Goal: Task Accomplishment & Management: Use online tool/utility

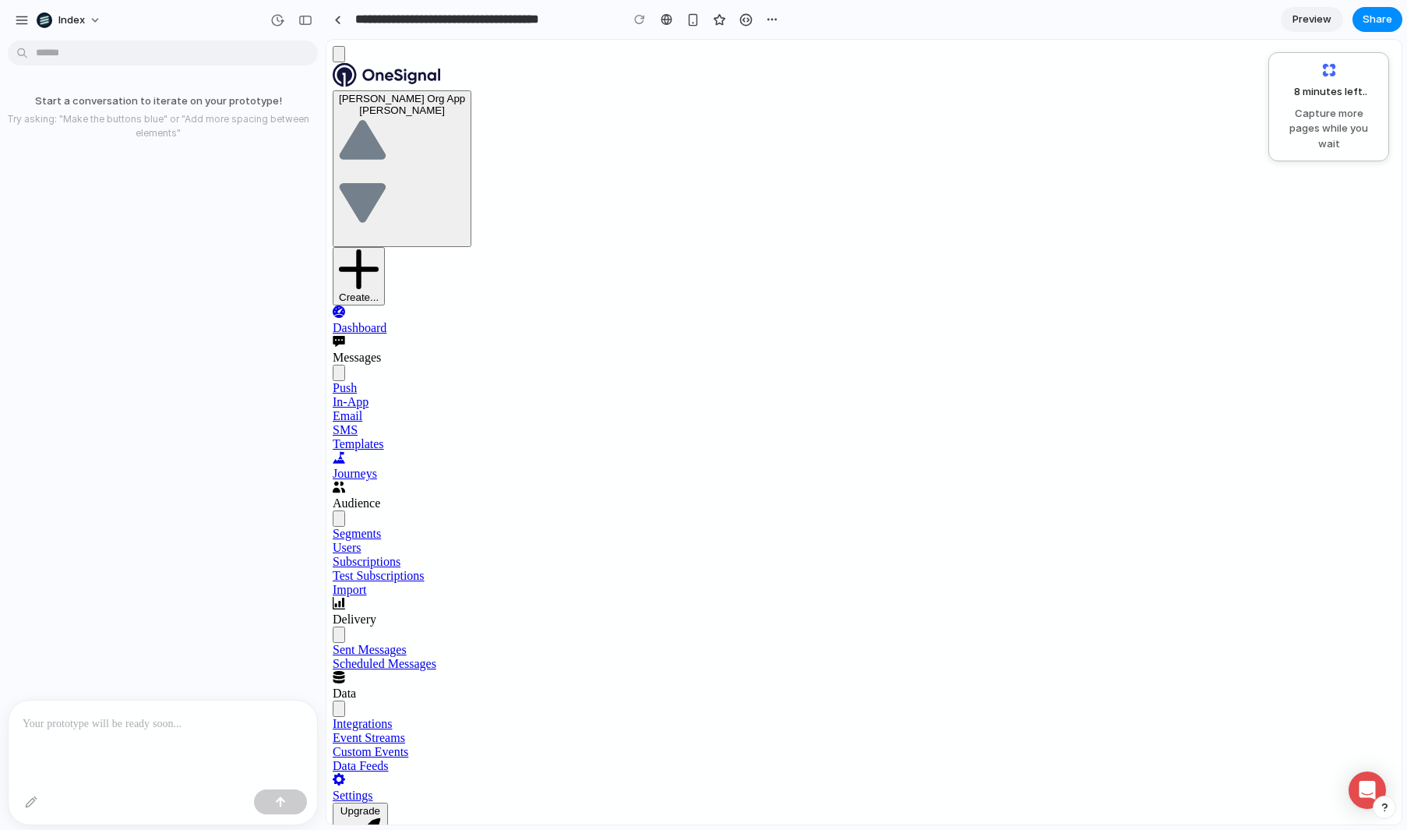
click at [506, 584] on div "Dashboard Messages Push In-App Email SMS Templates Journeys" at bounding box center [864, 614] width 1063 height 618
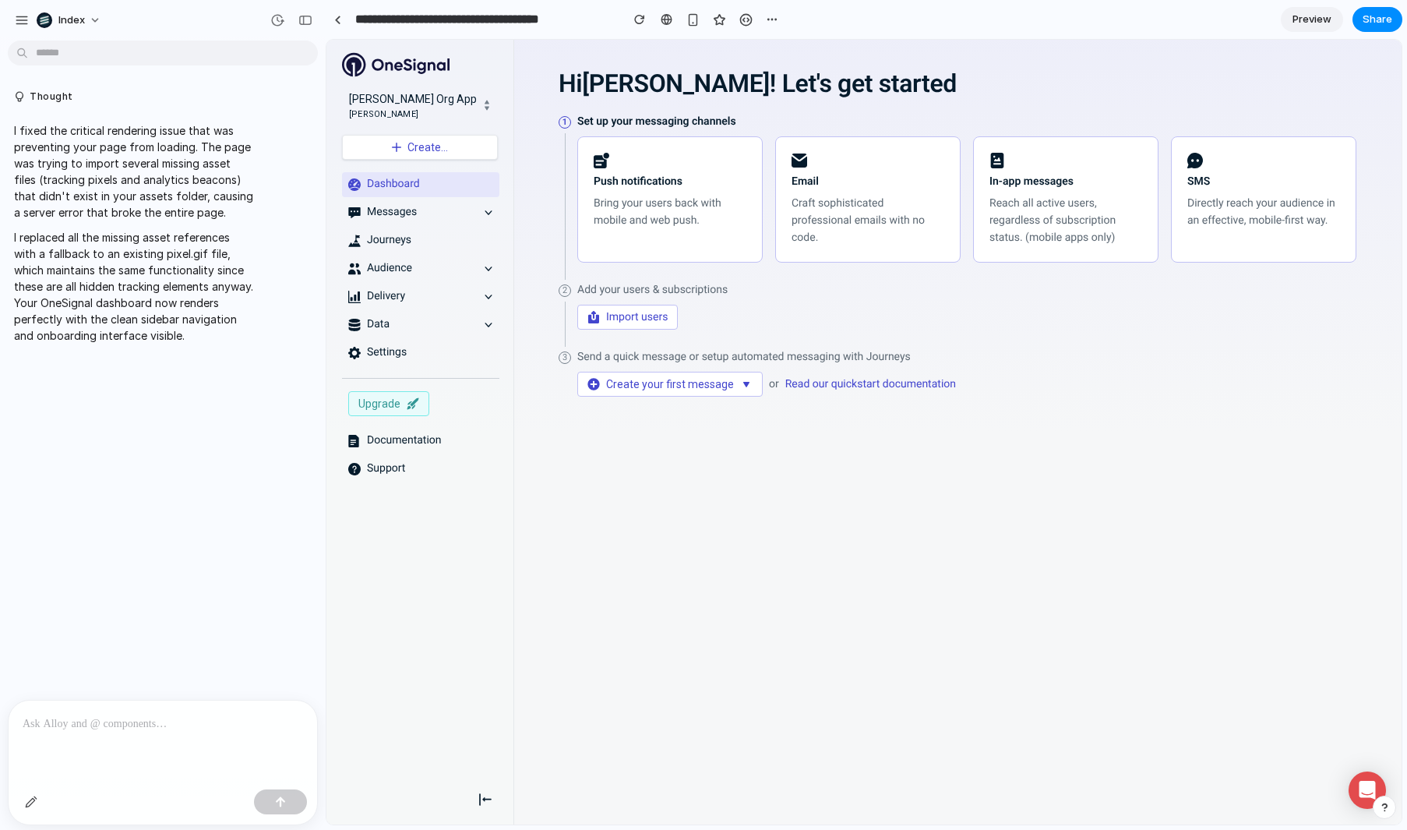
click at [141, 705] on div at bounding box center [163, 742] width 309 height 83
click at [164, 716] on p "**********" at bounding box center [160, 724] width 274 height 19
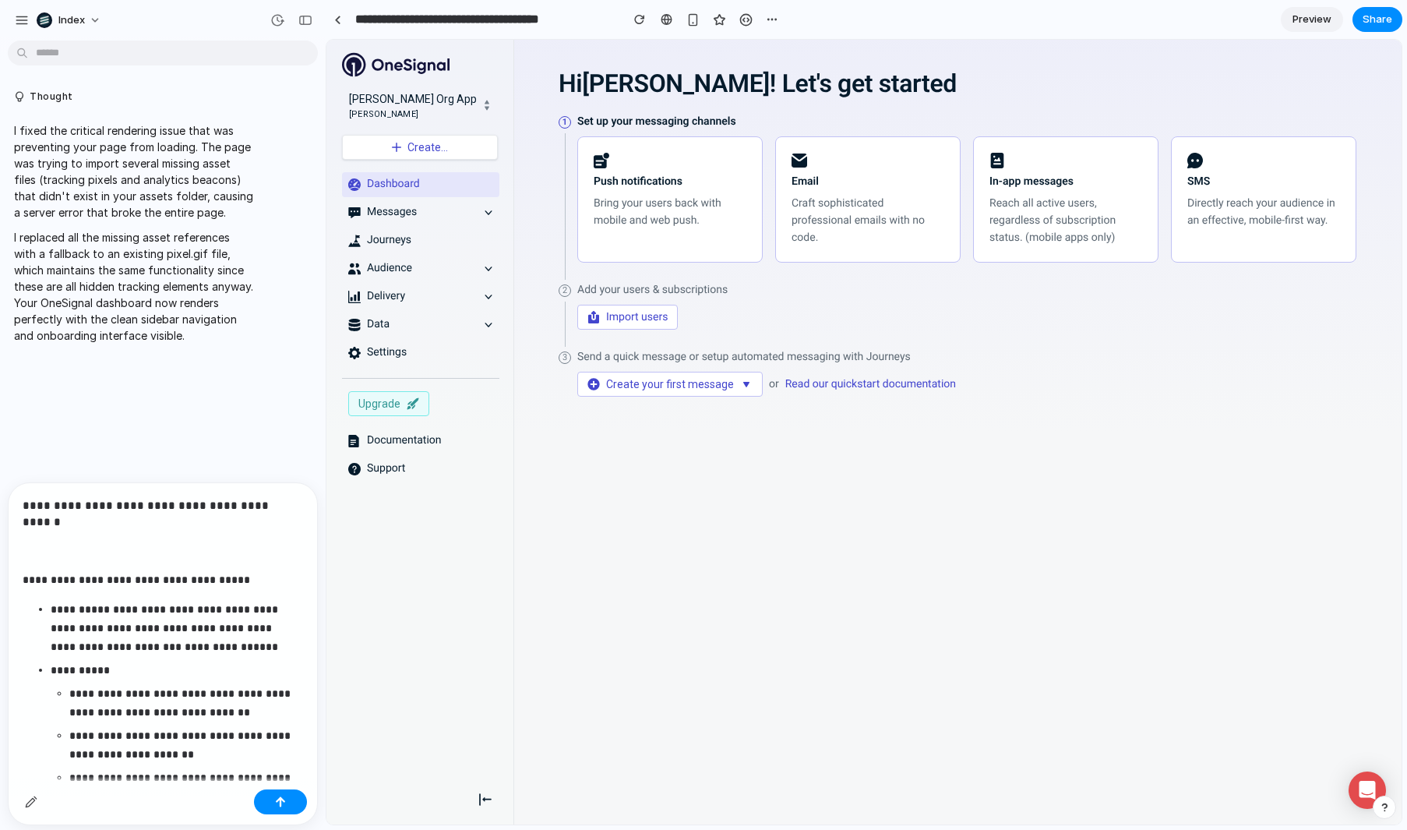
click at [118, 535] on div "**********" at bounding box center [163, 796] width 309 height 627
click at [131, 503] on h4 "**********" at bounding box center [160, 513] width 274 height 33
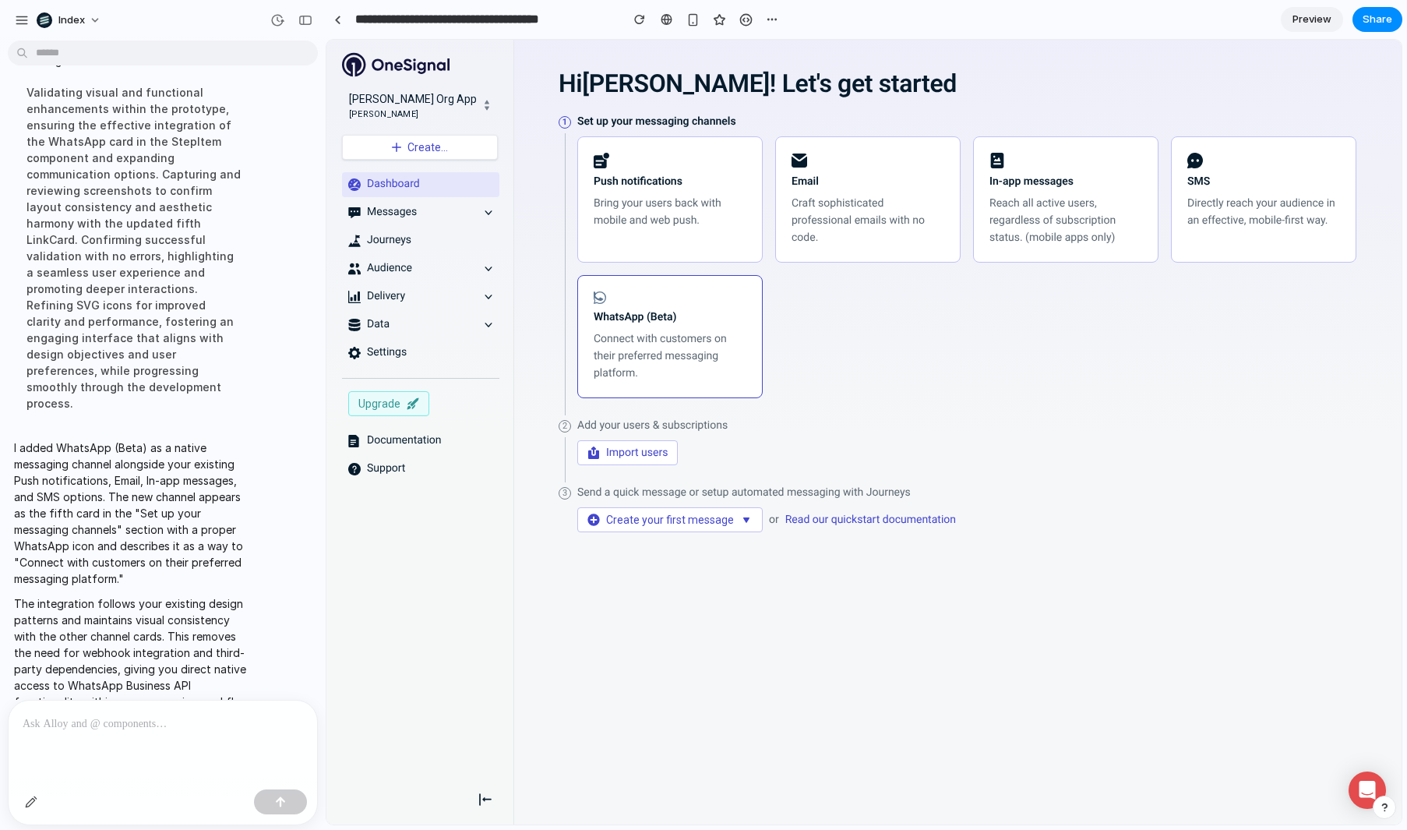
click at [665, 319] on strong "WhatsApp (Beta)" at bounding box center [635, 317] width 83 height 12
click at [832, 324] on div "Push notifications Bring your users back with mobile and web push. Email Craft …" at bounding box center [966, 267] width 779 height 262
click at [402, 211] on div "Messages" at bounding box center [422, 213] width 111 height 16
click at [427, 226] on div "Dashboard Messages Journeys Audience Delivery Data Settings Upgrade Documentati…" at bounding box center [417, 473] width 181 height 602
click at [434, 235] on link "Journeys" at bounding box center [420, 240] width 157 height 25
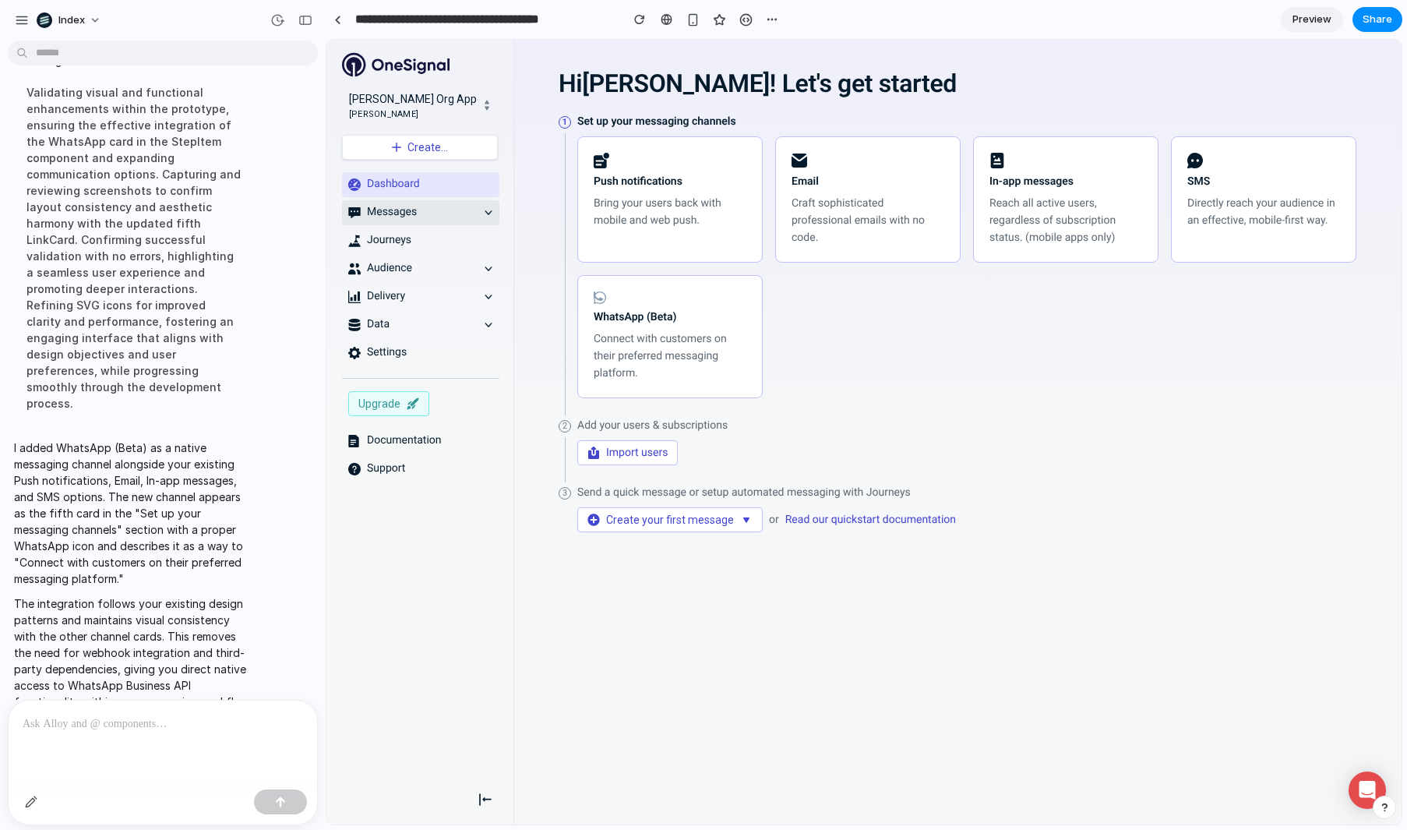
click at [463, 213] on div "Messages" at bounding box center [422, 213] width 111 height 16
click at [478, 213] on link "Messages" at bounding box center [420, 212] width 157 height 25
click at [640, 355] on p "Connect with customers on their preferred messaging platform." at bounding box center [670, 355] width 153 height 51
click at [796, 336] on div "Push notifications Bring your users back with mobile and web push. Email Craft …" at bounding box center [966, 267] width 779 height 262
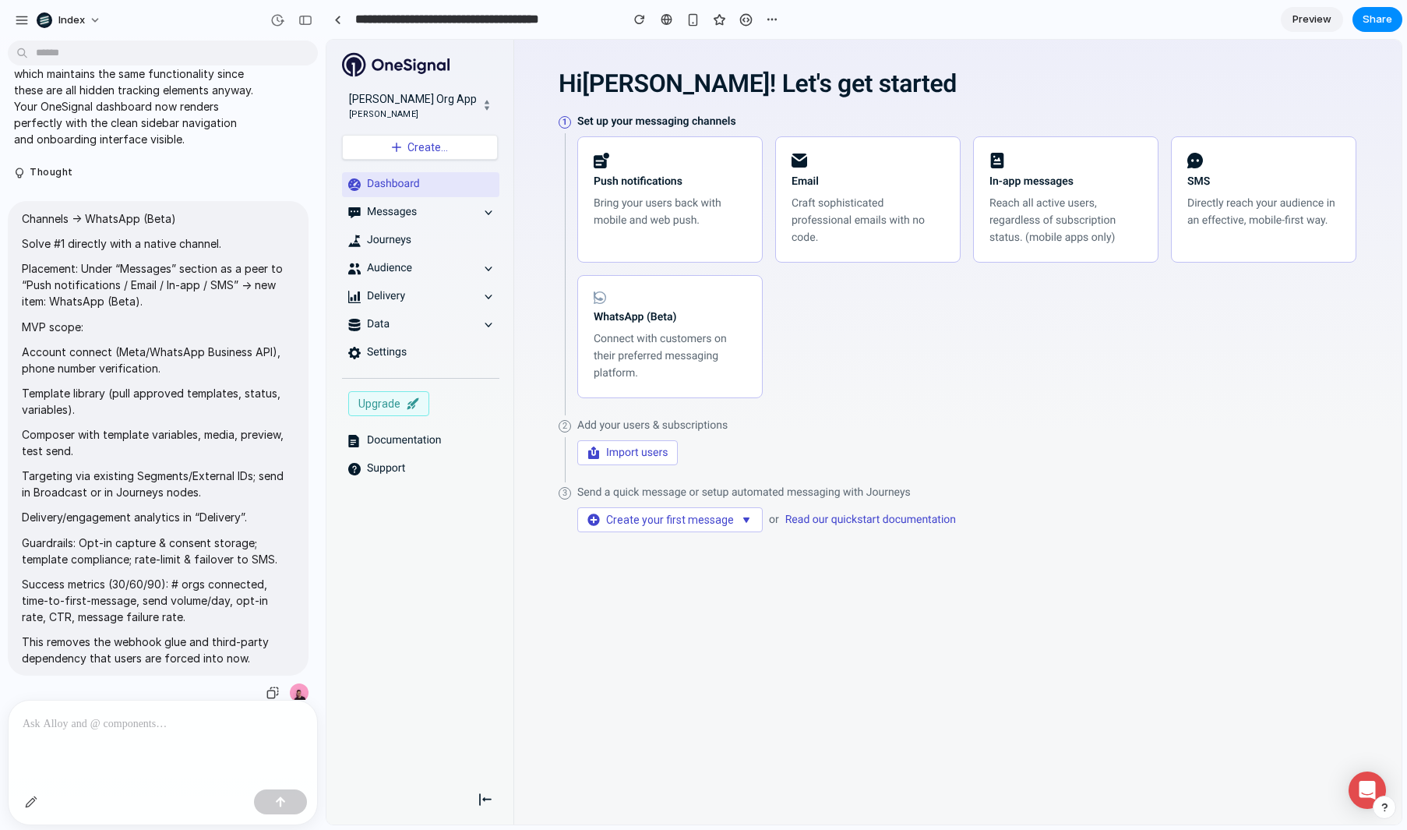
scroll to position [270, 0]
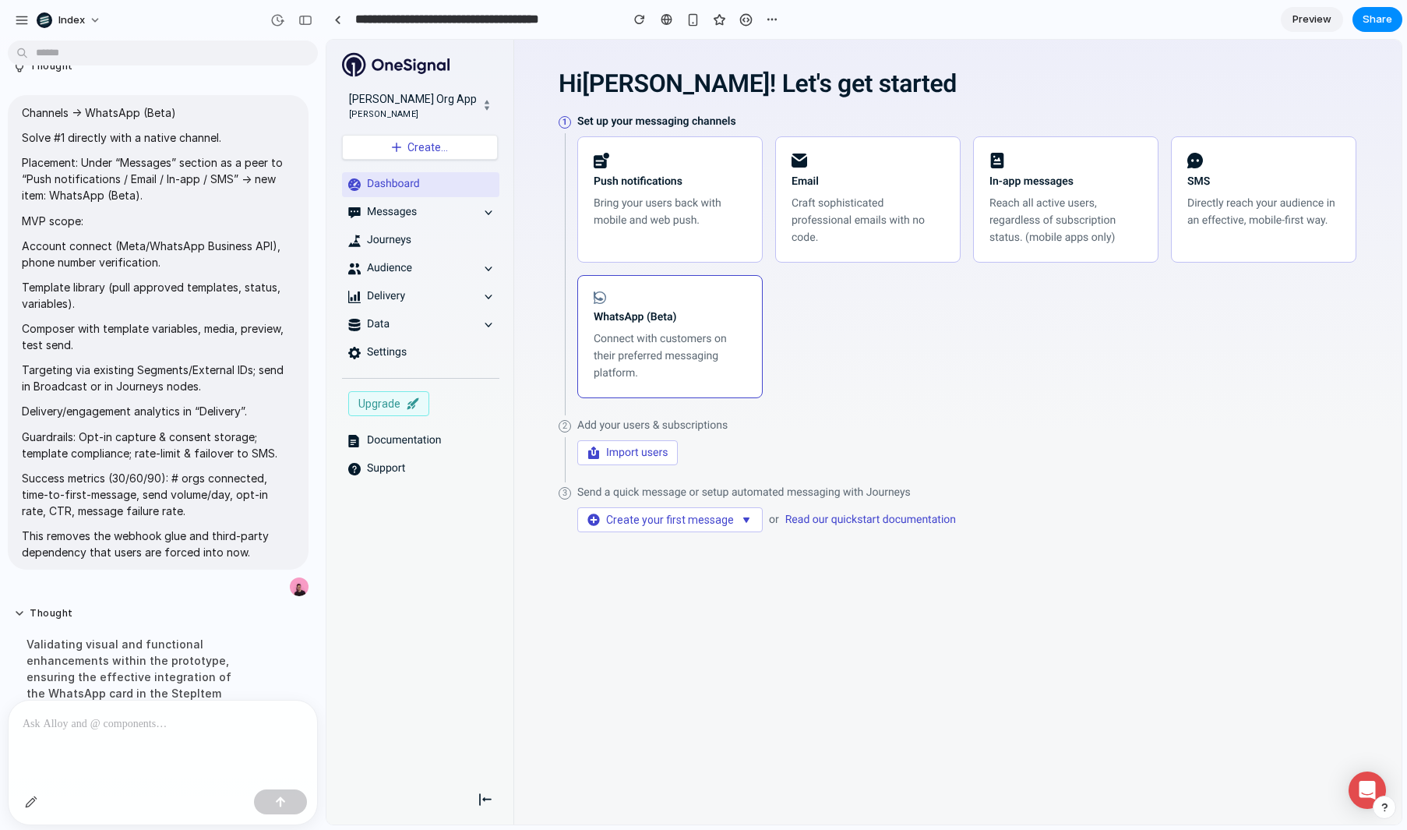
click at [652, 345] on p "Connect with customers on their preferred messaging platform." at bounding box center [670, 355] width 153 height 51
click at [145, 729] on div at bounding box center [163, 742] width 309 height 83
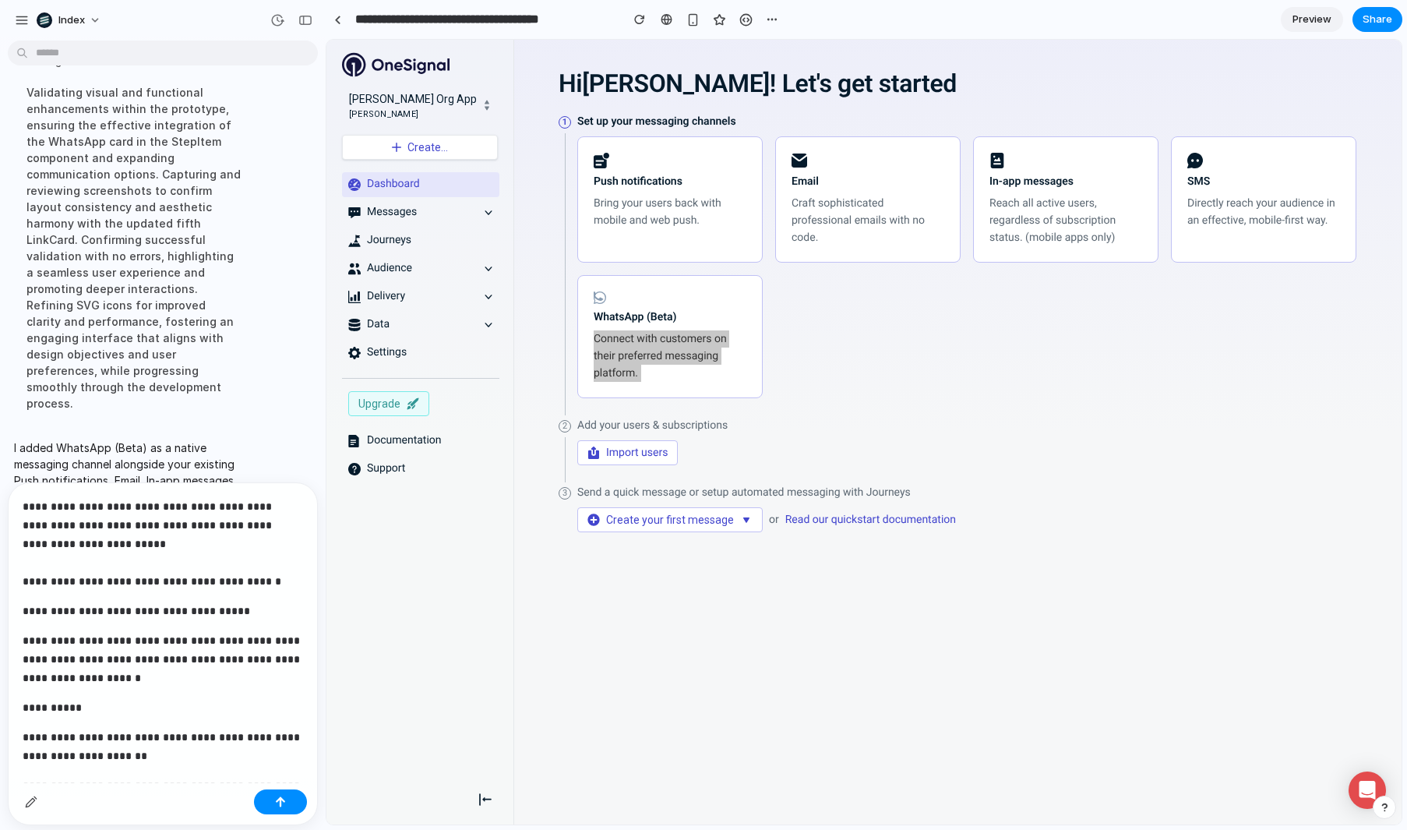
scroll to position [327, 0]
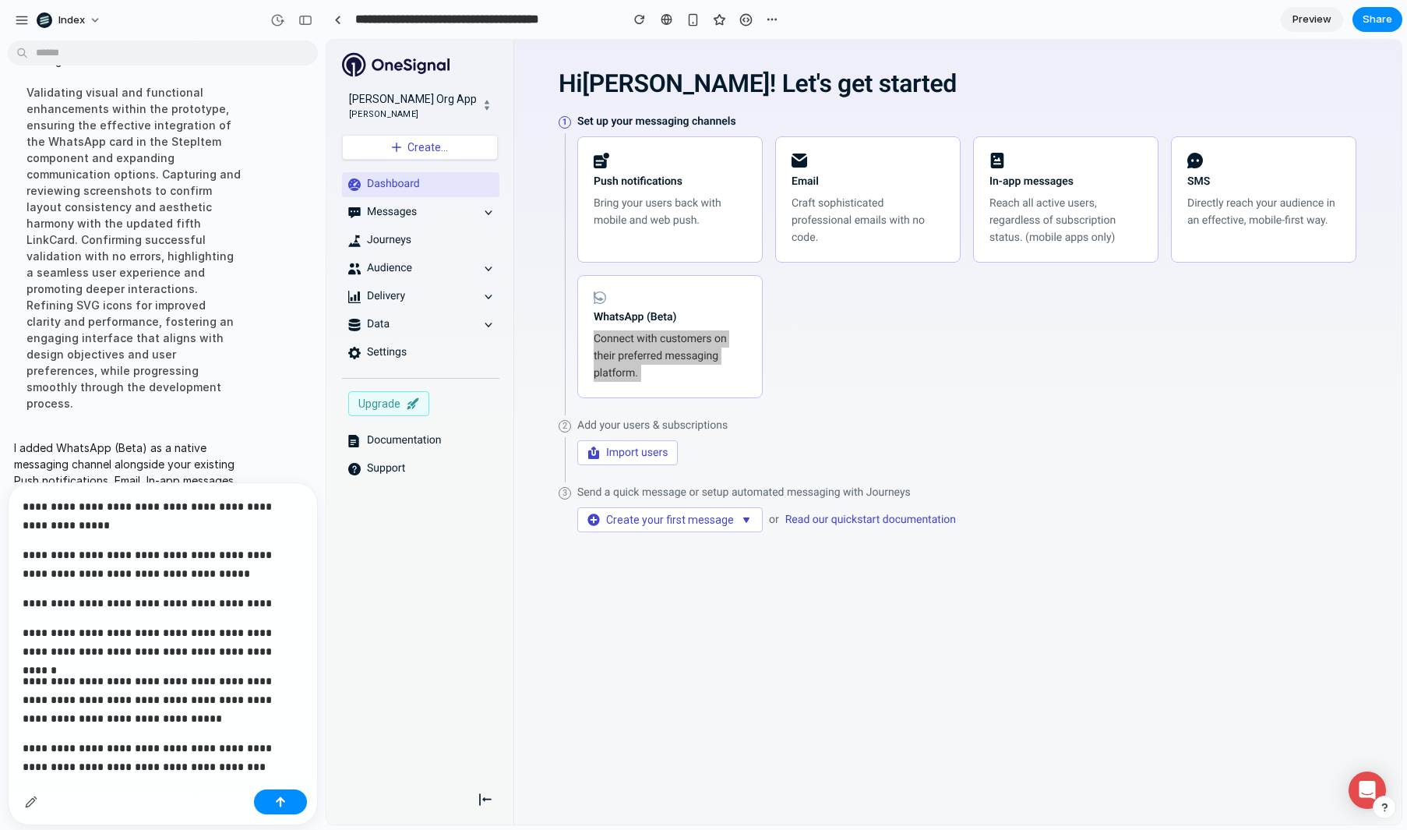
click at [157, 612] on p "**********" at bounding box center [160, 603] width 274 height 19
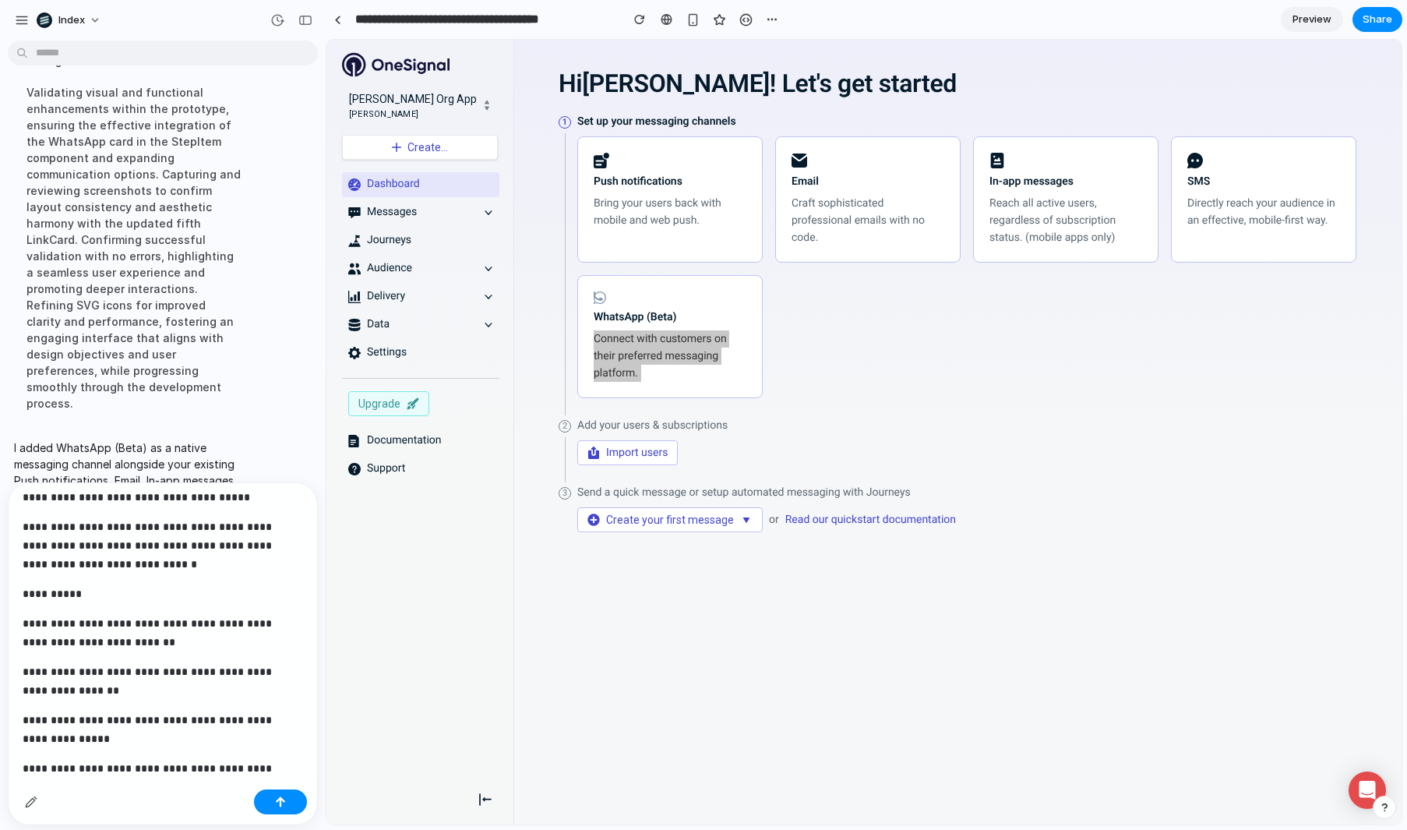
scroll to position [0, 0]
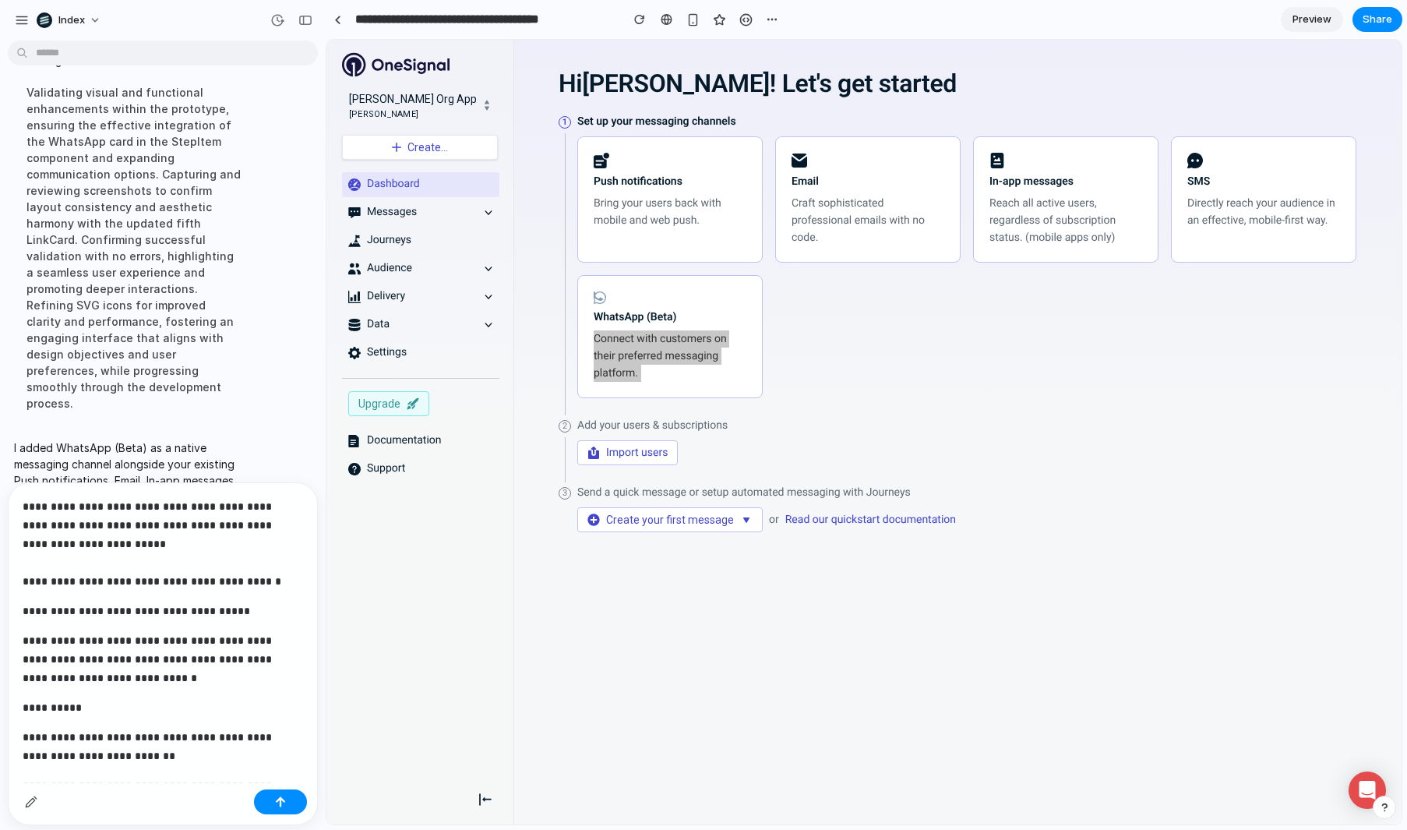
click at [183, 549] on p "**********" at bounding box center [160, 544] width 274 height 94
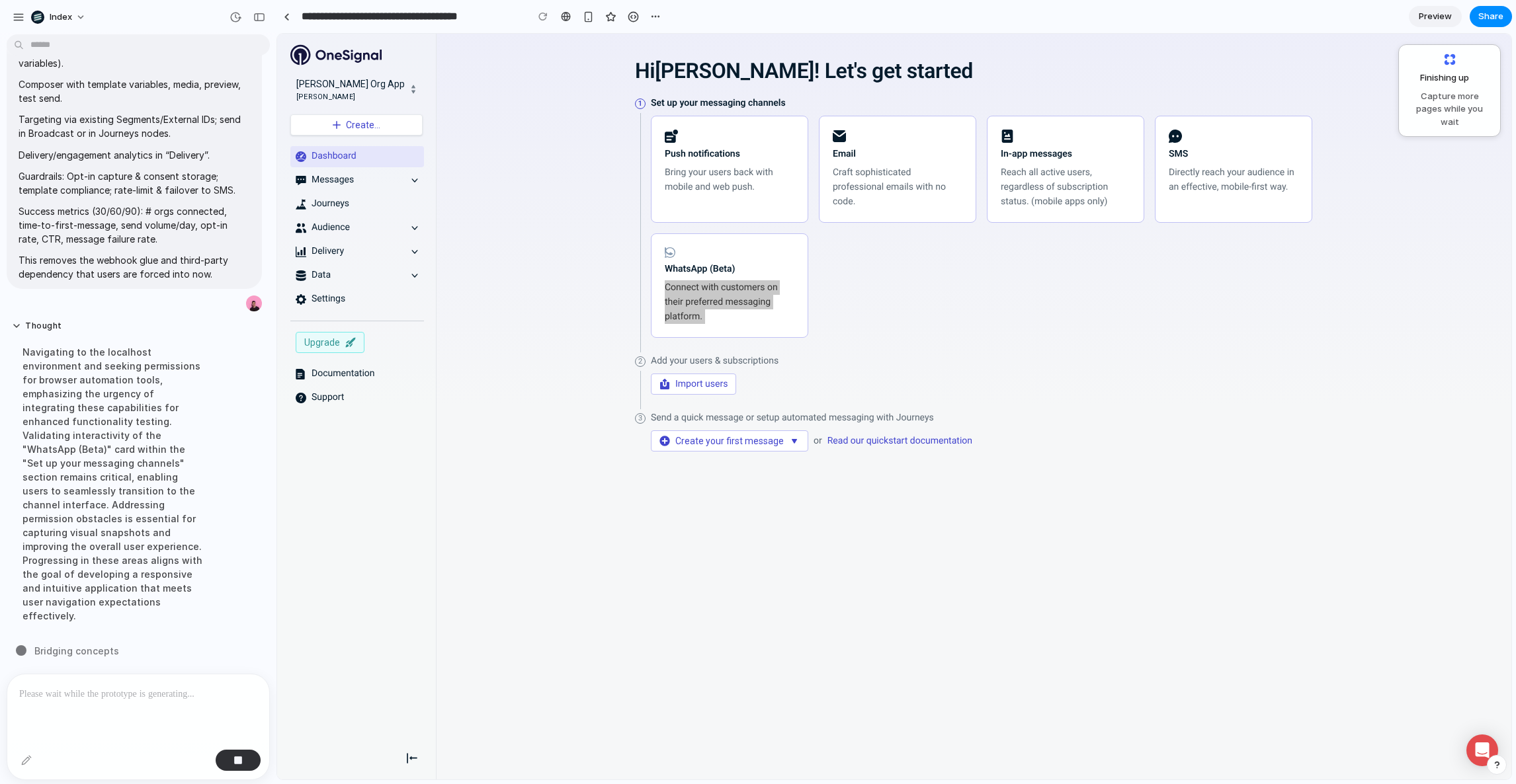
scroll to position [1229, 0]
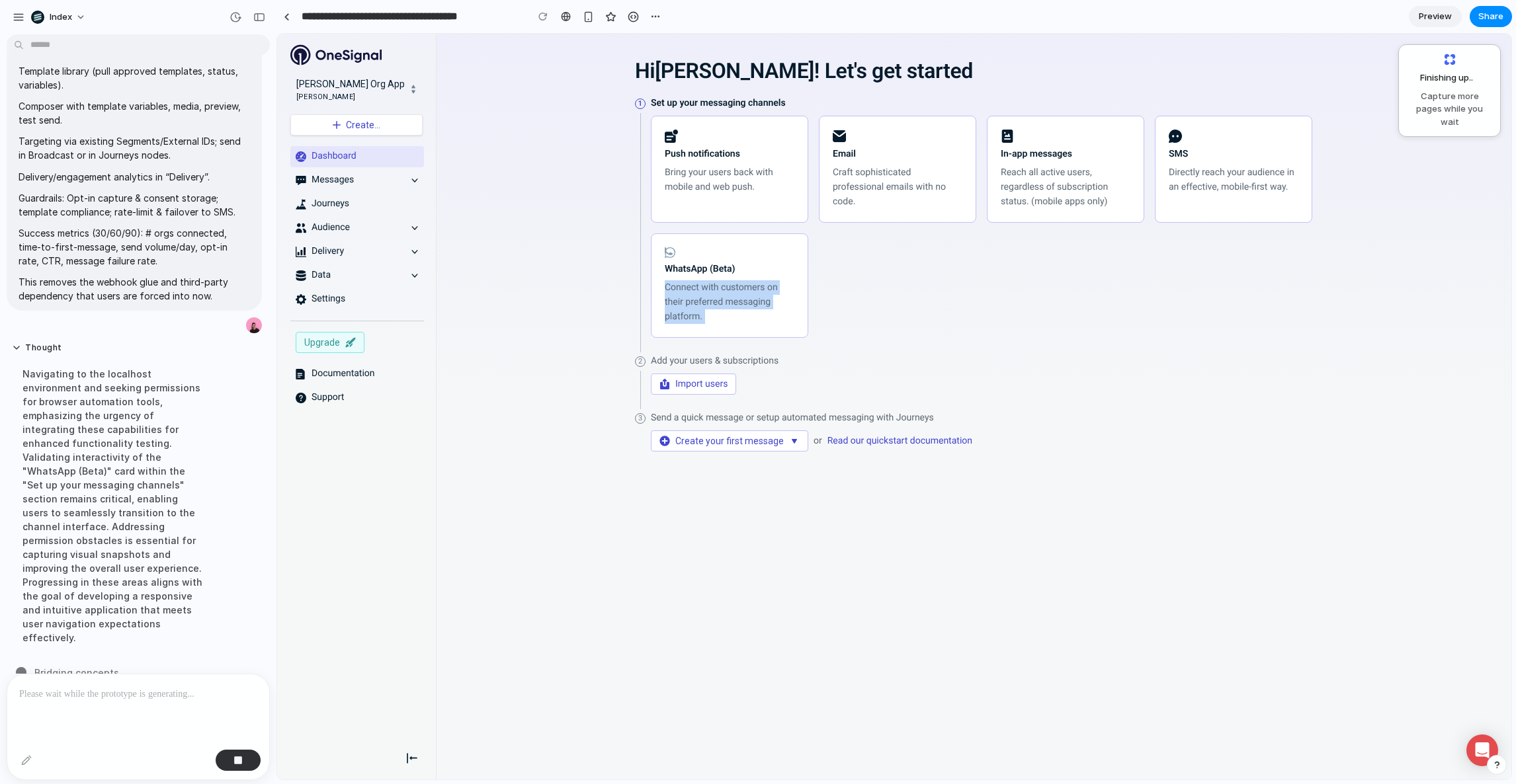
click at [624, 307] on div "Hi Simon ! Let's get started 1 Set up your messaging channels Push notification…" at bounding box center [974, 264] width 1049 height 440
click at [744, 255] on div "WhatsApp (Beta) Connect with customers on their preferred messaging platform." at bounding box center [729, 285] width 130 height 76
click at [716, 272] on strong "WhatsApp (Beta)" at bounding box center [699, 269] width 70 height 10
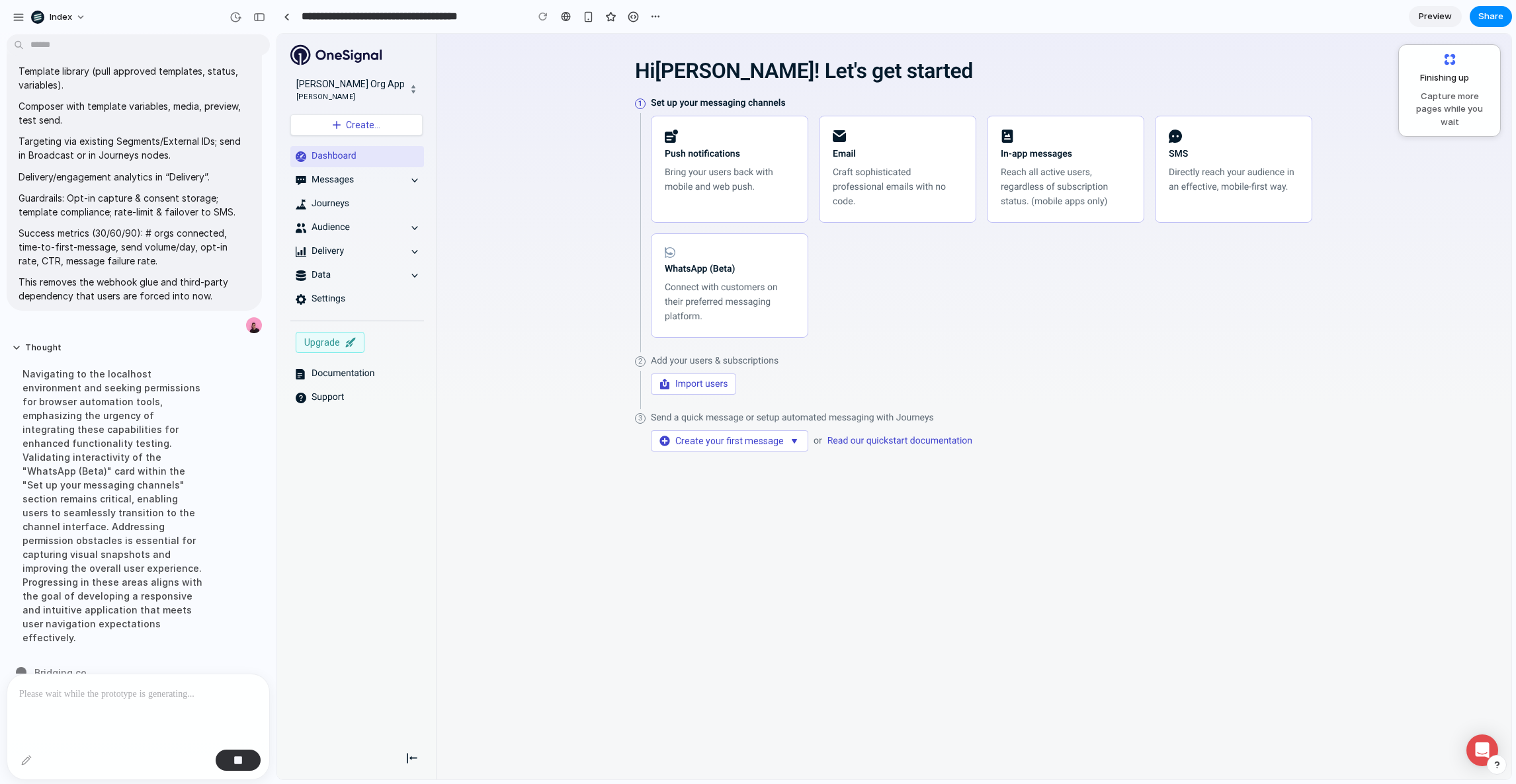
click at [589, 292] on div "Hi Simon ! Let's get started 1 Set up your messaging channels Push notification…" at bounding box center [974, 264] width 1049 height 440
click at [682, 274] on span "WhatsApp (Beta)" at bounding box center [699, 269] width 70 height 12
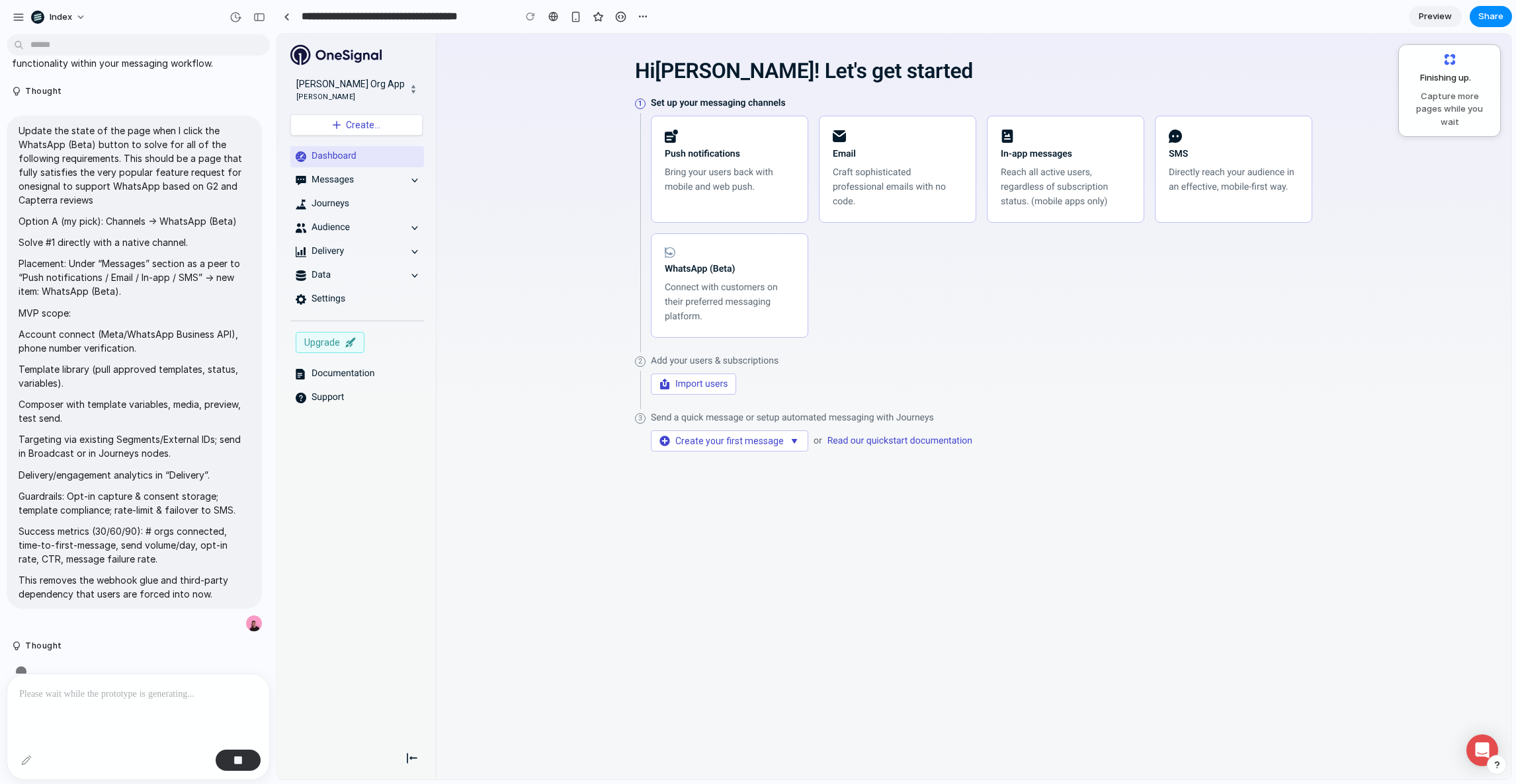
scroll to position [958, 0]
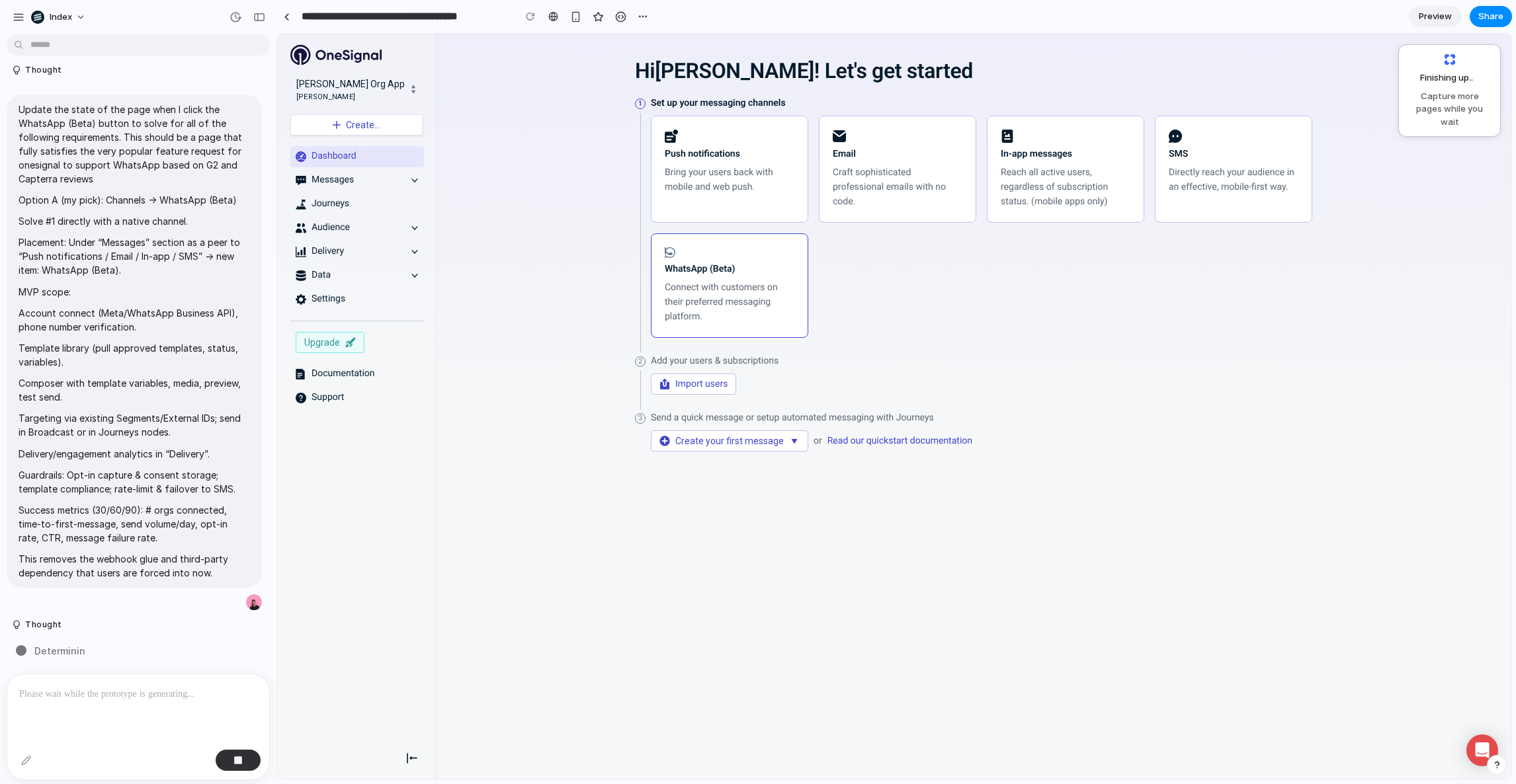
click at [672, 288] on p "Connect with customers on their preferred messaging platform." at bounding box center [729, 301] width 130 height 43
click at [592, 300] on div "Hi Simon ! Let's get started 1 Set up your messaging channels Push notification…" at bounding box center [974, 264] width 1049 height 440
click at [715, 267] on strong "WhatsApp (Beta)" at bounding box center [699, 269] width 70 height 10
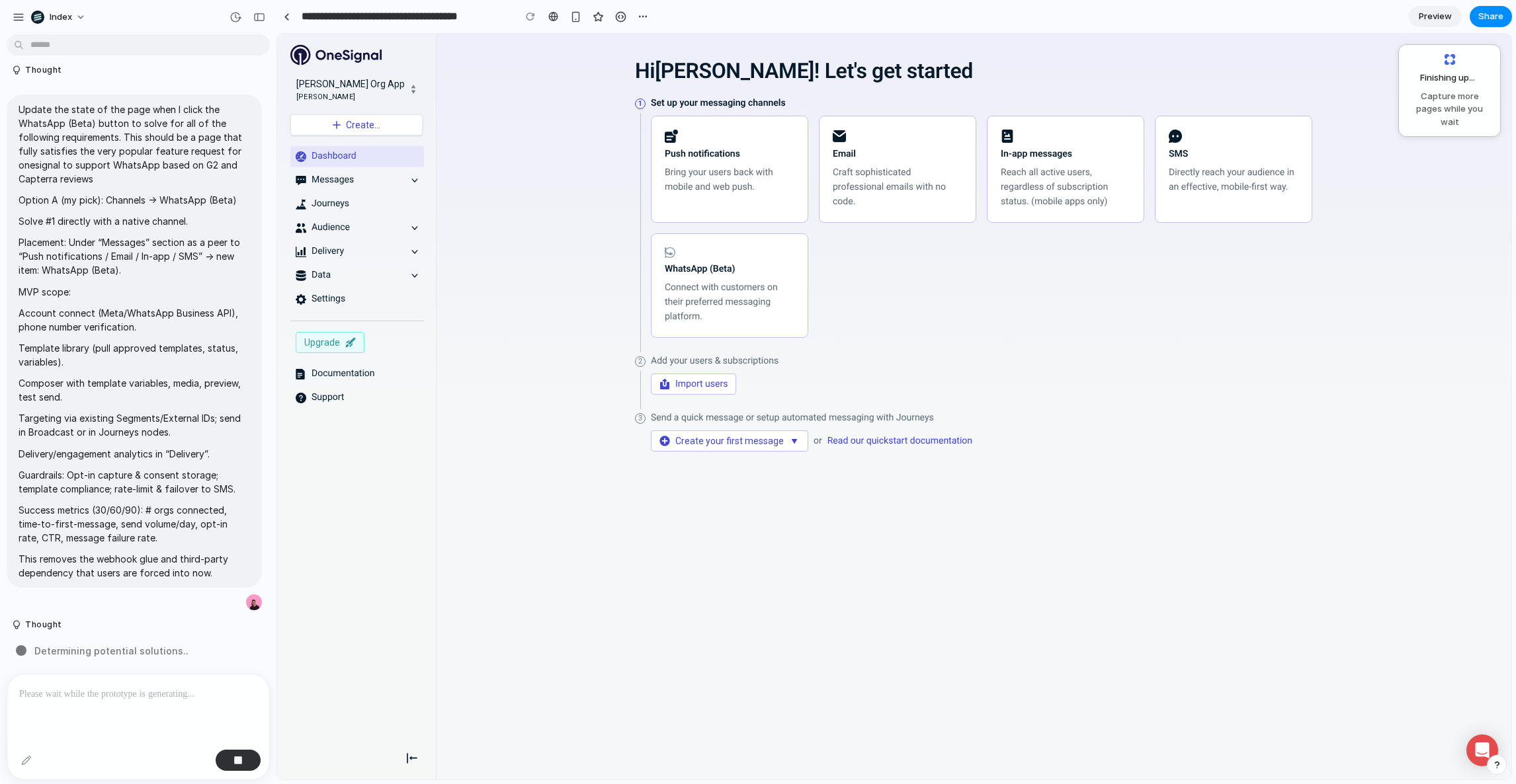
click at [571, 297] on div "Hi Simon ! Let's get started 1 Set up your messaging channels Push notification…" at bounding box center [974, 264] width 1049 height 440
click at [760, 251] on div "WhatsApp (Beta) Connect with customers on their preferred messaging platform." at bounding box center [729, 285] width 130 height 76
click at [577, 273] on div "Hi Simon ! Let's get started 1 Set up your messaging channels Push notification…" at bounding box center [974, 264] width 1049 height 440
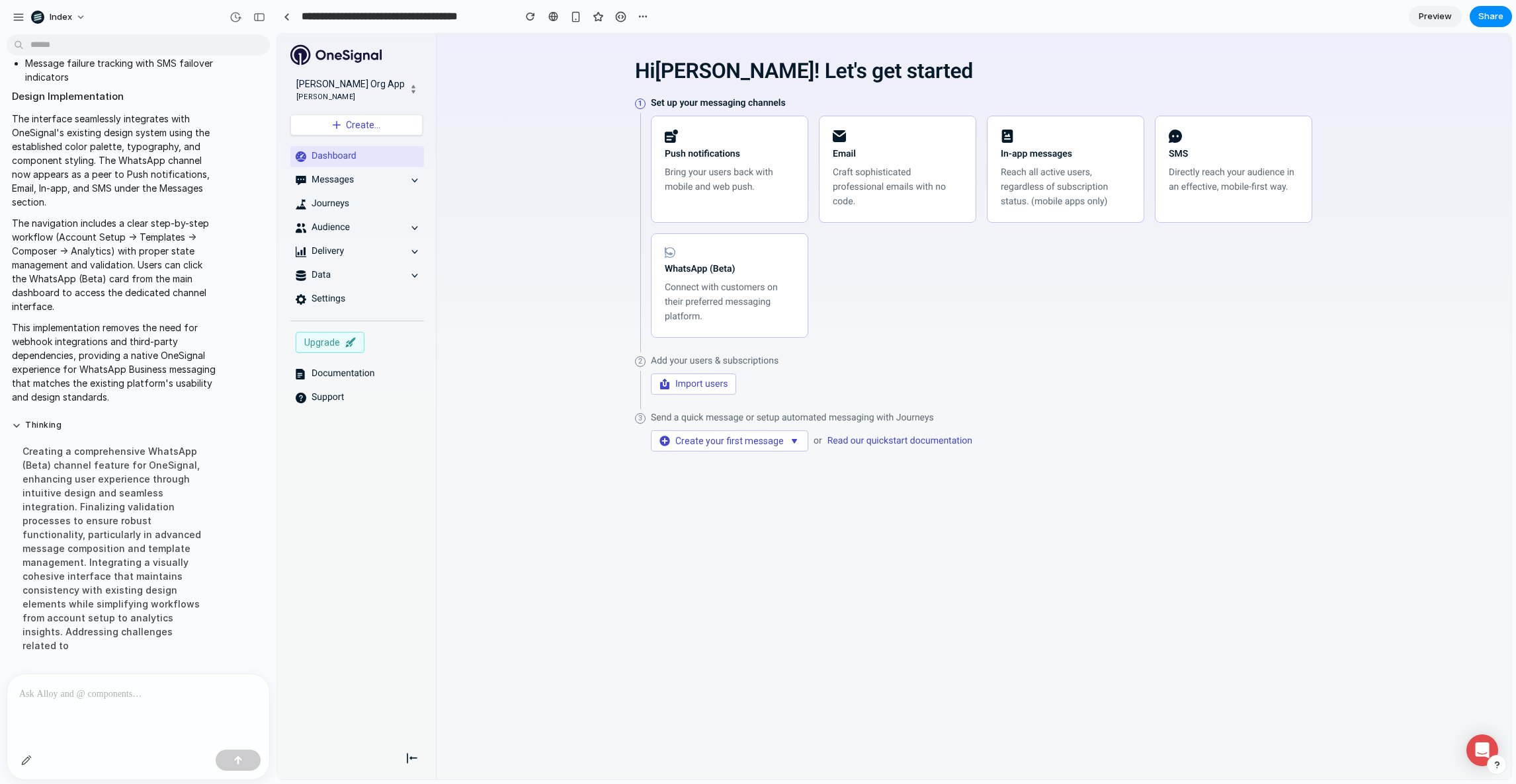
scroll to position [0, 0]
click at [670, 258] on div "WhatsApp (Beta) Connect with customers on their preferred messaging platform." at bounding box center [729, 285] width 130 height 76
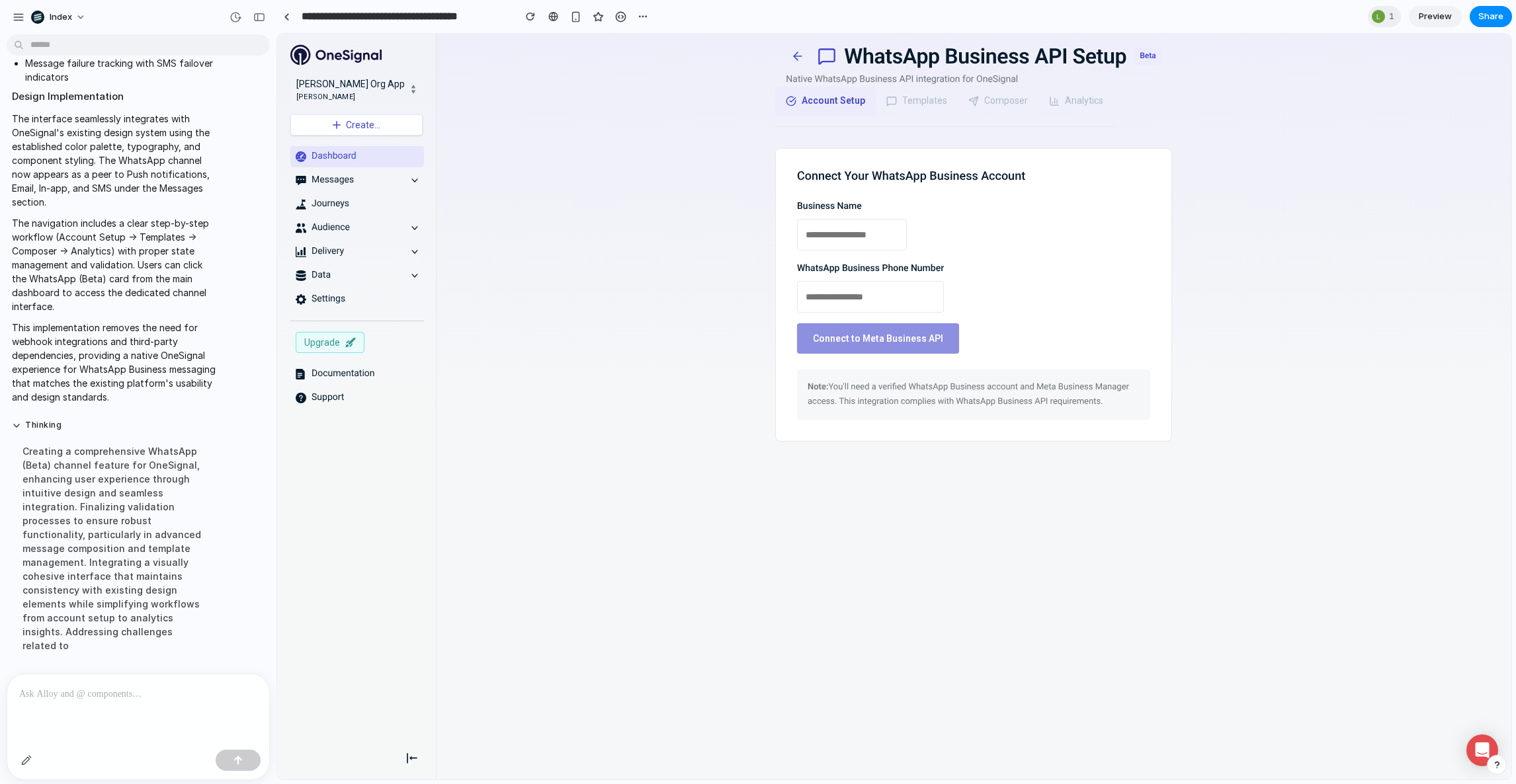
click at [840, 238] on input "text" at bounding box center [851, 234] width 109 height 31
click at [744, 300] on div "WhatsApp Business API Setup Beta Native WhatsApp Business API integration for O…" at bounding box center [974, 294] width 1049 height 501
click at [787, 57] on button at bounding box center [798, 56] width 24 height 24
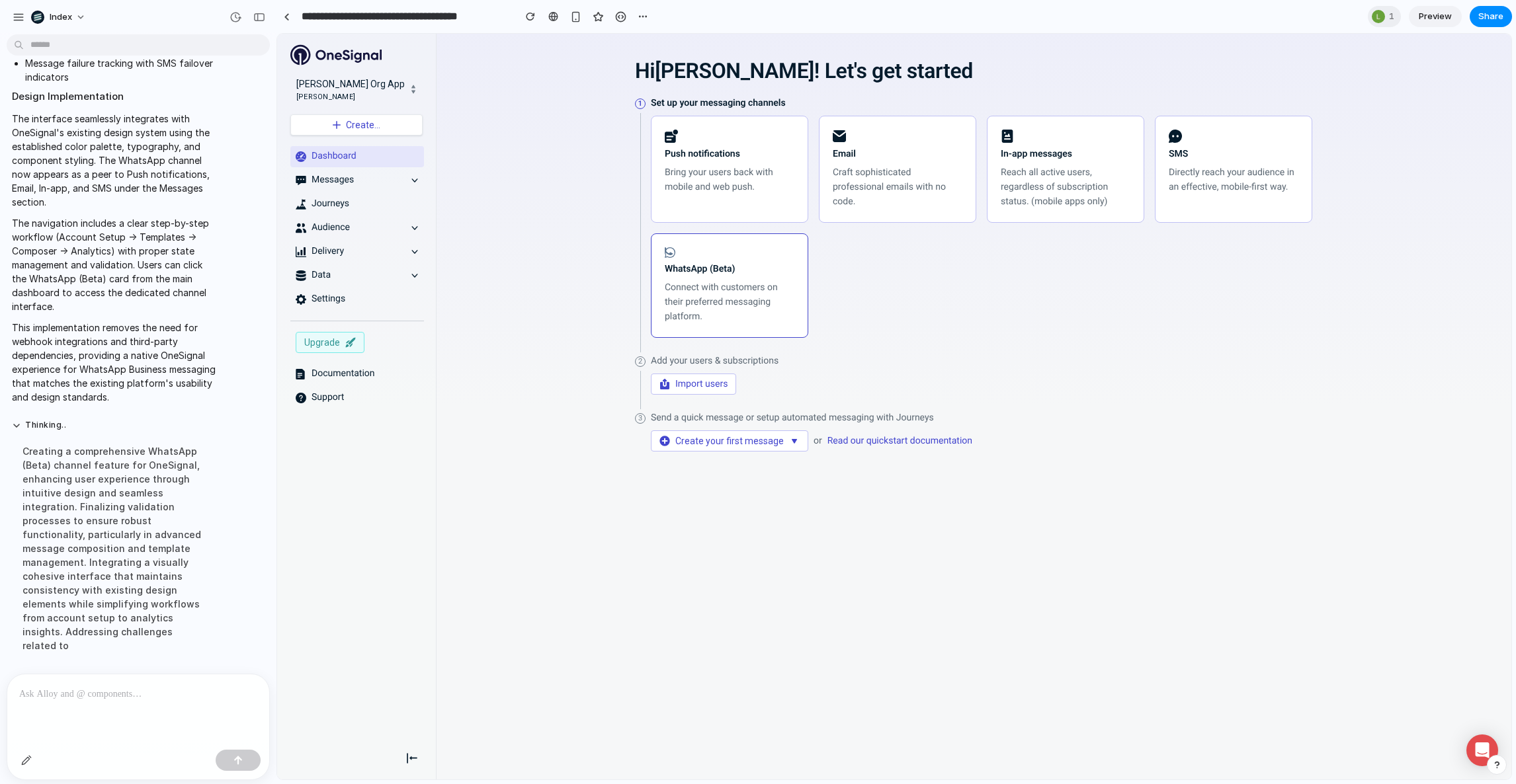
click at [679, 298] on p "Connect with customers on their preferred messaging platform." at bounding box center [729, 301] width 130 height 43
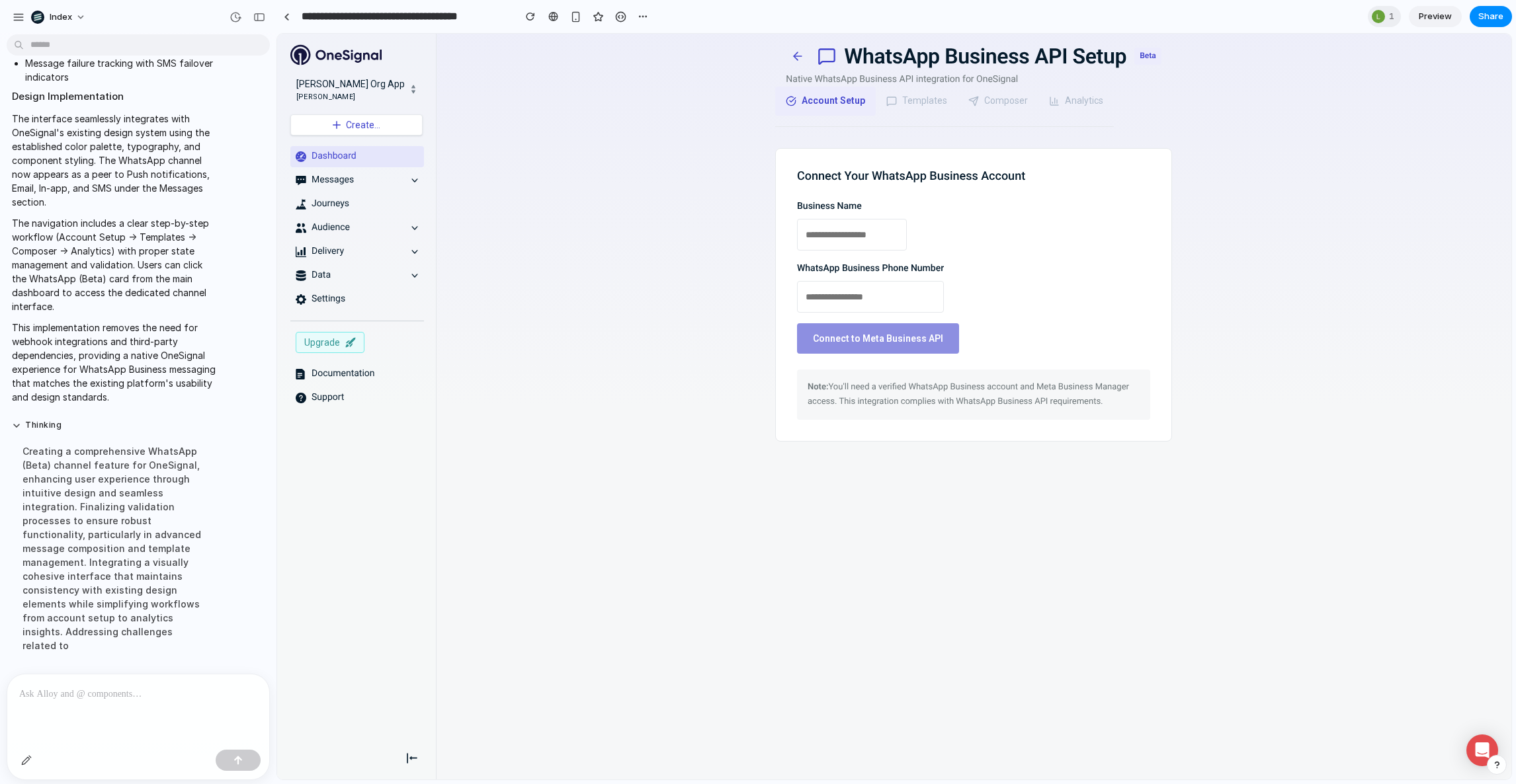
click at [859, 239] on input "text" at bounding box center [851, 234] width 109 height 31
type input "*******"
click at [852, 299] on input "tel" at bounding box center [870, 296] width 147 height 31
type input "**********"
click at [851, 337] on button "Connect to Meta Business API" at bounding box center [878, 339] width 162 height 31
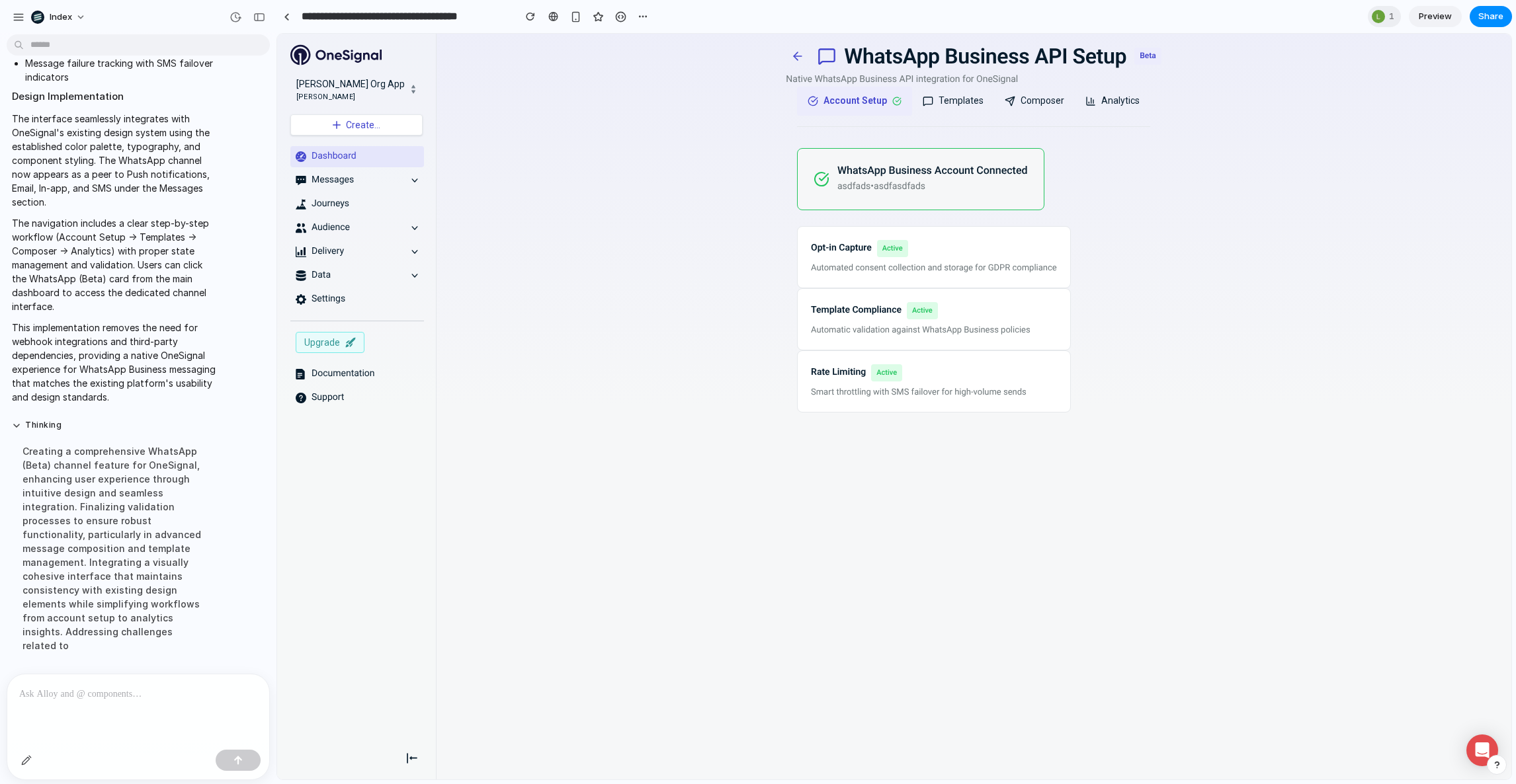
click at [942, 95] on button "Templates" at bounding box center [953, 101] width 82 height 29
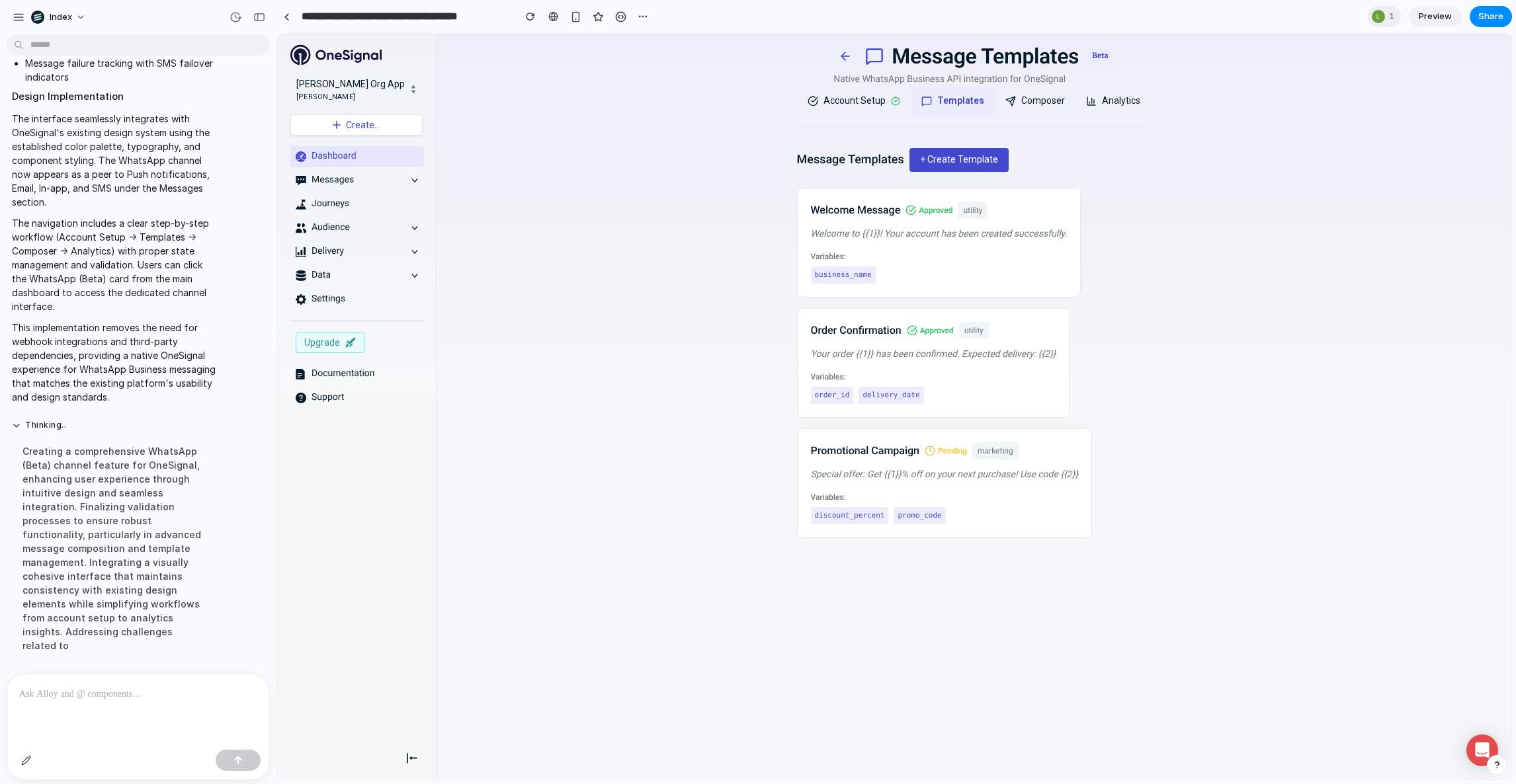
click at [1040, 108] on button "Composer" at bounding box center [1035, 101] width 81 height 29
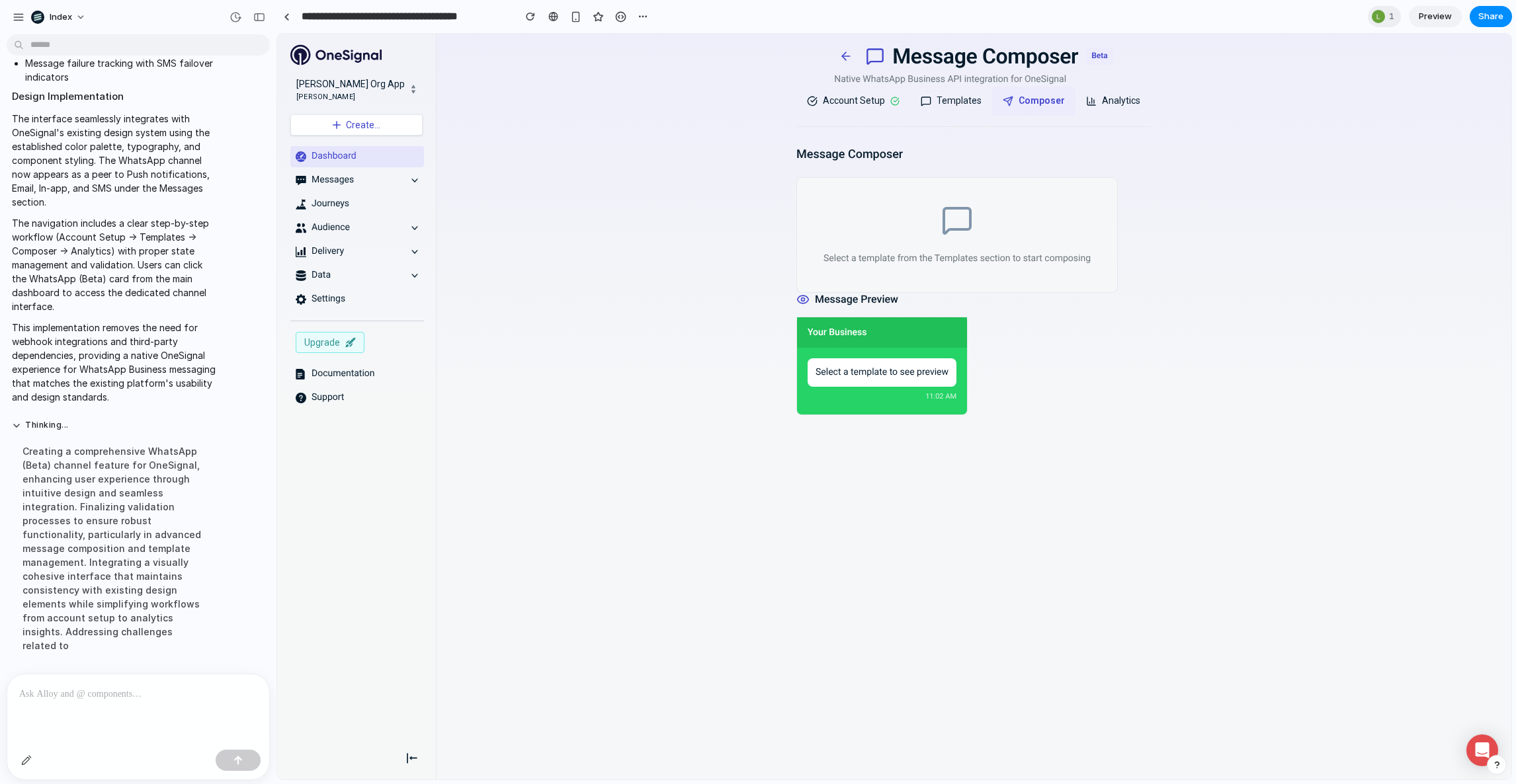
click at [1107, 107] on button "Analytics" at bounding box center [1113, 101] width 76 height 29
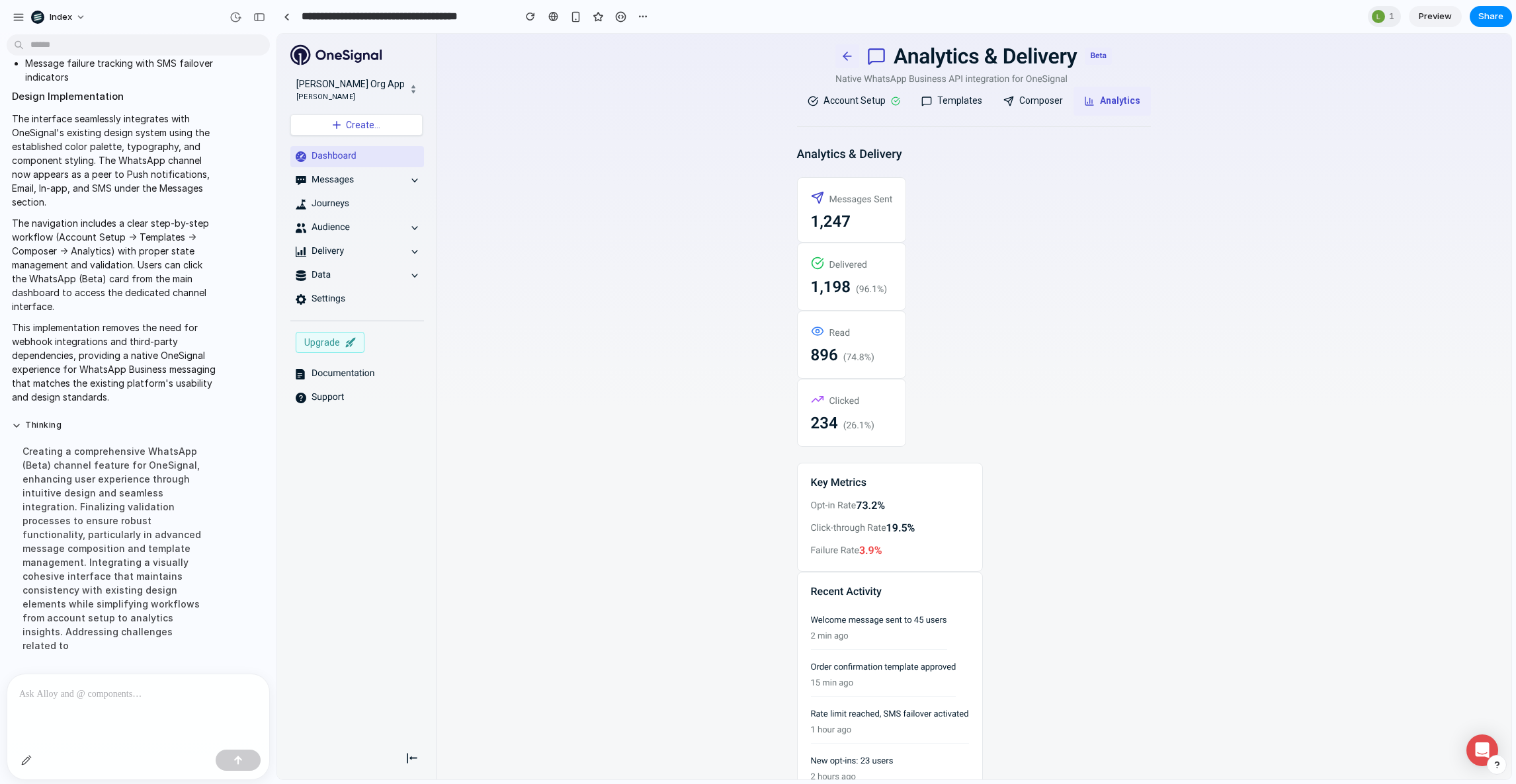
click at [840, 51] on icon at bounding box center [847, 56] width 14 height 14
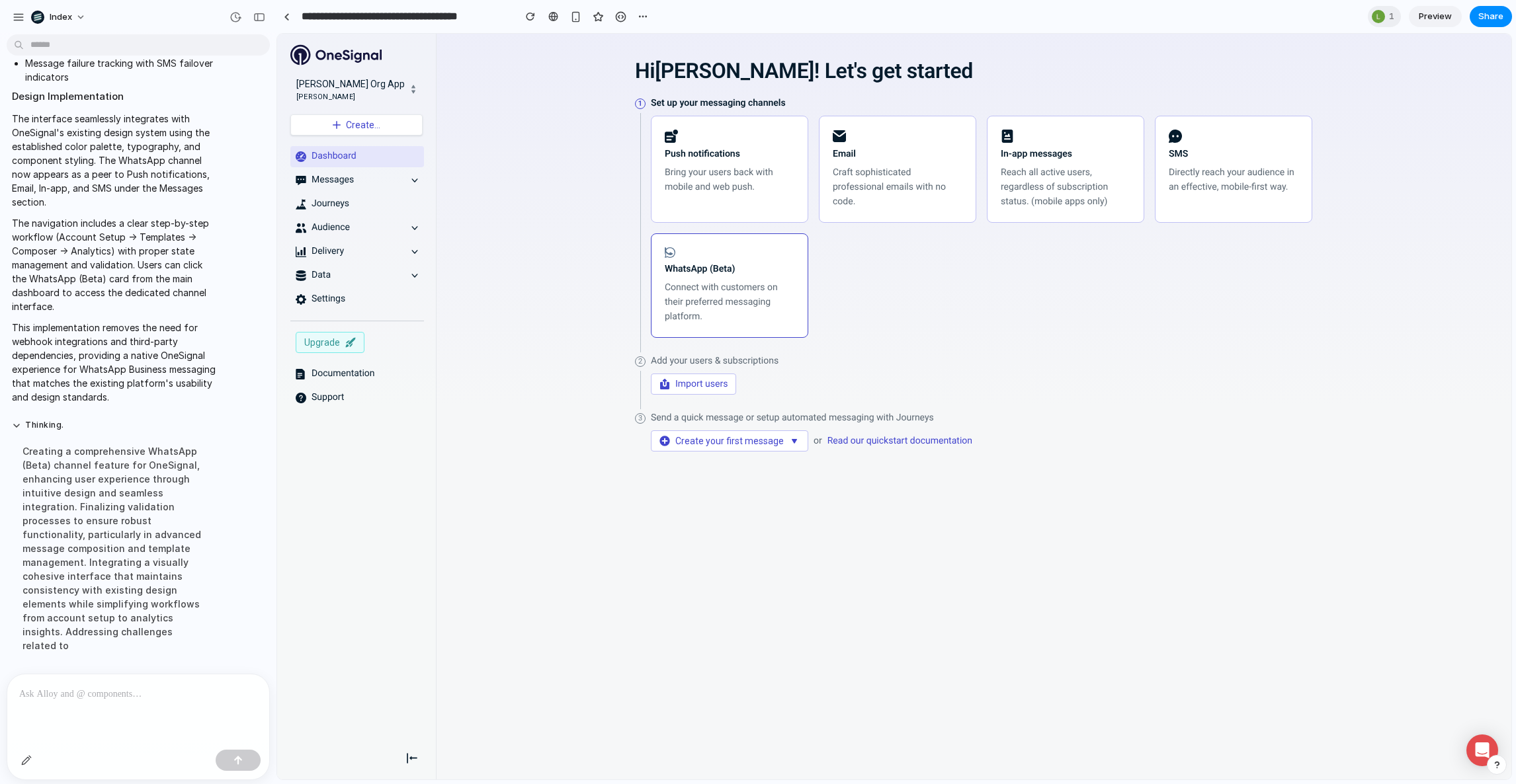
click at [709, 279] on div "WhatsApp (Beta) Connect with customers on their preferred messaging platform." at bounding box center [729, 285] width 130 height 76
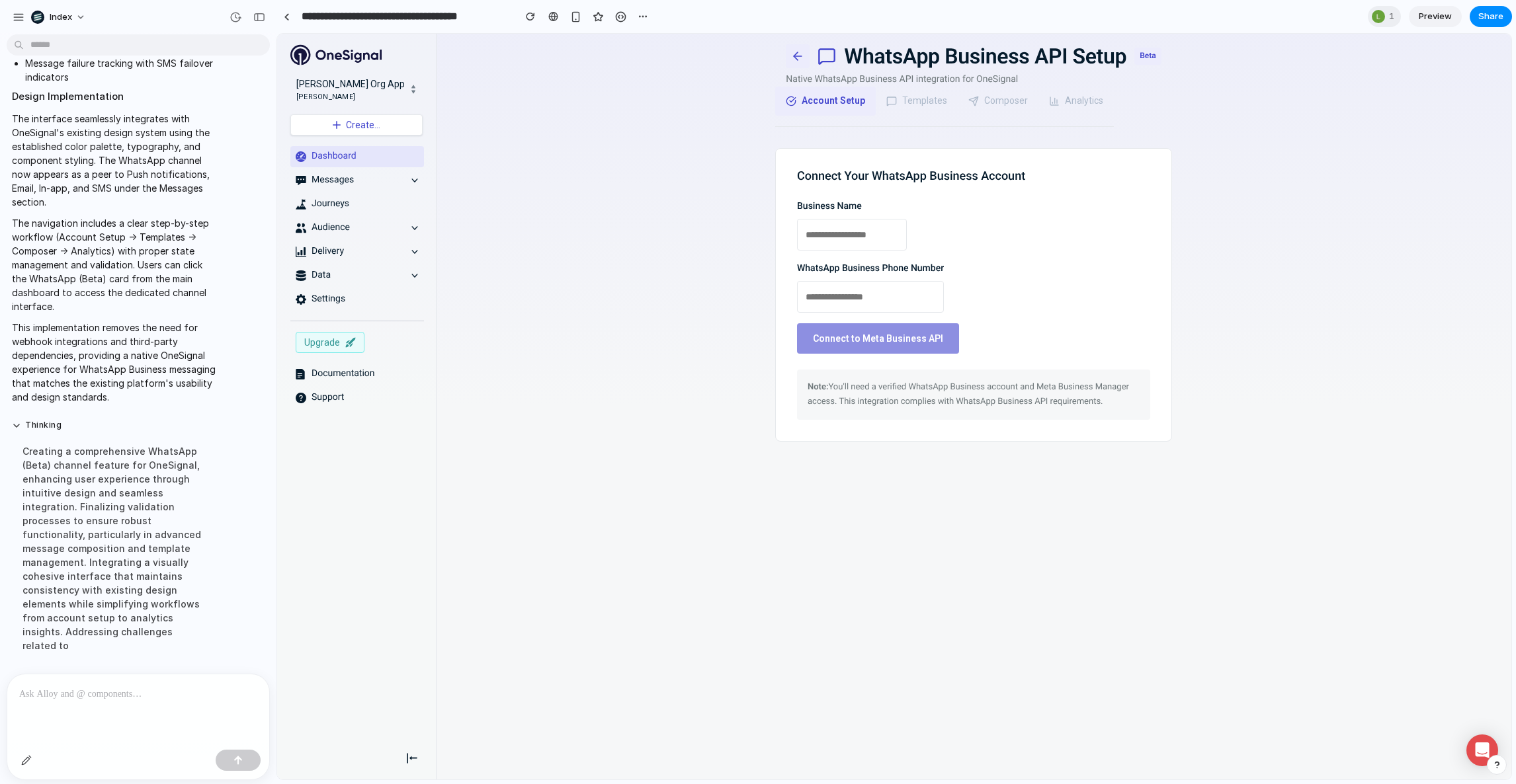
click at [797, 49] on icon at bounding box center [798, 56] width 14 height 14
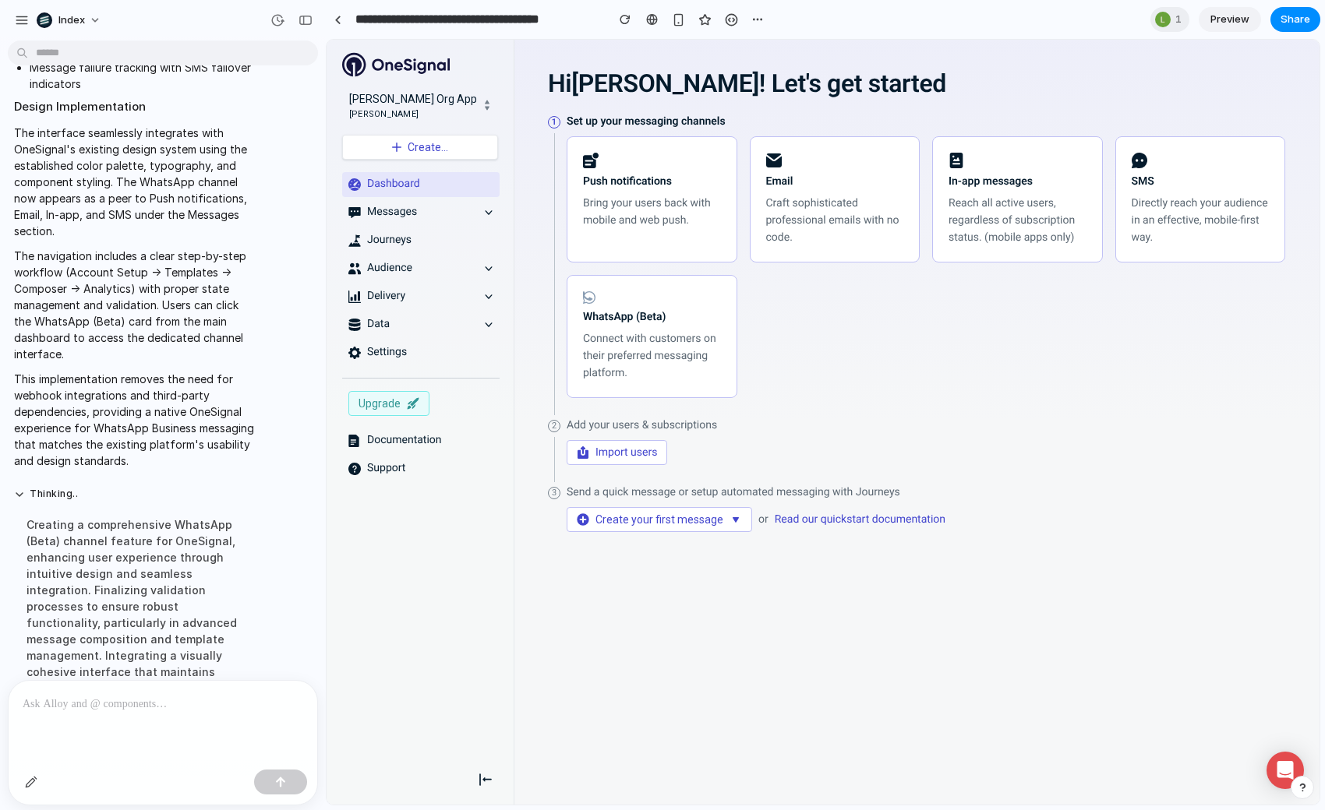
click at [939, 433] on div "2 Add your users & subscriptions Import users" at bounding box center [916, 442] width 737 height 48
click at [644, 325] on div "WhatsApp (Beta) Connect with customers on their preferred messaging platform." at bounding box center [652, 336] width 138 height 90
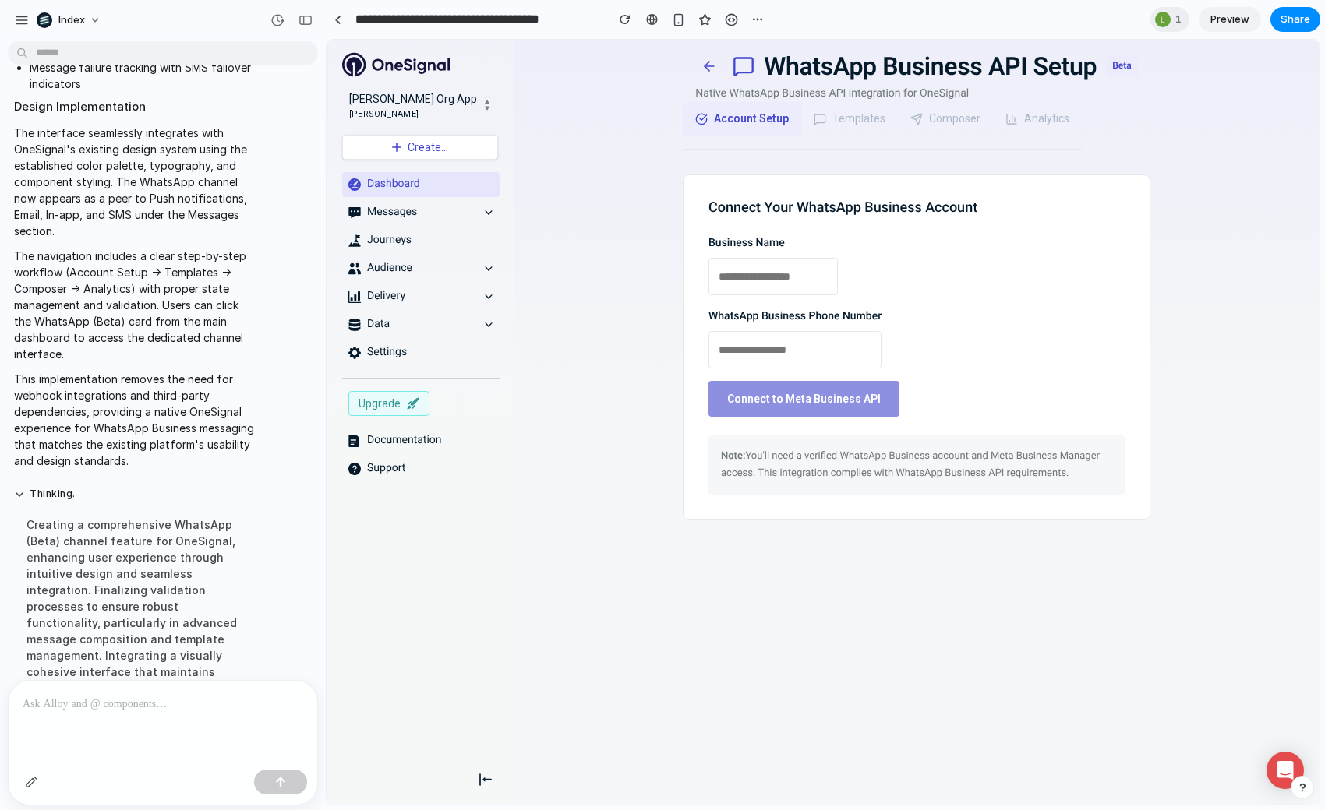
click at [743, 284] on input "text" at bounding box center [772, 276] width 129 height 37
type input "*****"
type input "**********"
click at [772, 399] on button "Connect to Meta Business API" at bounding box center [803, 399] width 191 height 36
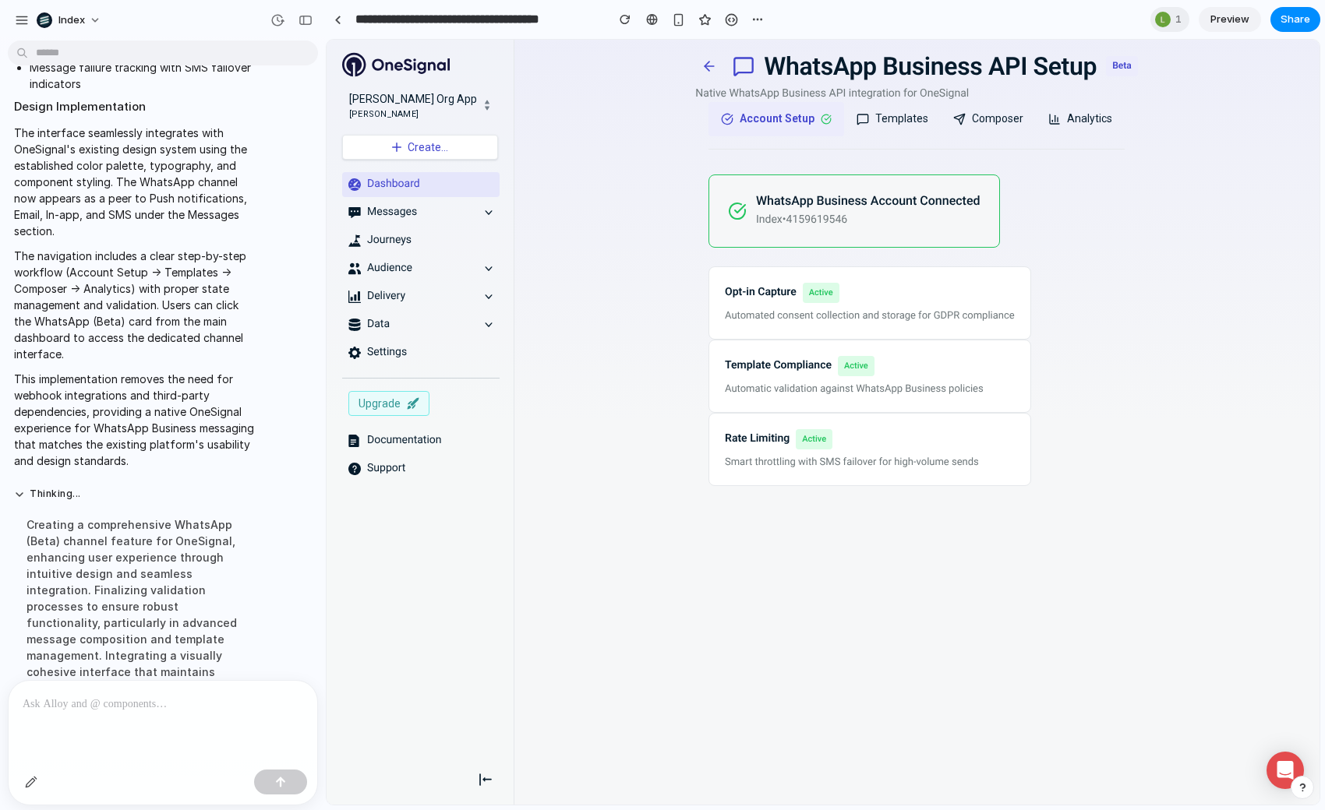
click at [877, 118] on button "Templates" at bounding box center [892, 119] width 97 height 34
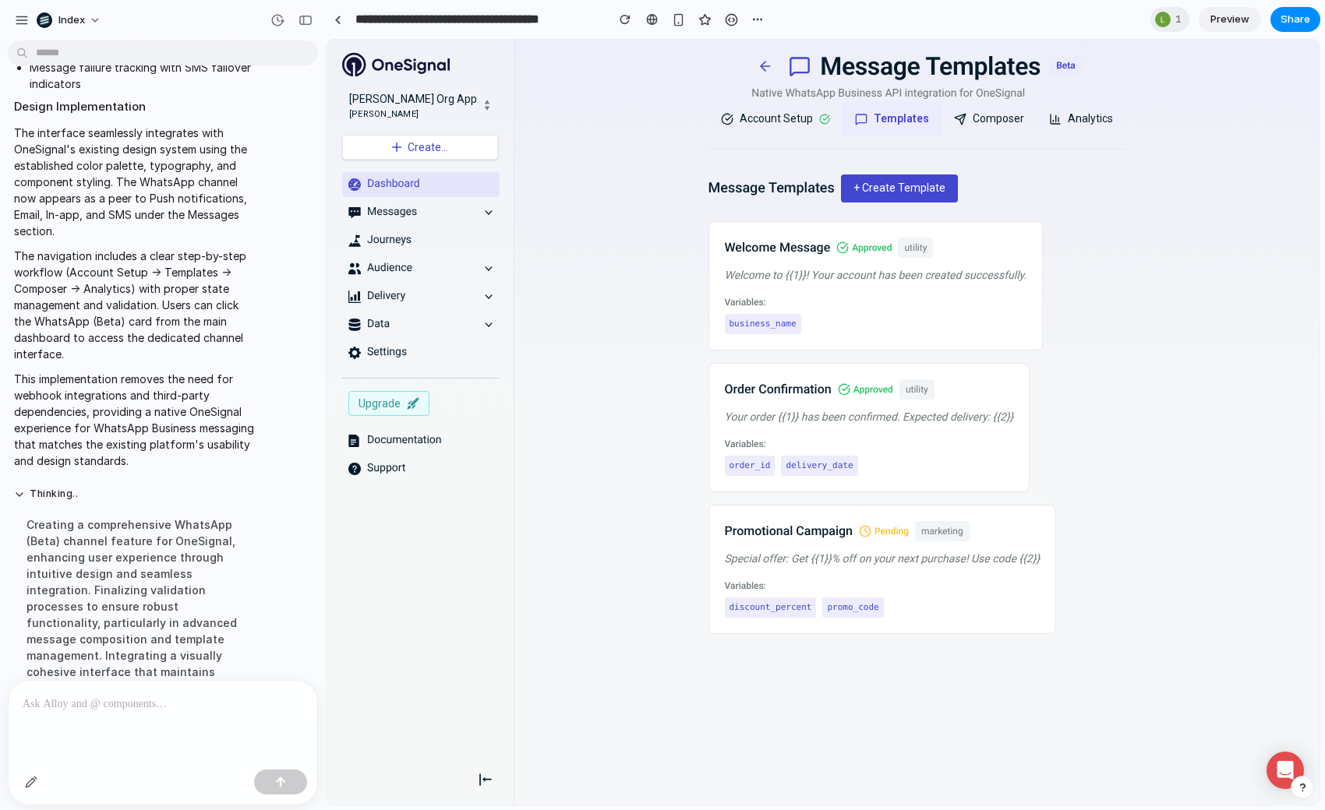
click at [890, 199] on button "+ Create Template" at bounding box center [899, 189] width 117 height 28
click at [874, 411] on p "Your order {{1}} has been confirmed. Expected delivery: {{2}}" at bounding box center [869, 417] width 289 height 17
click at [987, 118] on button "Composer" at bounding box center [988, 119] width 95 height 34
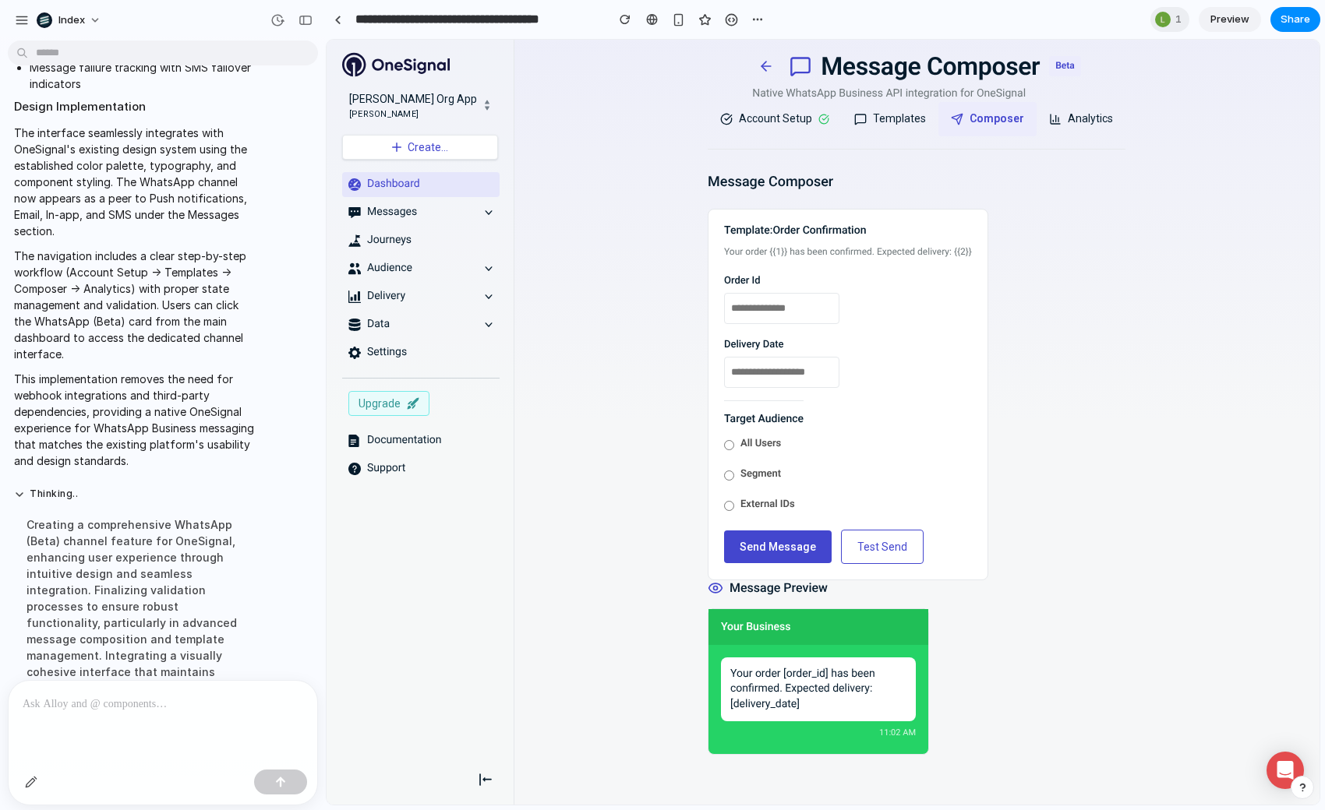
click at [747, 484] on div "All Users Segment External IDs" at bounding box center [763, 477] width 79 height 82
click at [758, 513] on label "External IDs" at bounding box center [759, 504] width 71 height 17
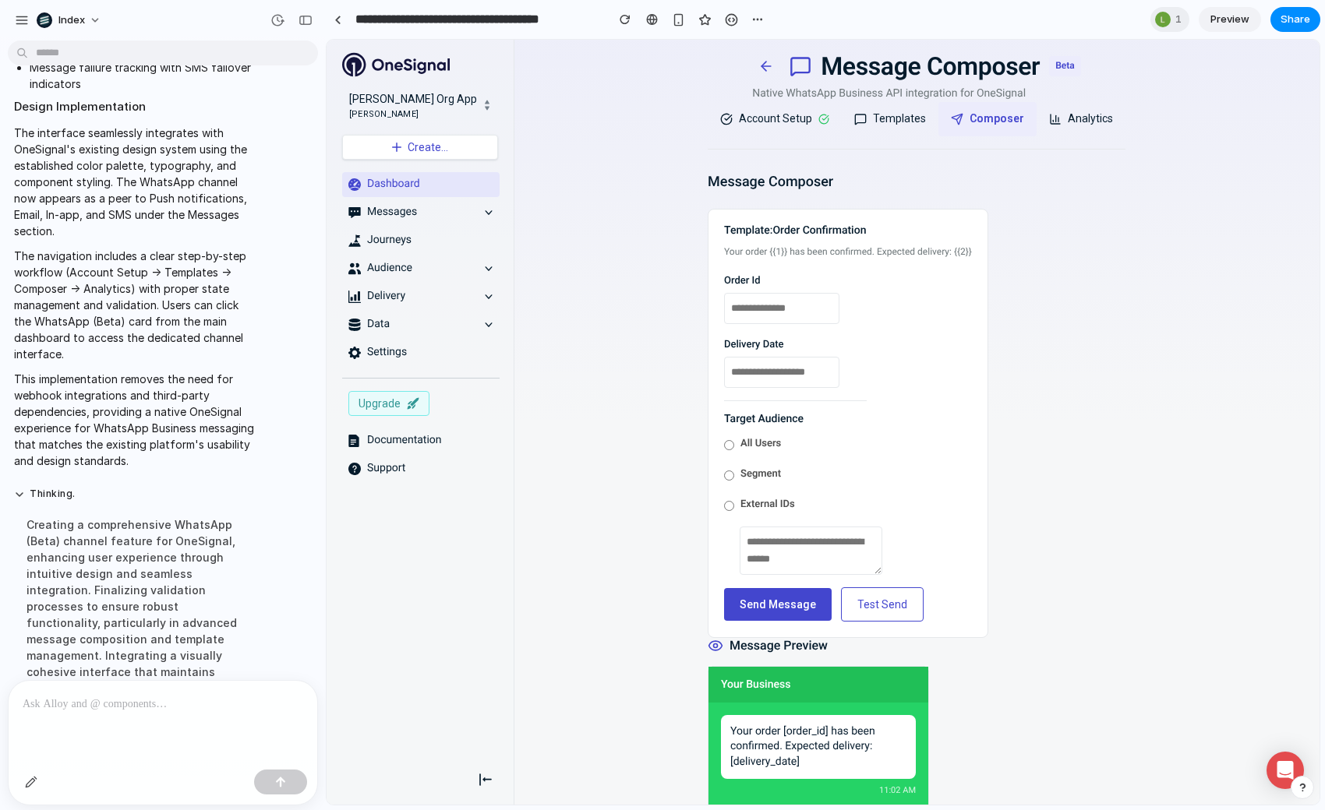
click at [740, 461] on div "All Users Segment External IDs" at bounding box center [795, 505] width 143 height 139
click at [743, 470] on label "Segment" at bounding box center [752, 474] width 57 height 17
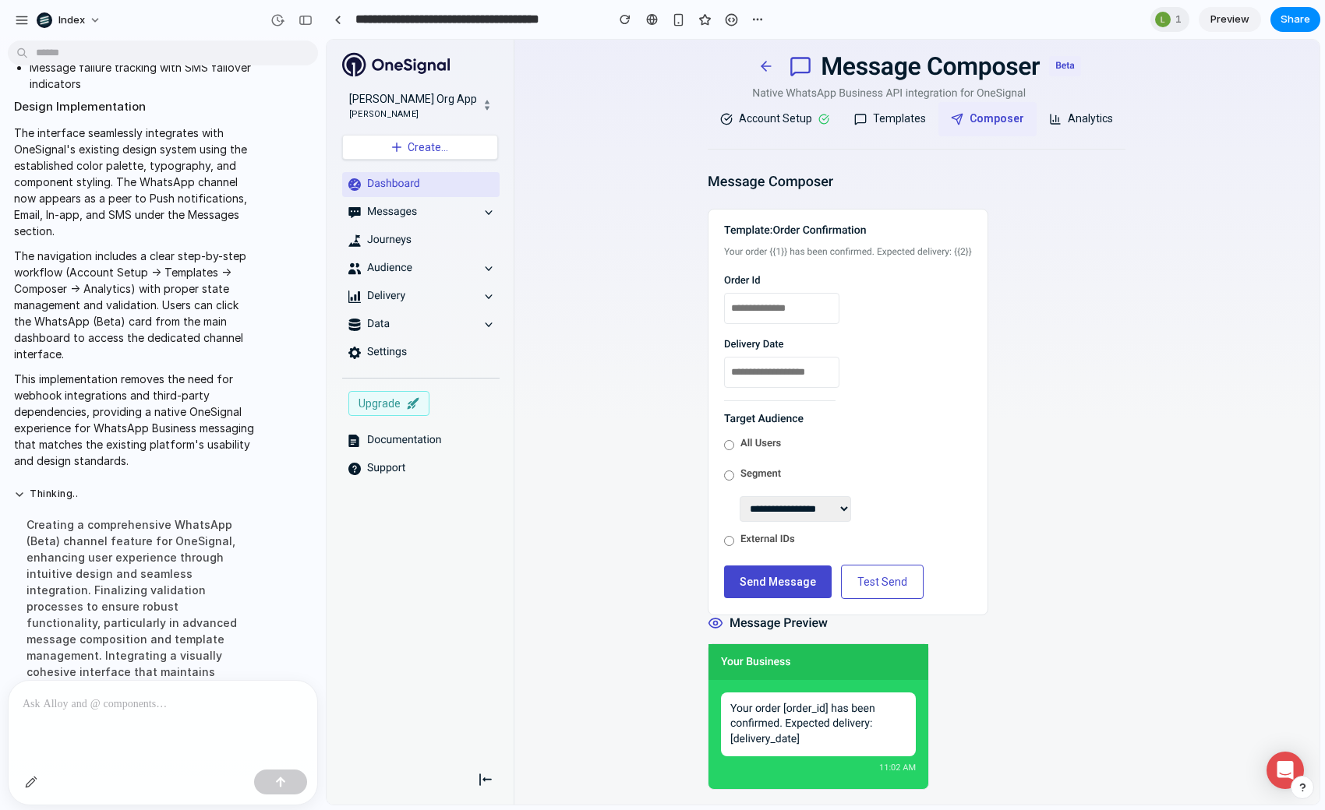
click at [867, 594] on button "Test Send" at bounding box center [882, 582] width 83 height 34
click at [1064, 107] on button "Analytics" at bounding box center [1080, 119] width 89 height 34
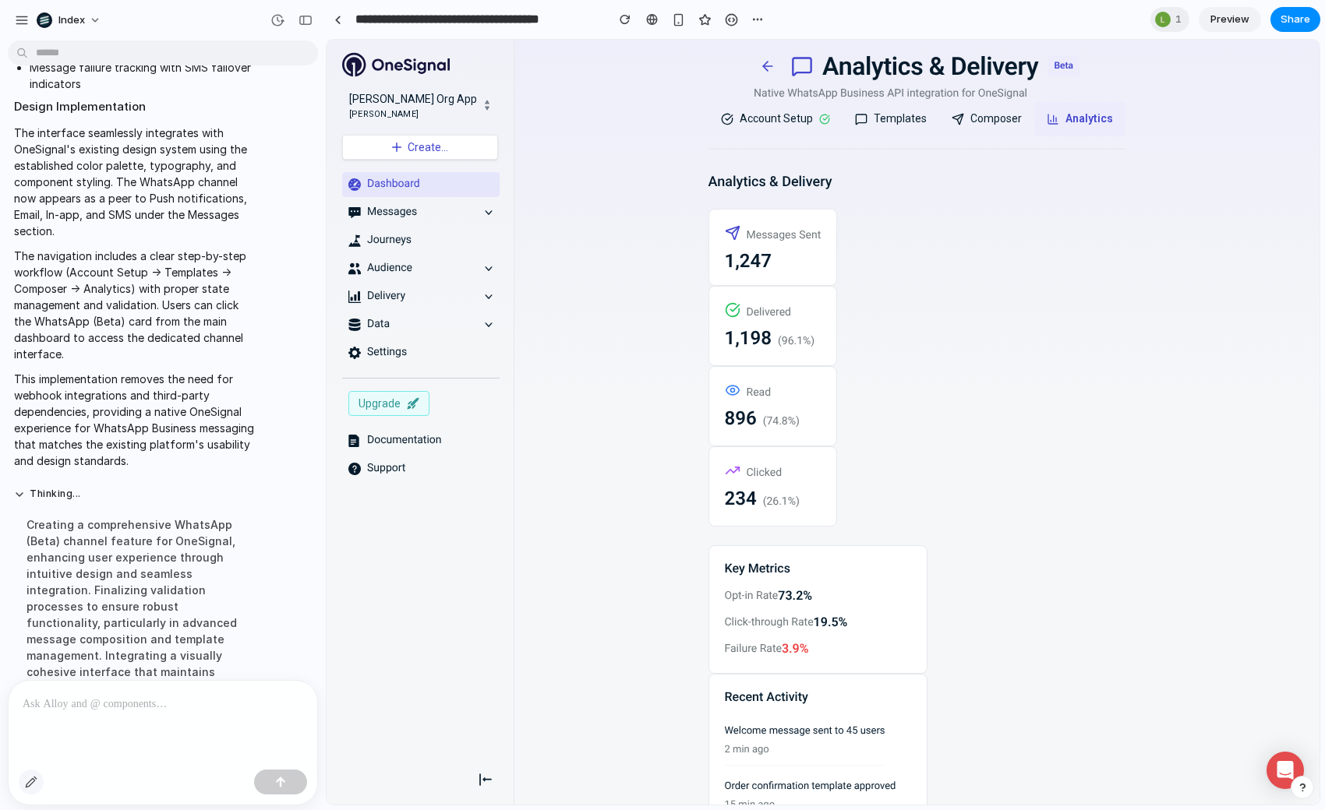
click at [36, 779] on div "button" at bounding box center [31, 782] width 12 height 12
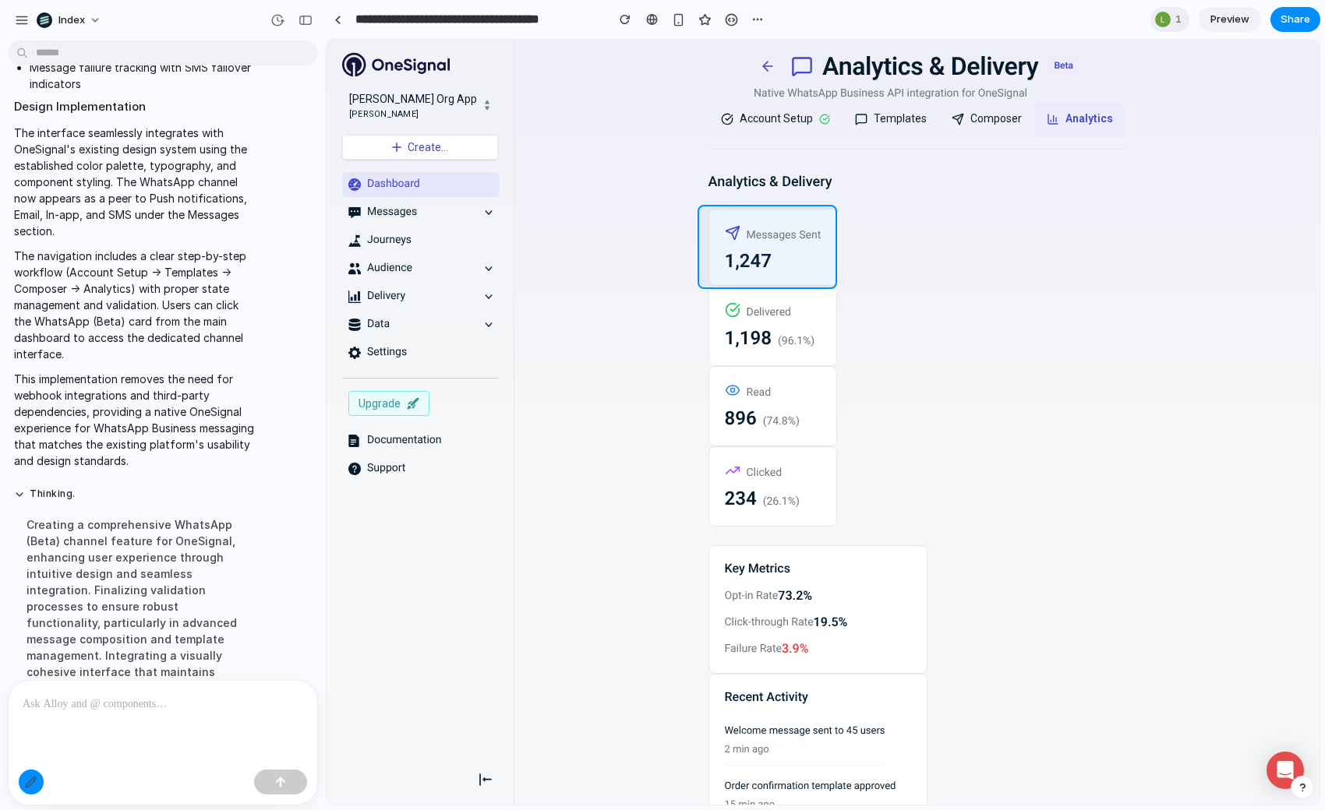
click at [821, 246] on div at bounding box center [823, 423] width 992 height 764
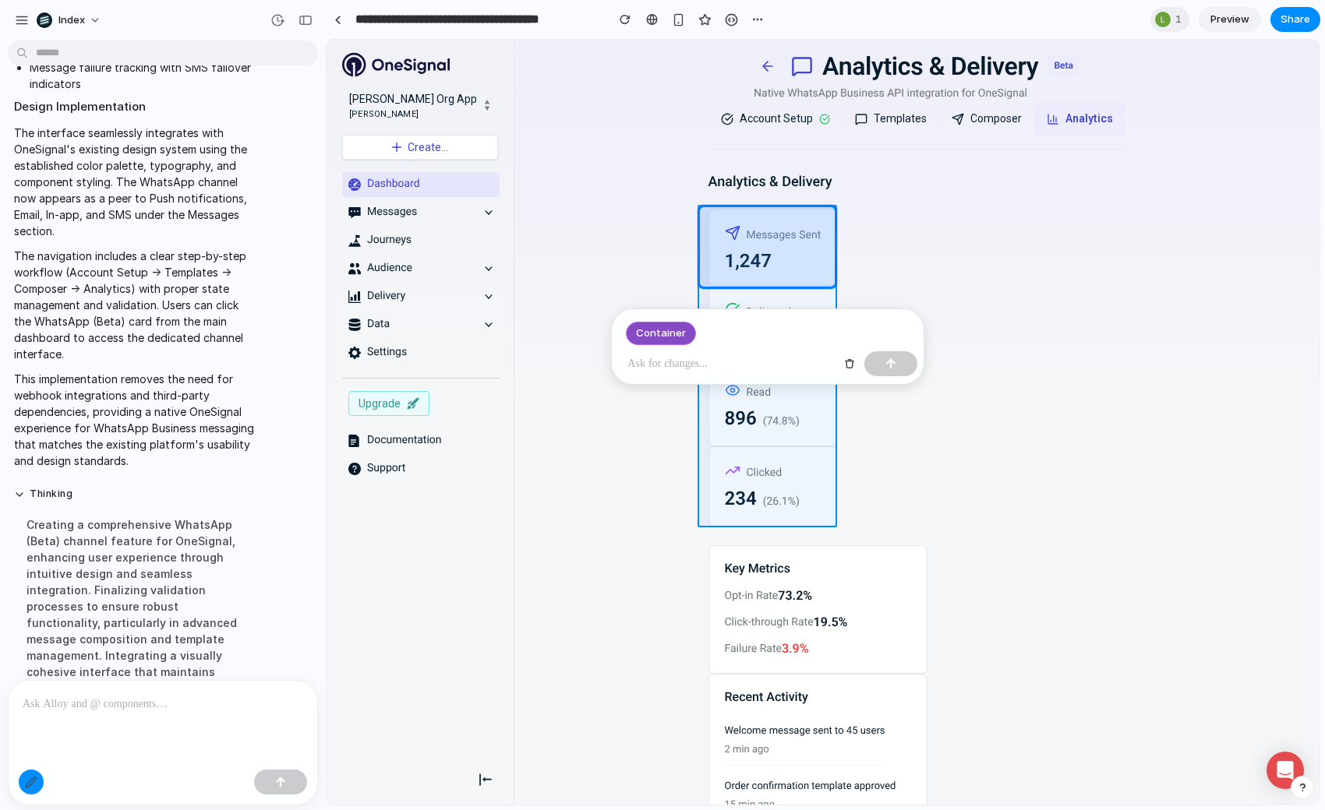
click at [821, 246] on div at bounding box center [823, 423] width 992 height 764
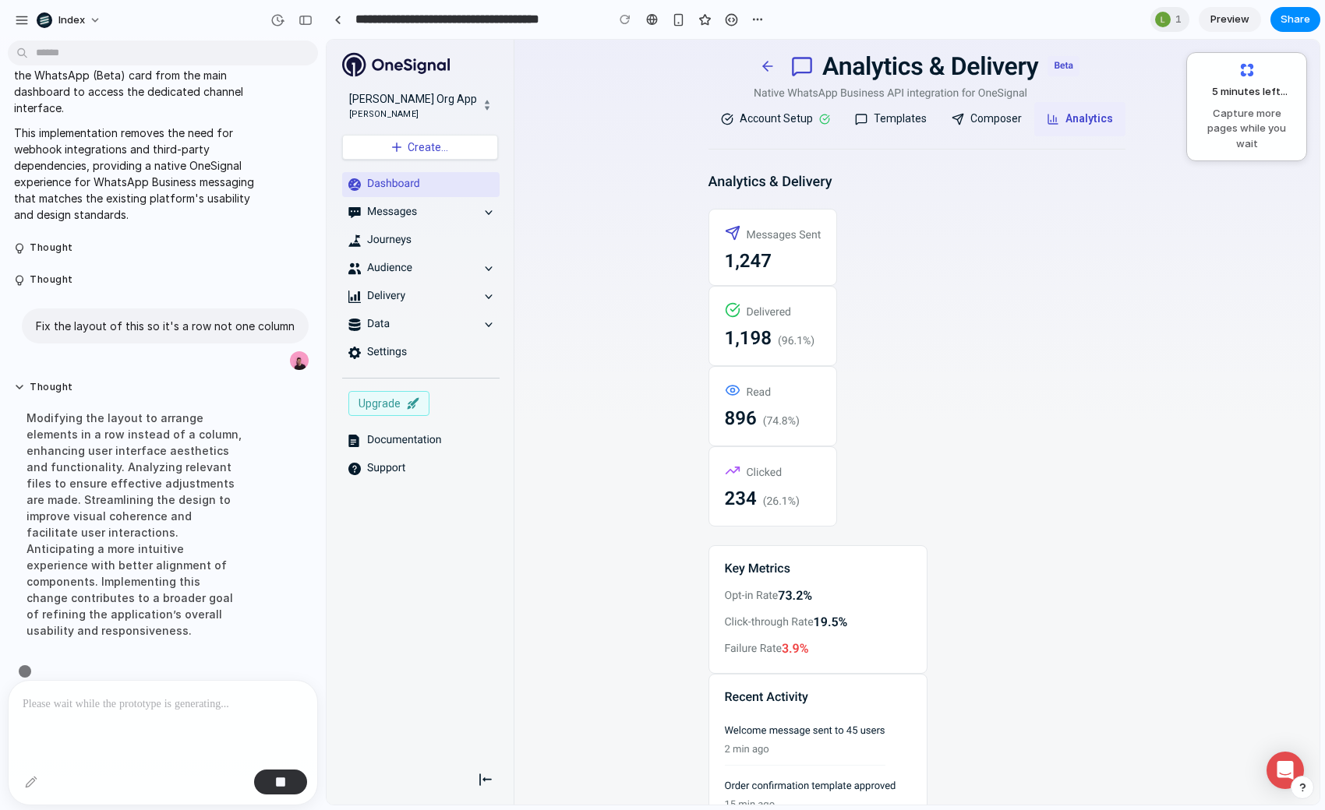
scroll to position [2686, 0]
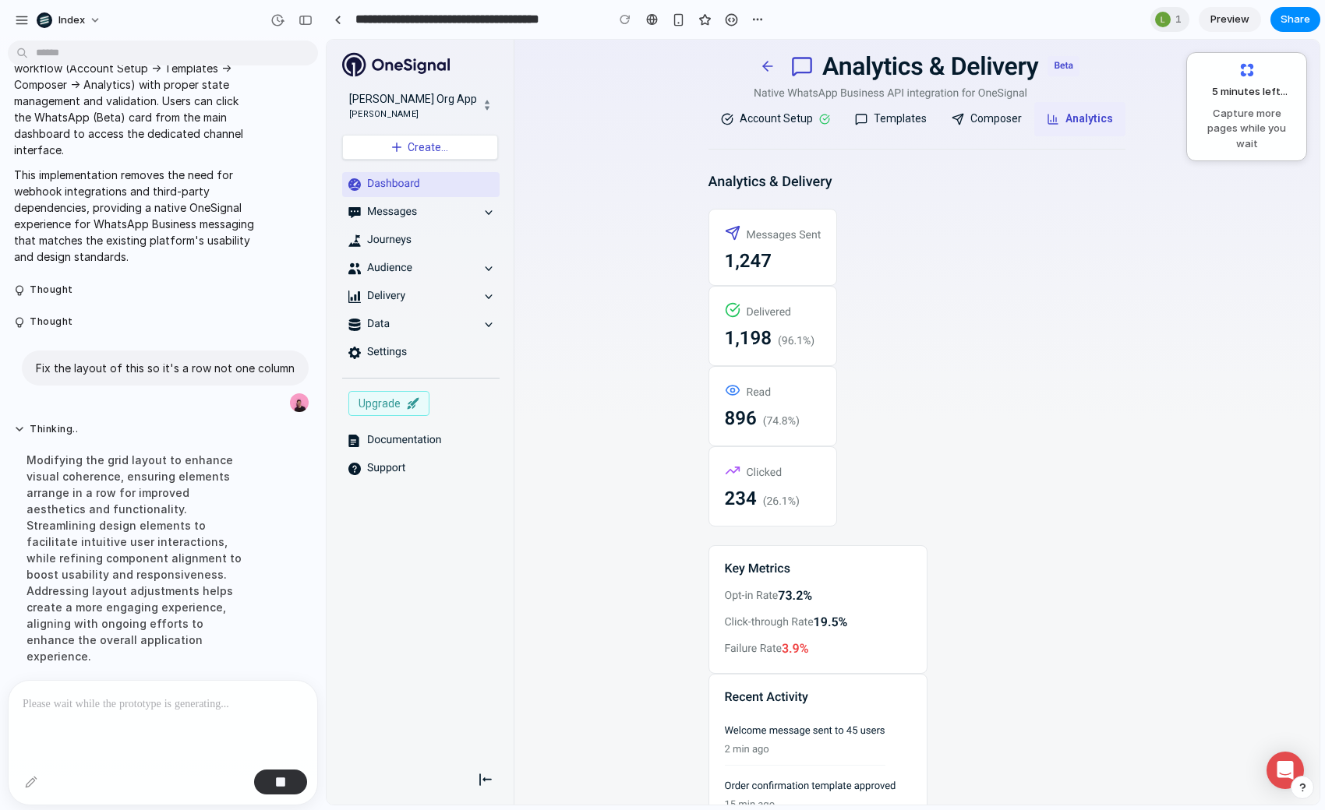
click at [761, 115] on button "Account Setup" at bounding box center [775, 119] width 134 height 34
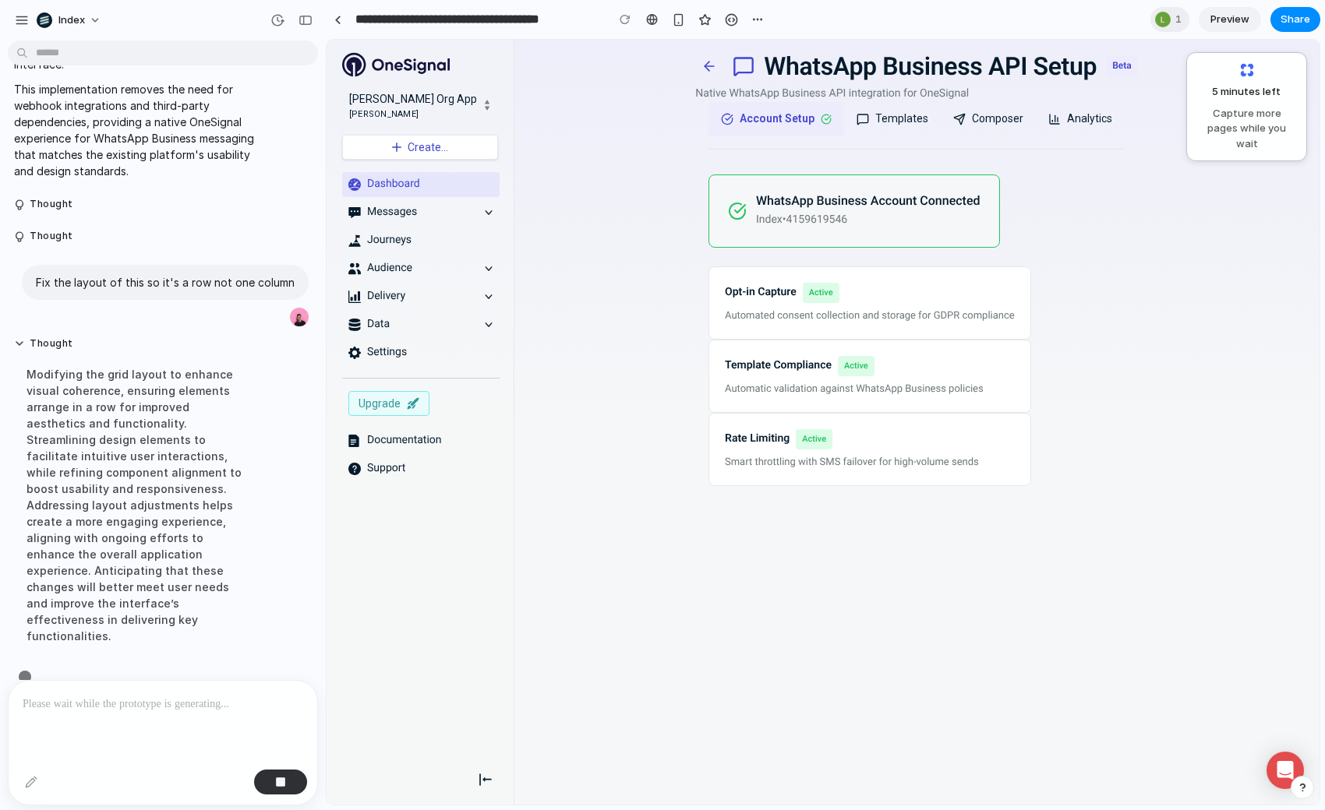
scroll to position [2735, 0]
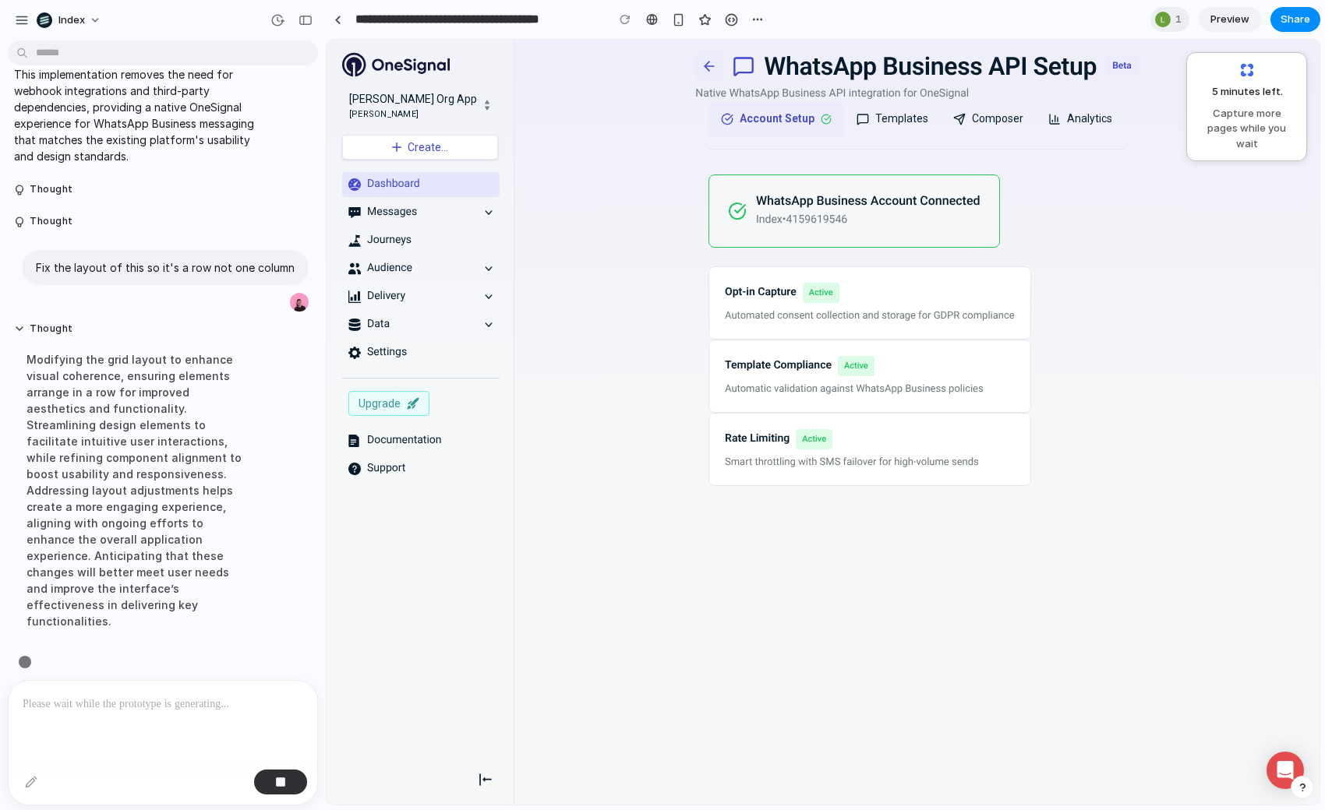
click at [711, 69] on icon at bounding box center [709, 66] width 16 height 16
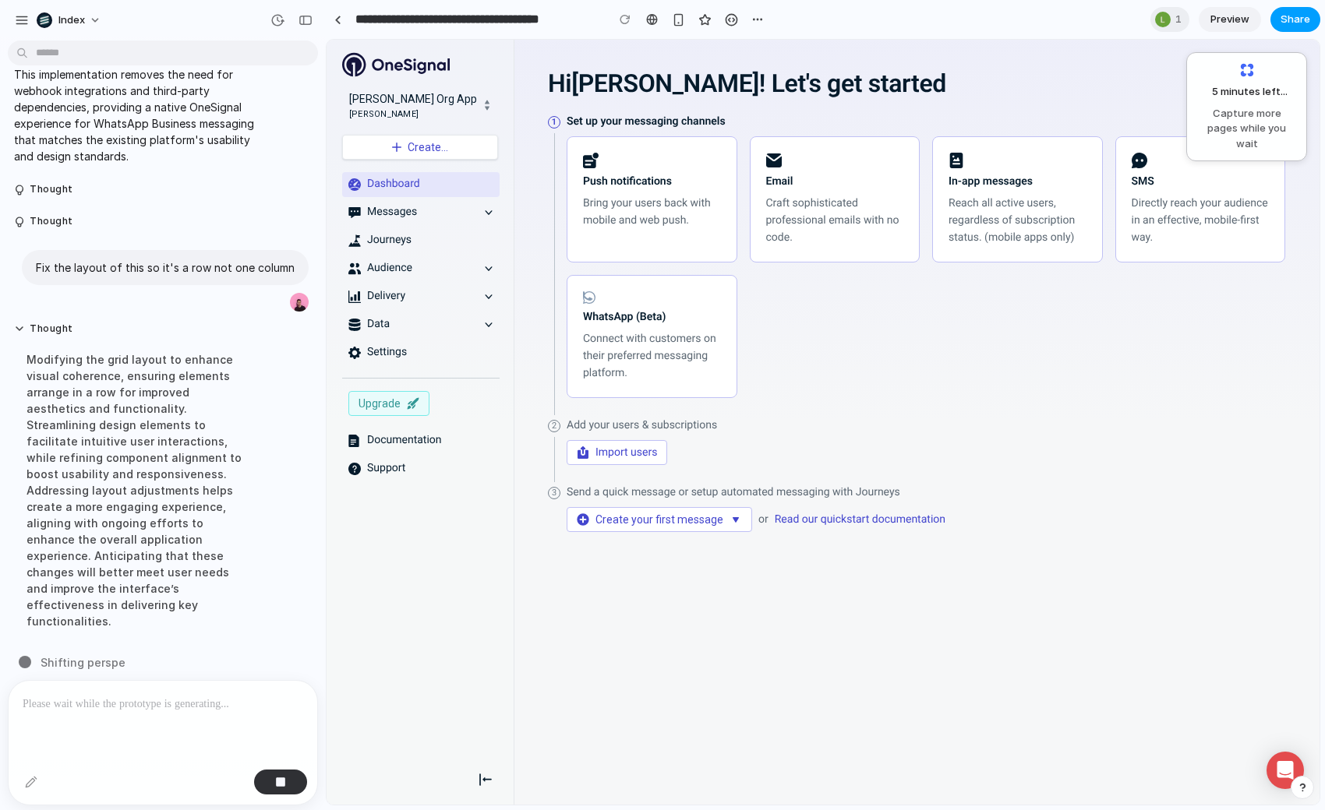
click at [1294, 17] on span "Share" at bounding box center [1295, 20] width 30 height 16
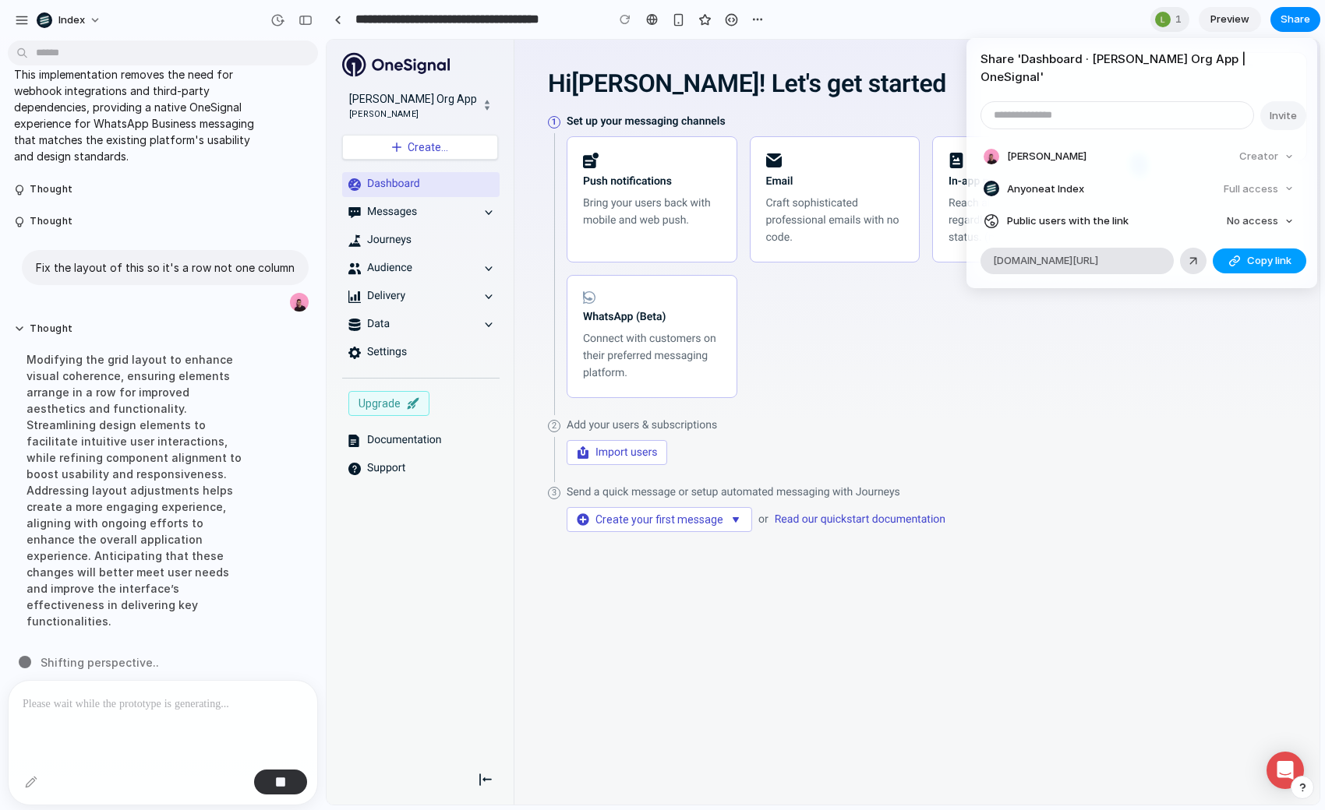
click at [1243, 249] on button "Copy link" at bounding box center [1259, 261] width 94 height 25
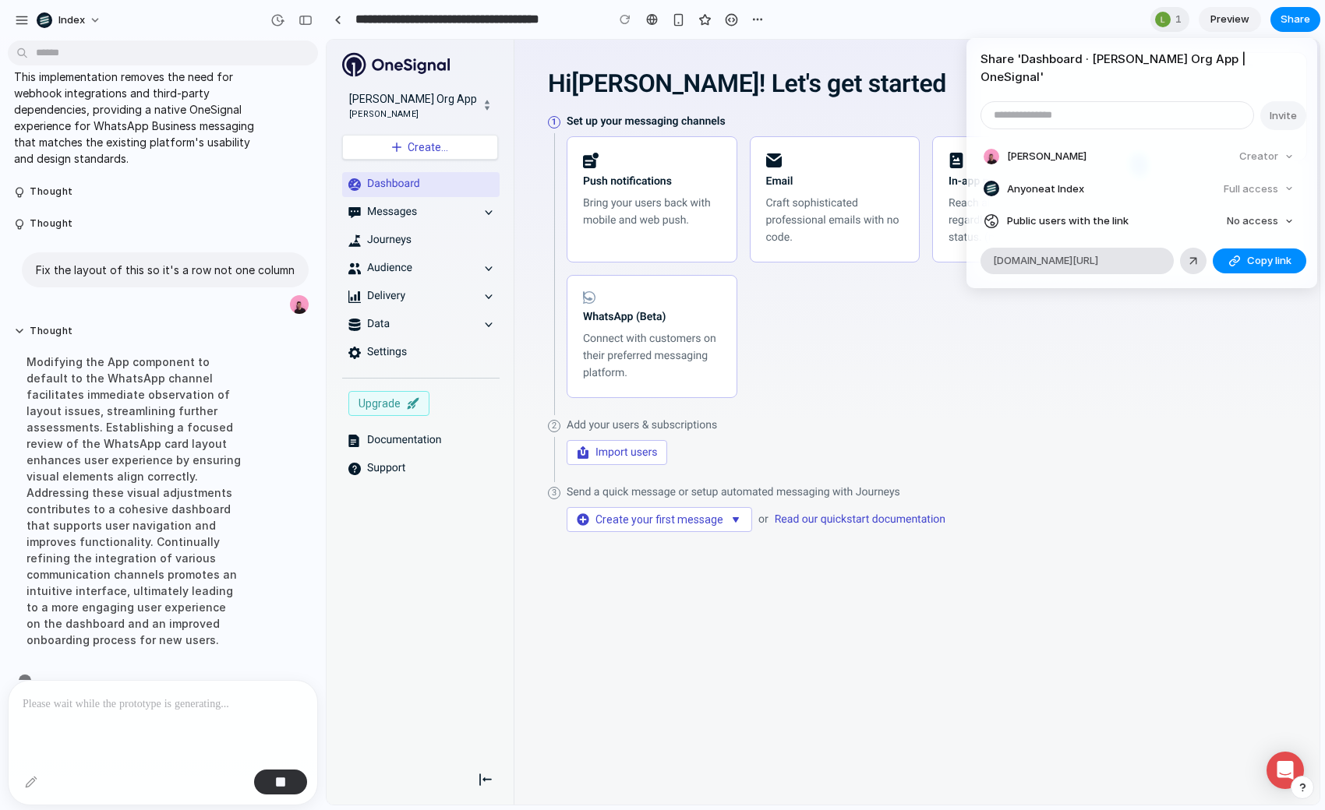
scroll to position [2768, 0]
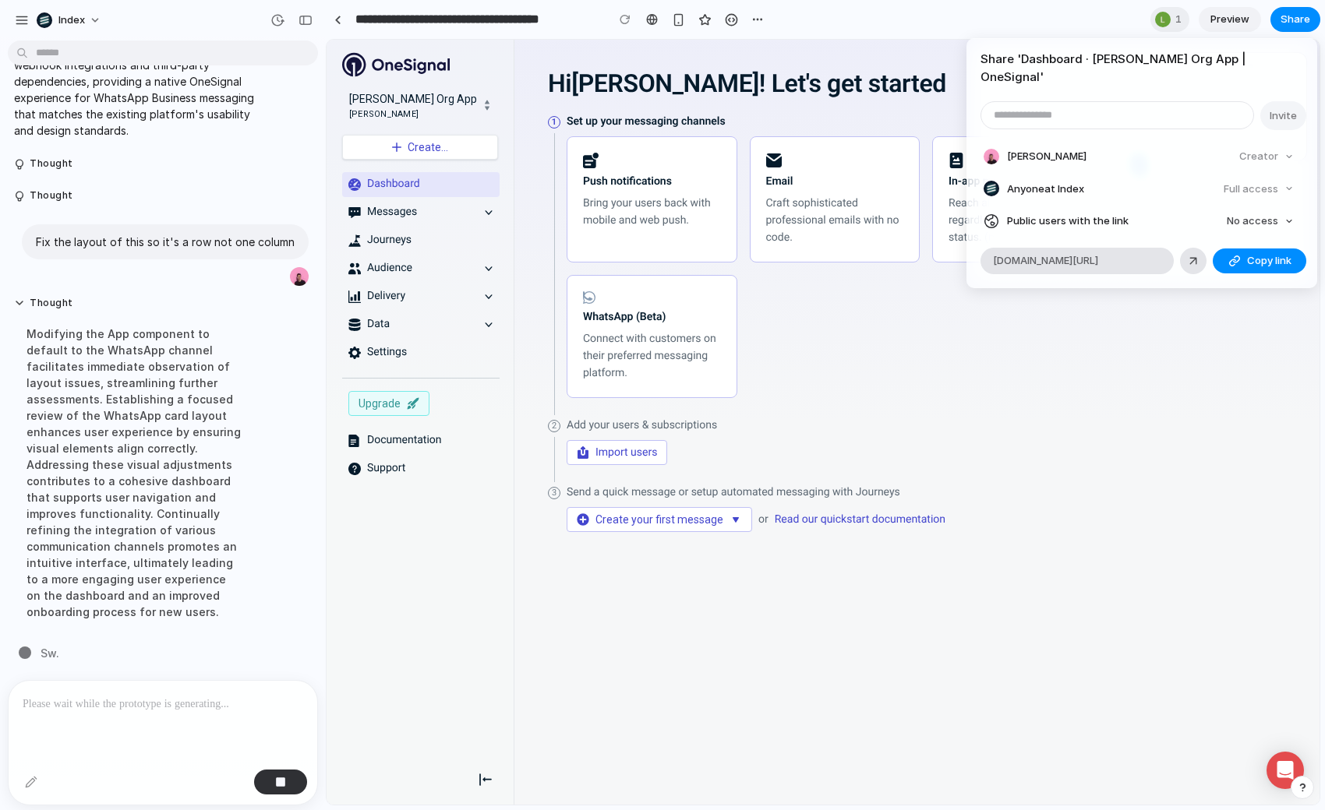
click at [679, 15] on div "Share ' Dashboard · Simon's Org App | OneSignal ' Invite Simon Kubica Creator A…" at bounding box center [662, 405] width 1325 height 810
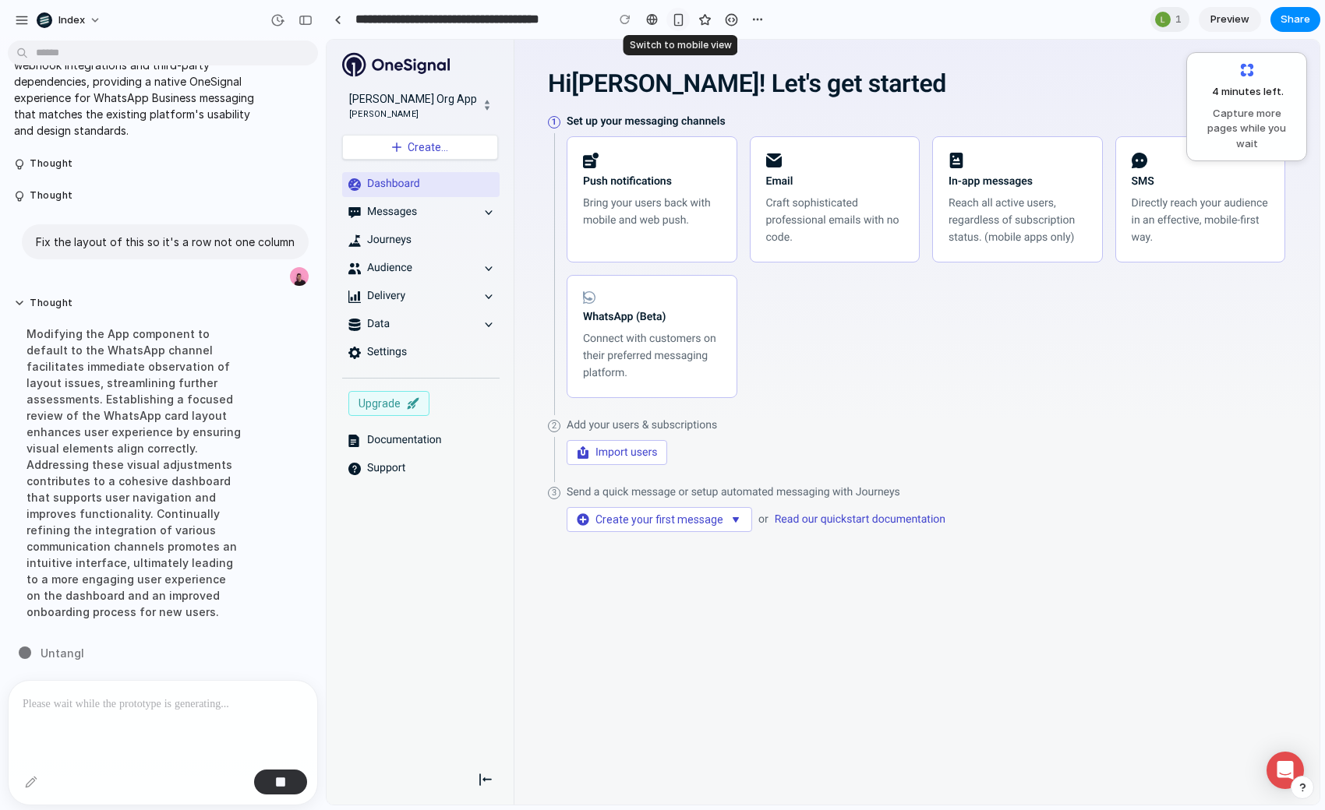
click at [679, 12] on button "button" at bounding box center [677, 19] width 23 height 23
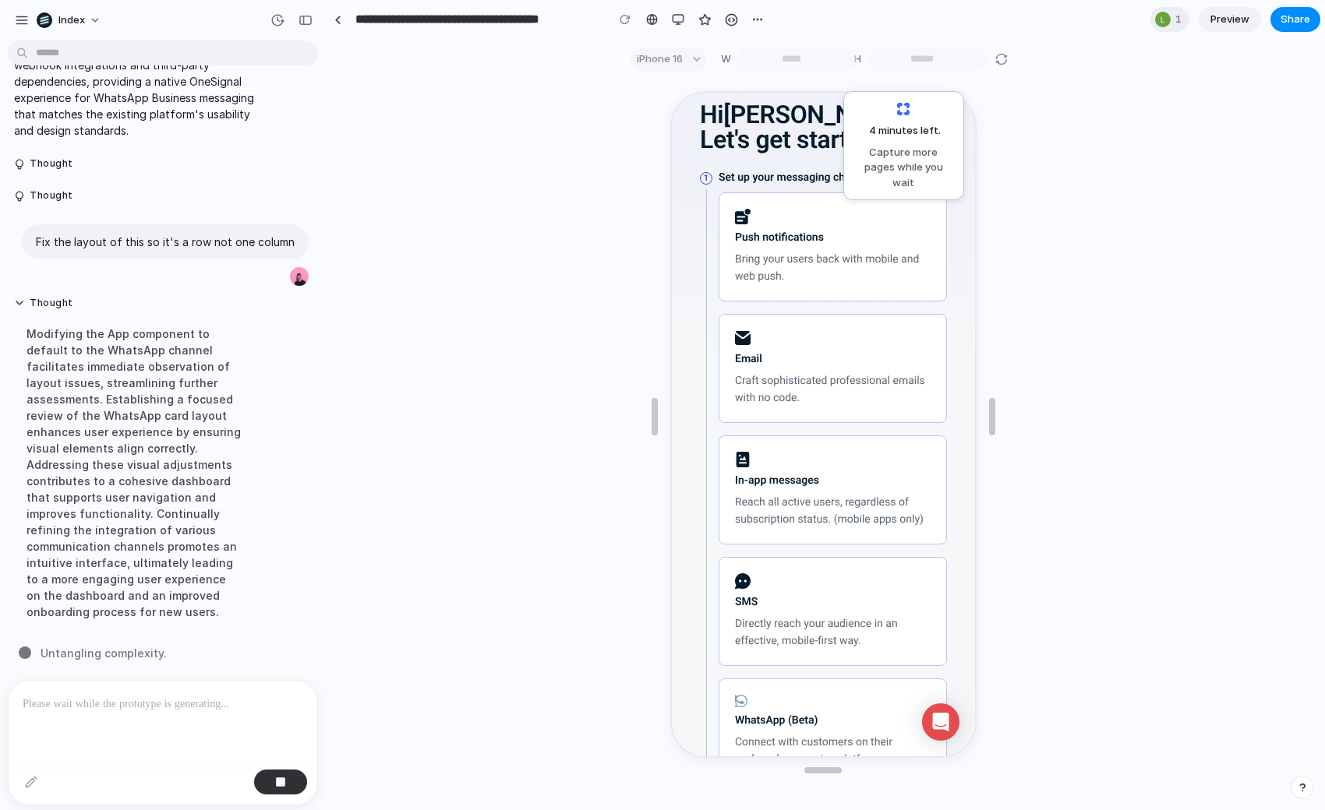
scroll to position [0, 0]
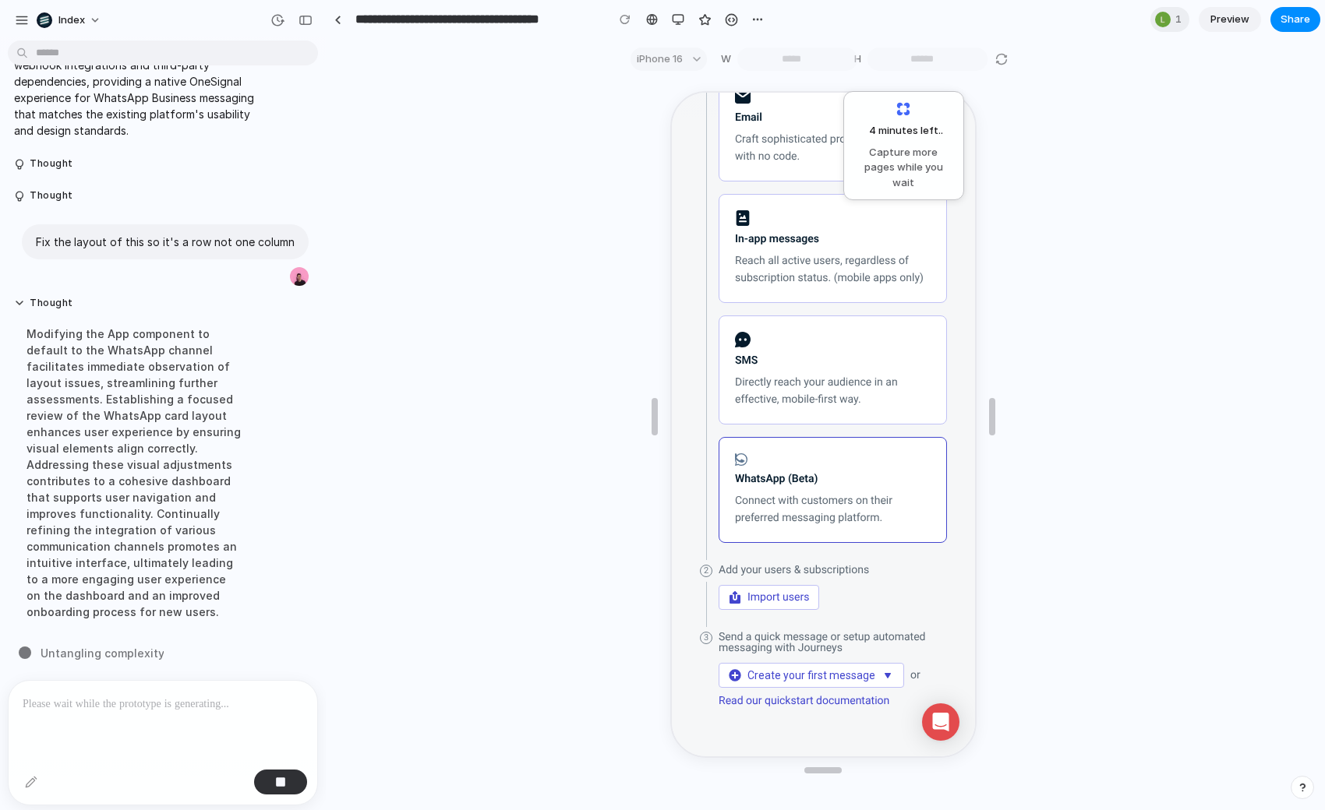
click at [796, 468] on div "WhatsApp (Beta) Connect with customers on their preferred messaging platform." at bounding box center [830, 488] width 196 height 73
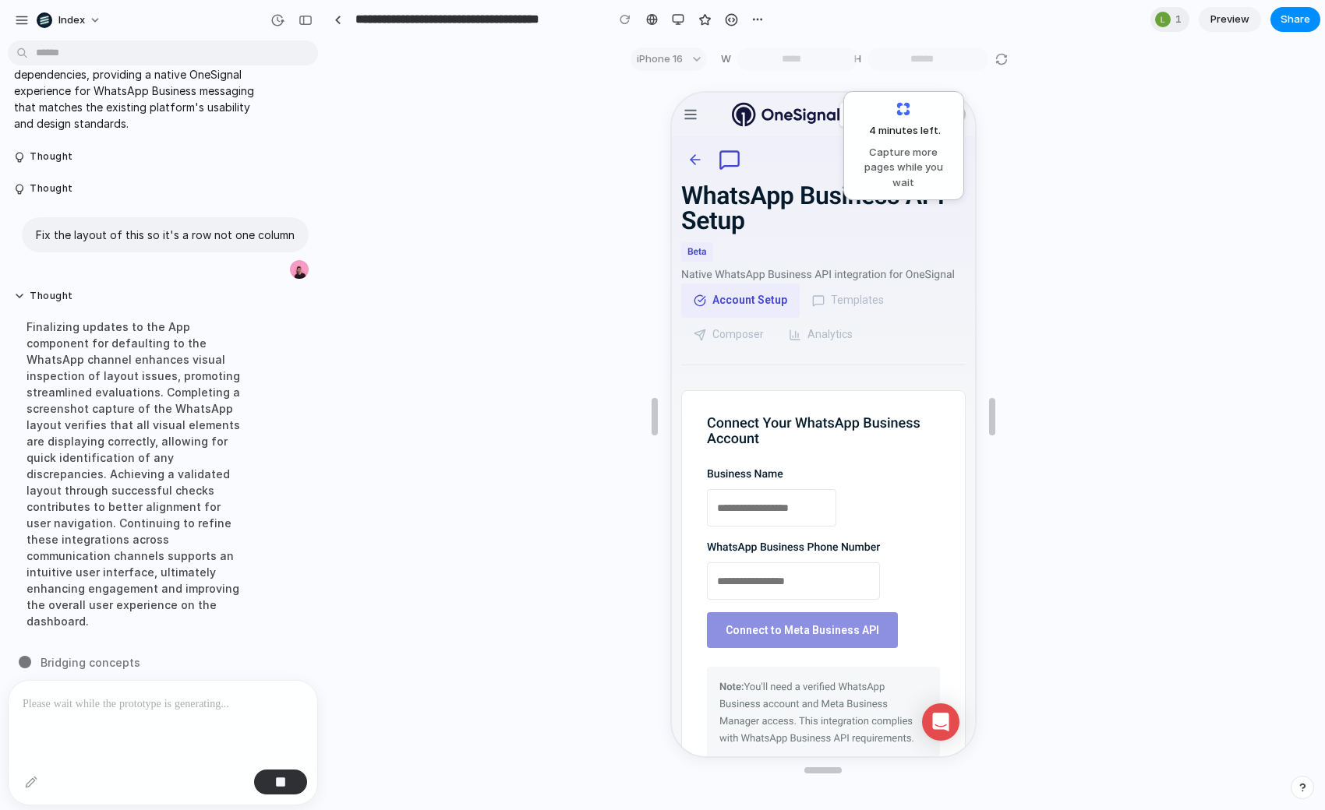
click at [699, 160] on icon at bounding box center [693, 158] width 16 height 16
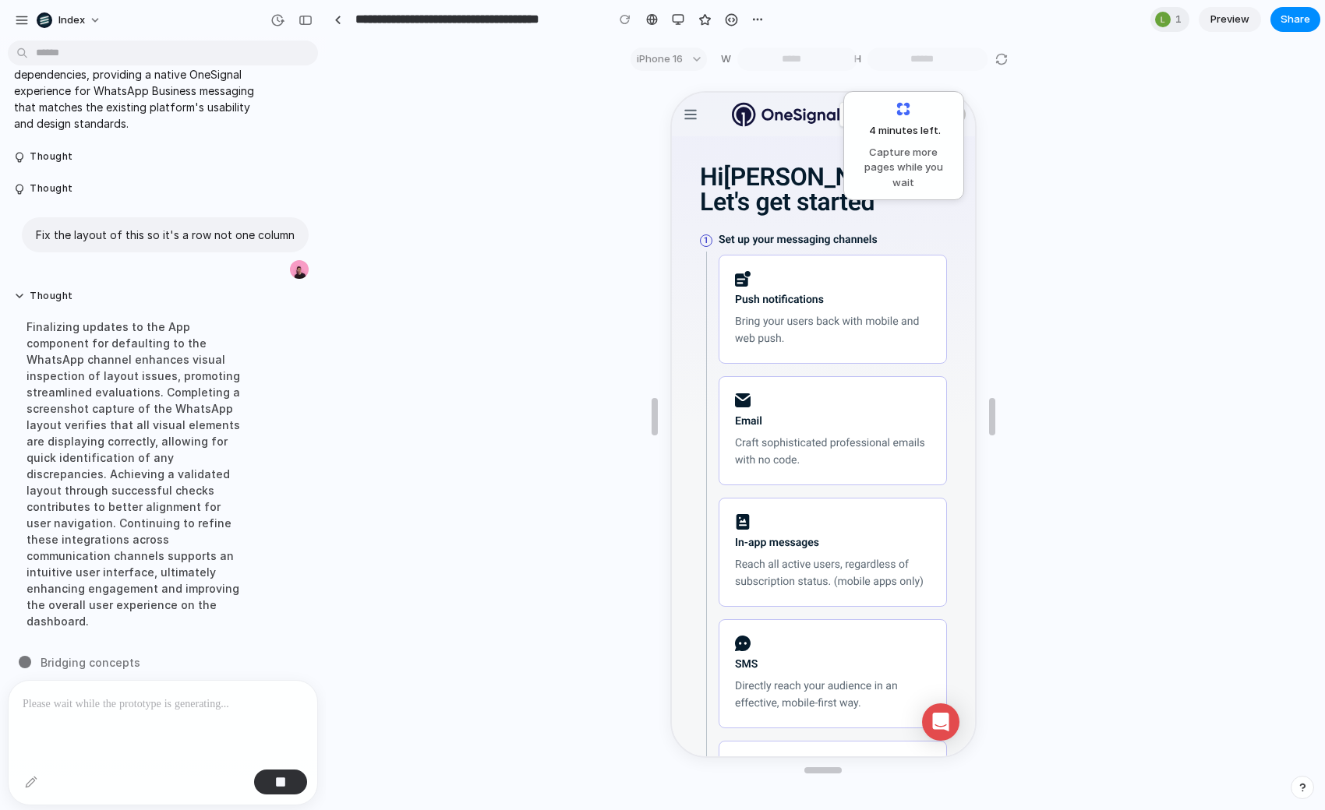
click at [504, 311] on div "4 minutes left . Capture more pages while you wait Thought I fixed the critical…" at bounding box center [823, 442] width 993 height 726
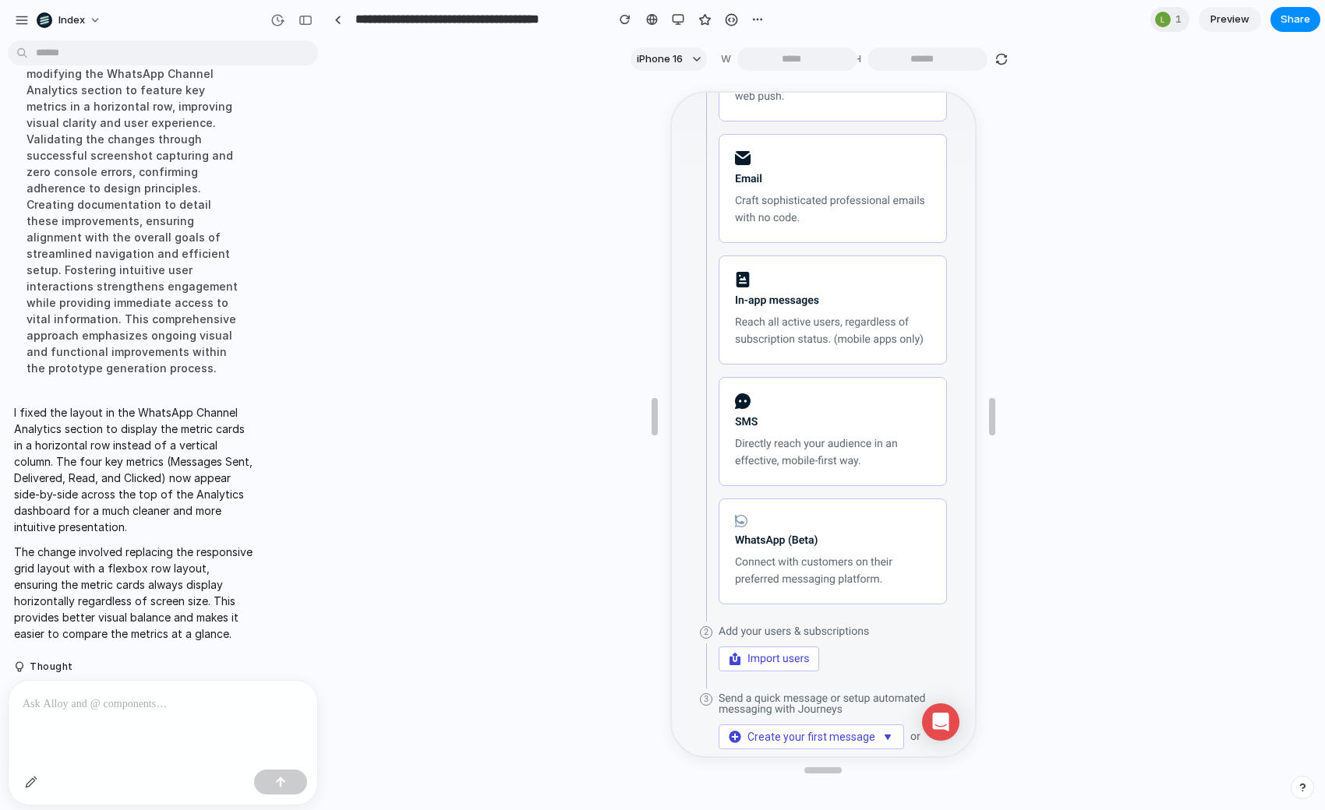
scroll to position [288, 0]
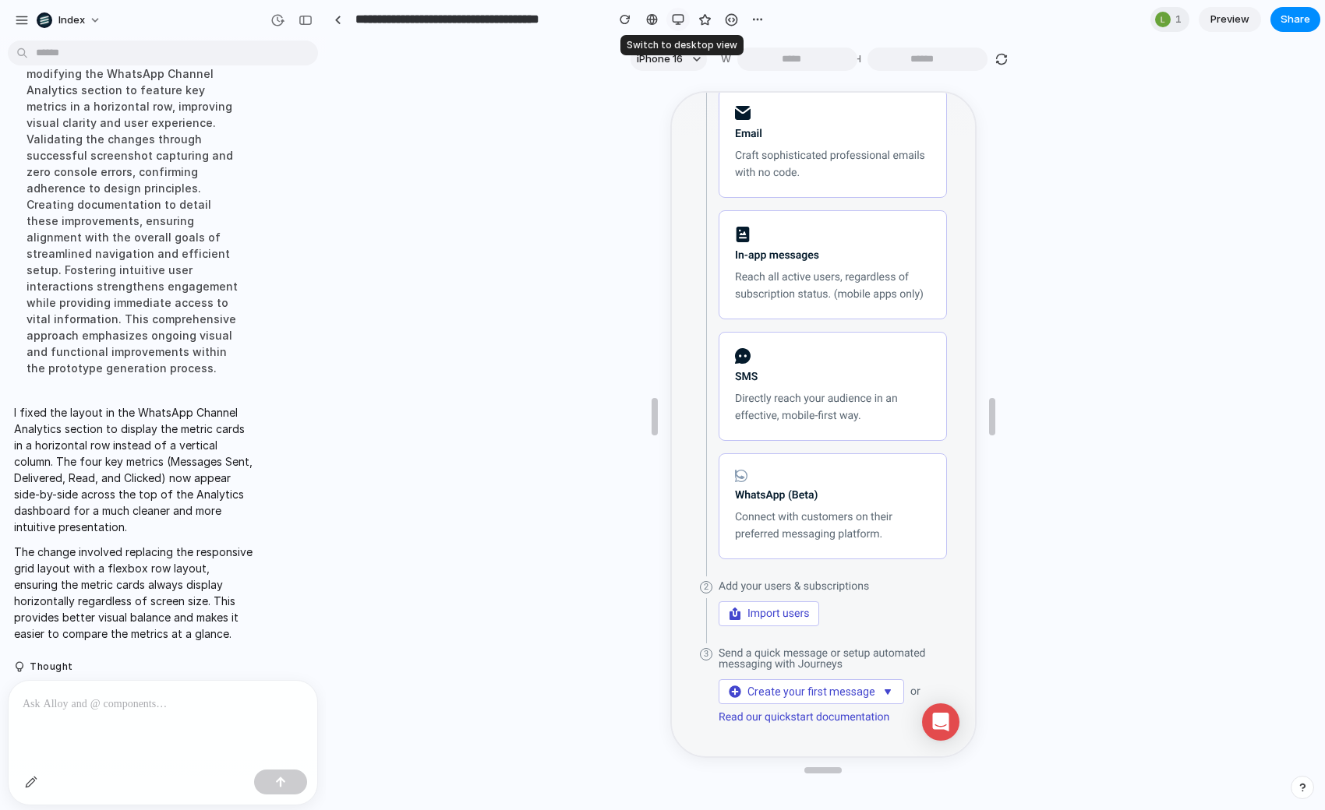
click at [678, 12] on button "button" at bounding box center [677, 19] width 23 height 23
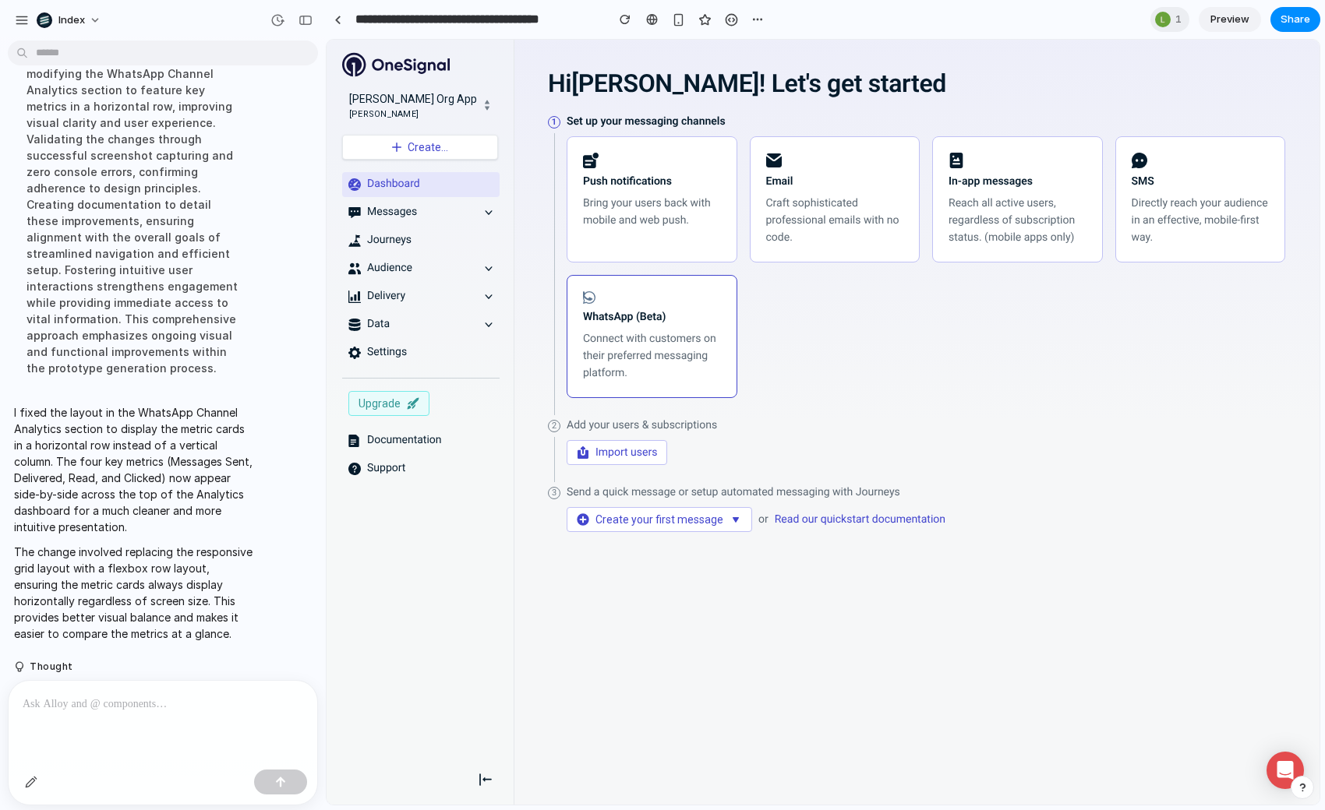
click at [646, 319] on strong "WhatsApp (Beta)" at bounding box center [624, 317] width 83 height 12
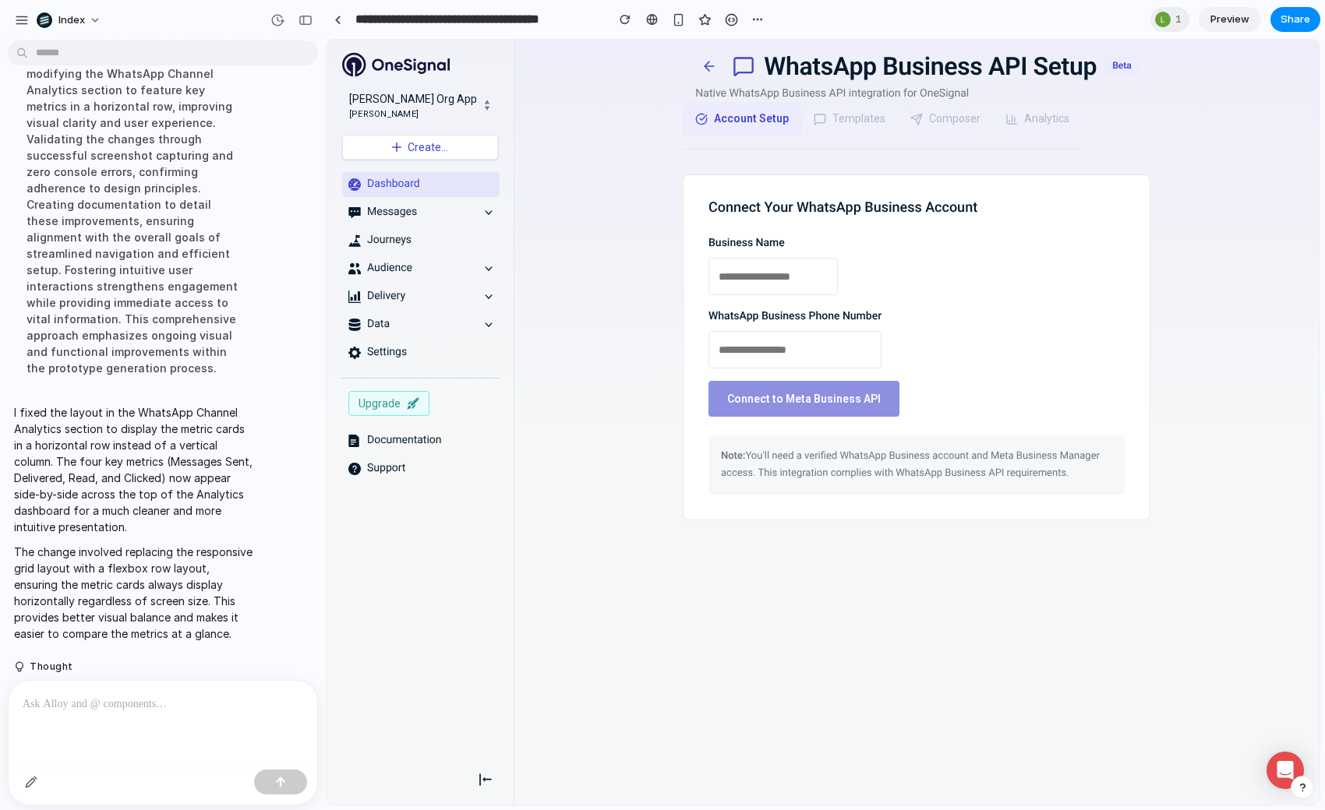
click at [817, 291] on input "text" at bounding box center [772, 276] width 129 height 37
type input "**"
click at [778, 351] on input "tel" at bounding box center [794, 349] width 173 height 37
type input "****"
click at [778, 390] on button "Connect to Meta Business API" at bounding box center [803, 399] width 191 height 36
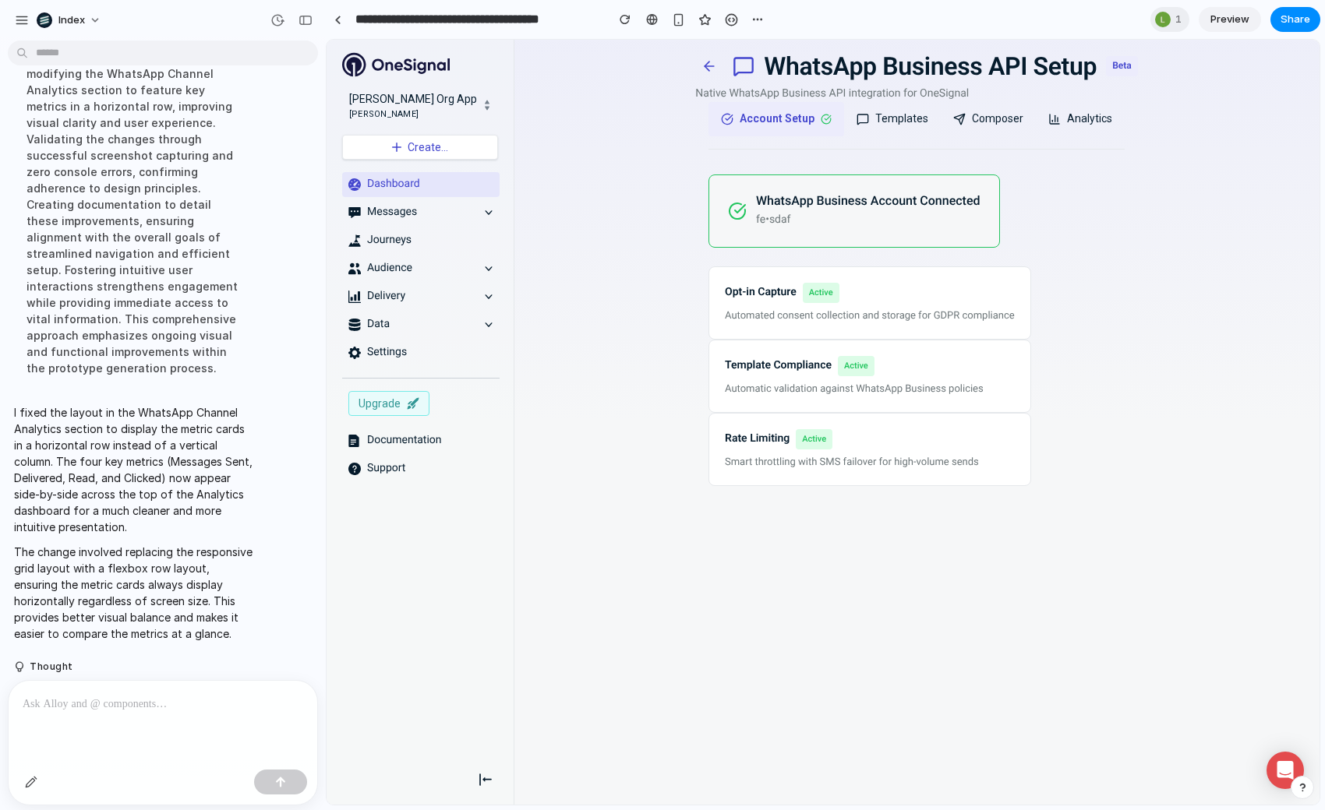
click at [884, 119] on button "Templates" at bounding box center [892, 119] width 97 height 34
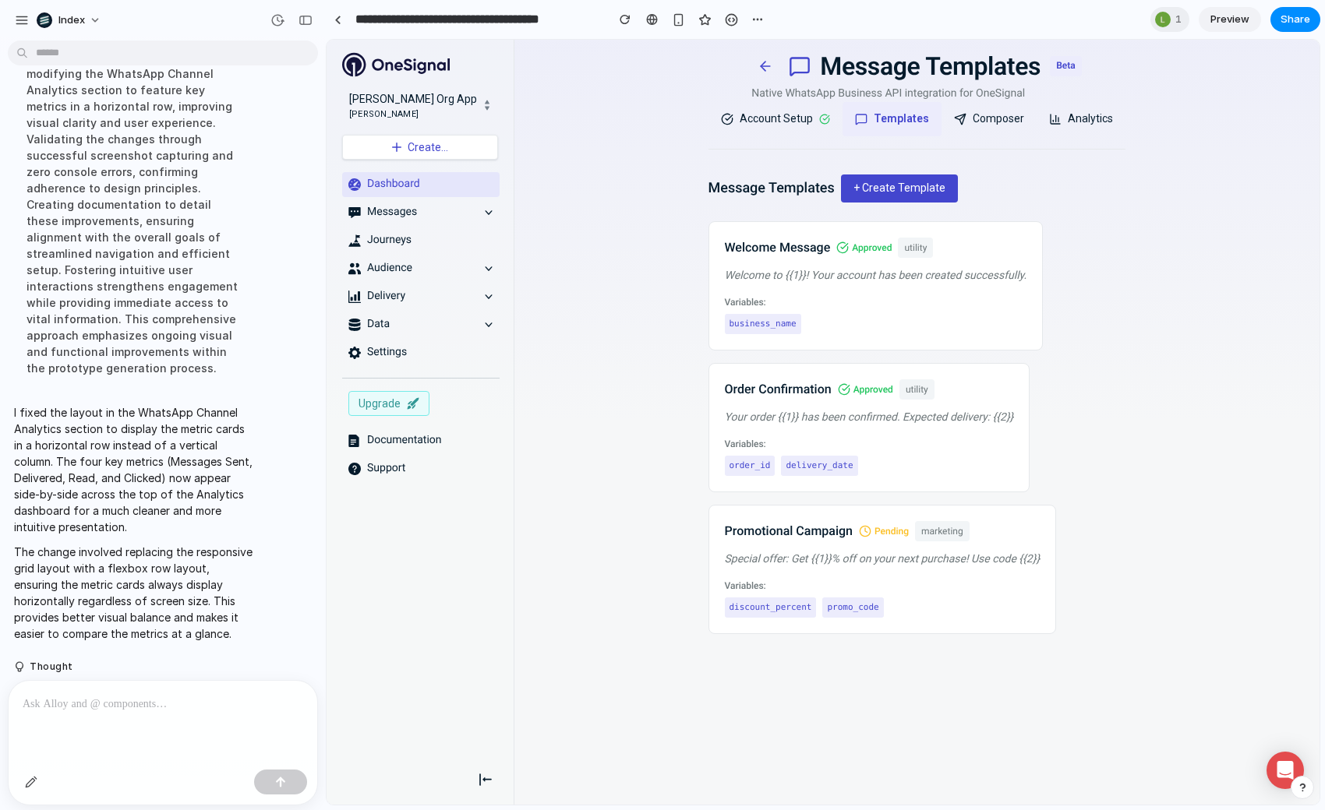
click at [968, 115] on button "Composer" at bounding box center [988, 119] width 95 height 34
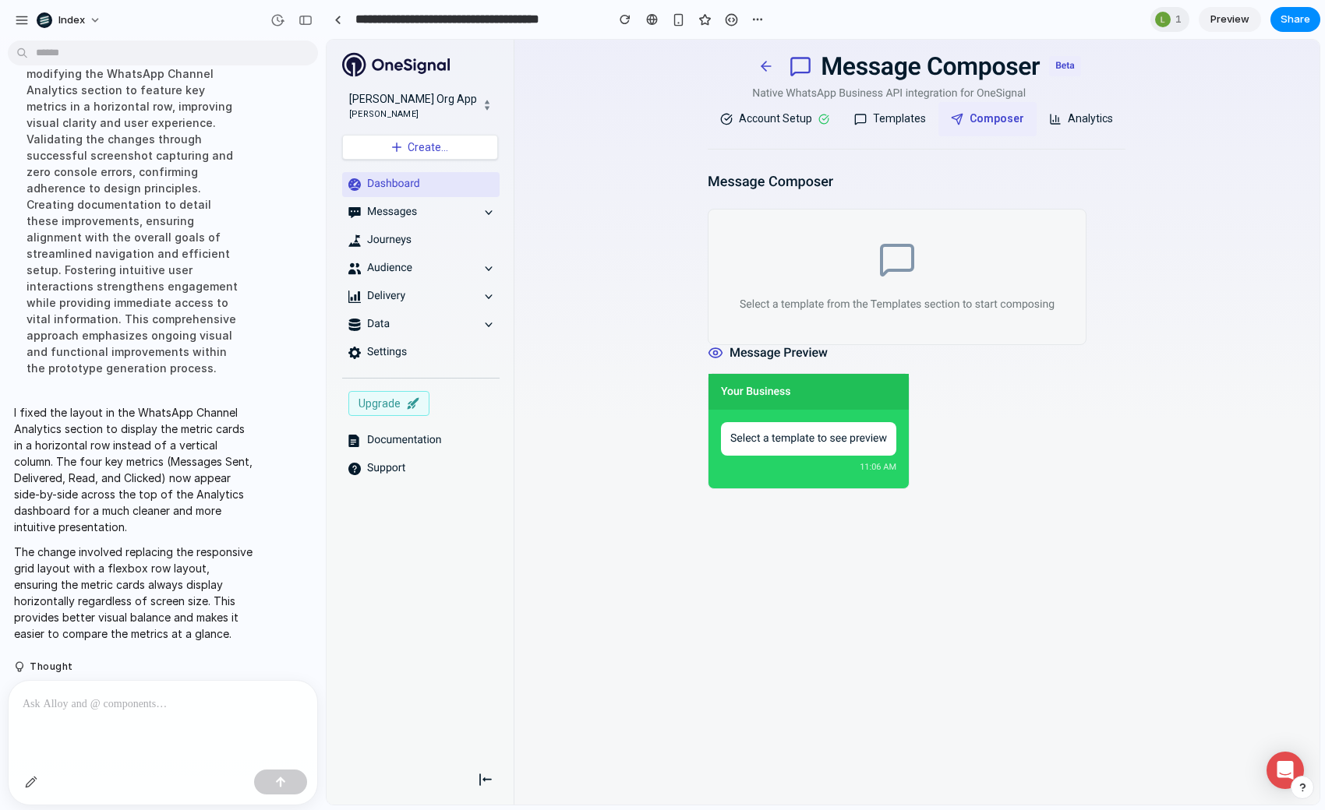
click at [1050, 120] on icon at bounding box center [1055, 119] width 12 height 12
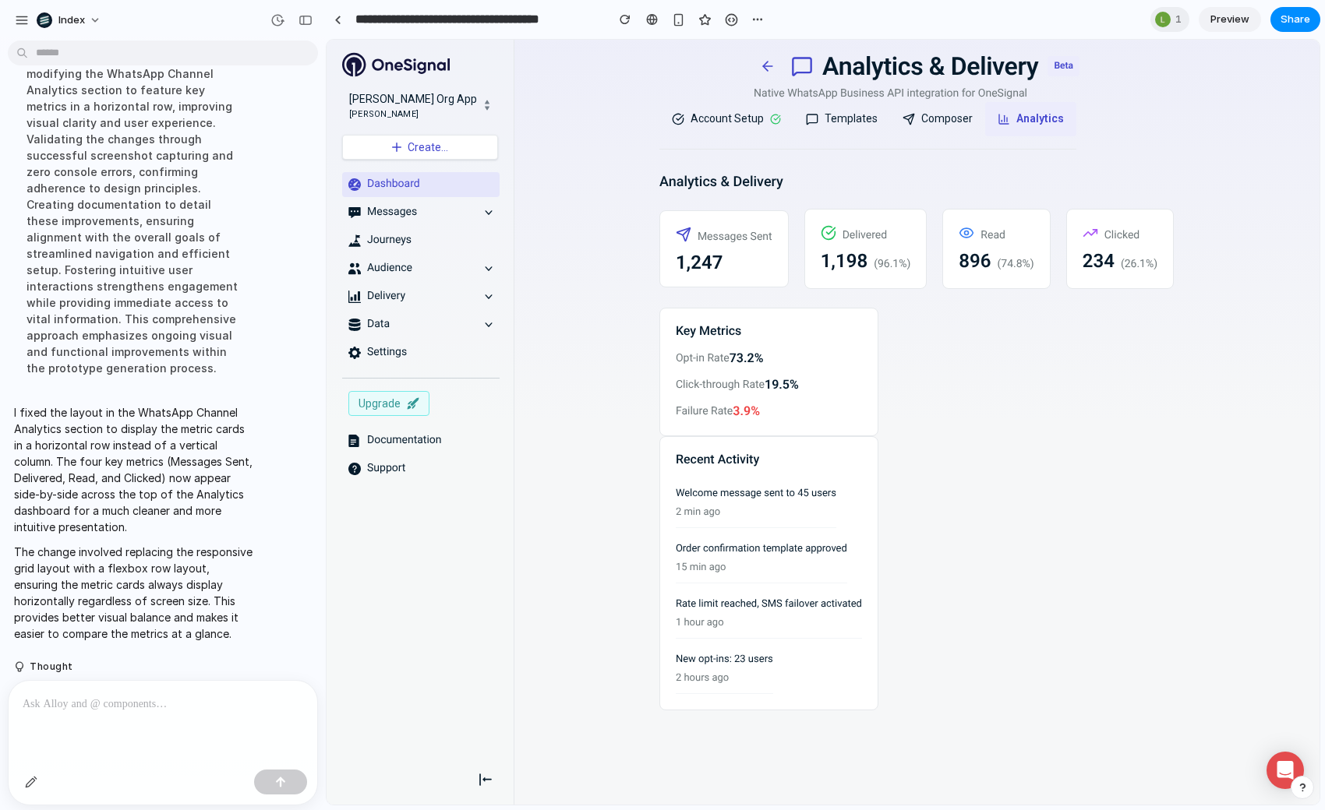
click at [911, 333] on div "Analytics & Delivery Messages Sent 1,247 Delivered 1,198 ( 96.1 %) Read 896 ( 7…" at bounding box center [916, 443] width 514 height 536
click at [763, 62] on icon at bounding box center [765, 66] width 5 height 9
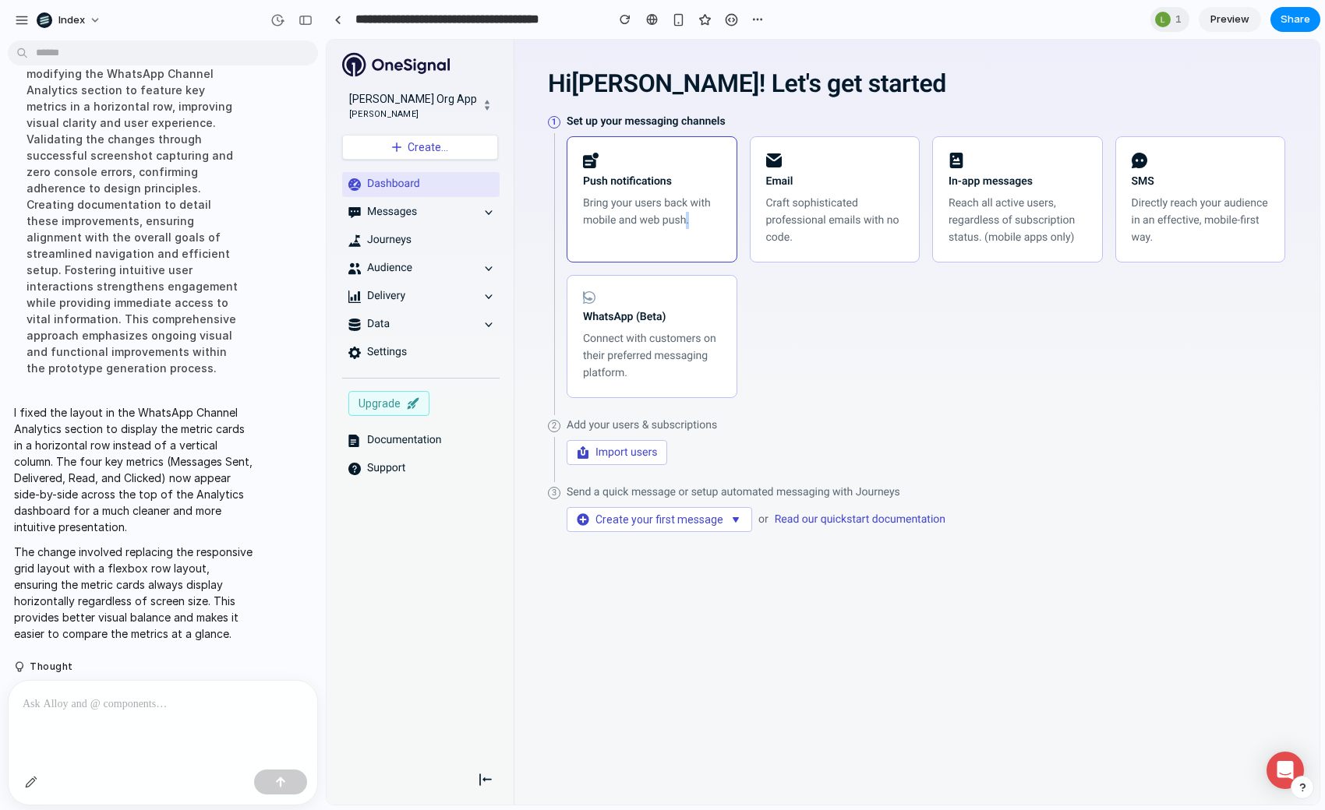
click at [690, 214] on p "Bring your users back with mobile and web push." at bounding box center [652, 212] width 138 height 34
click at [683, 302] on div "WhatsApp (Beta) Connect with customers on their preferred messaging platform." at bounding box center [652, 336] width 138 height 90
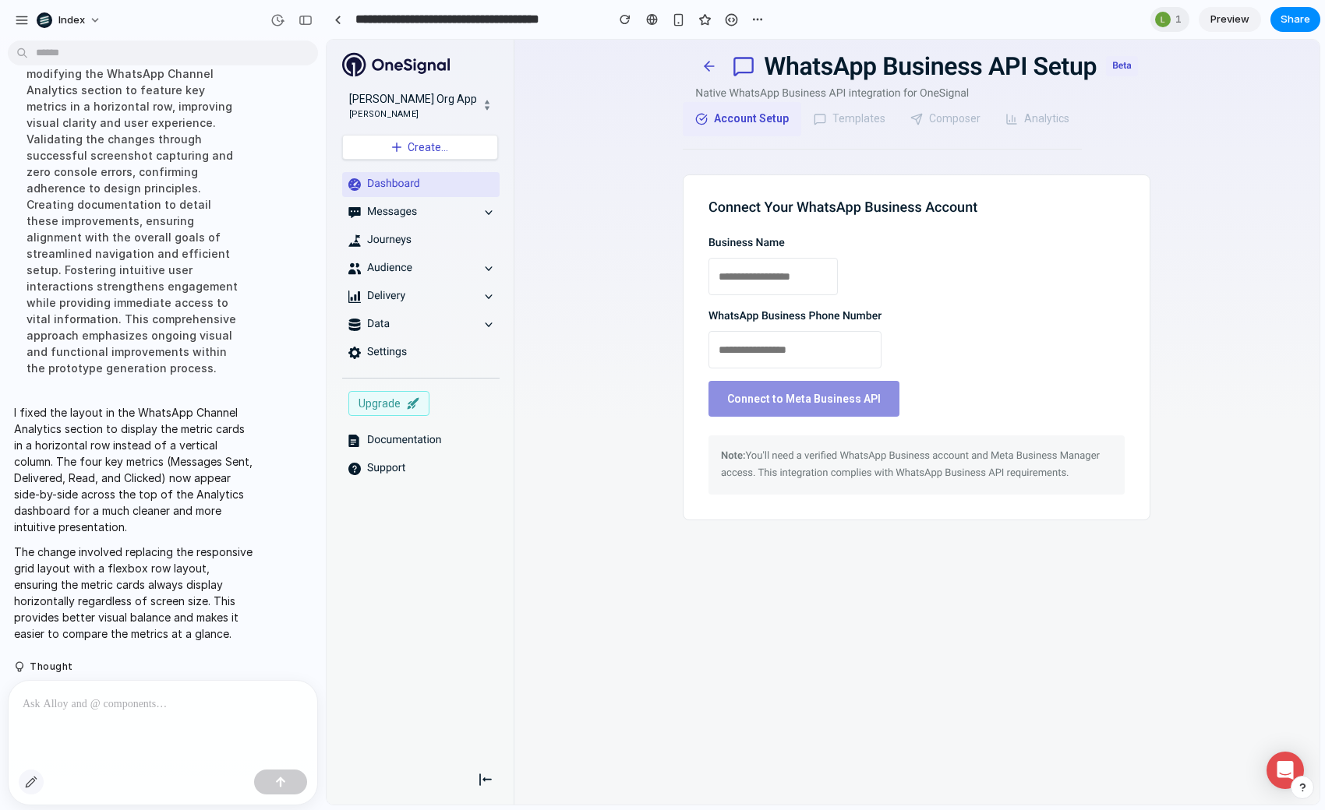
click at [36, 777] on div "button" at bounding box center [31, 782] width 12 height 12
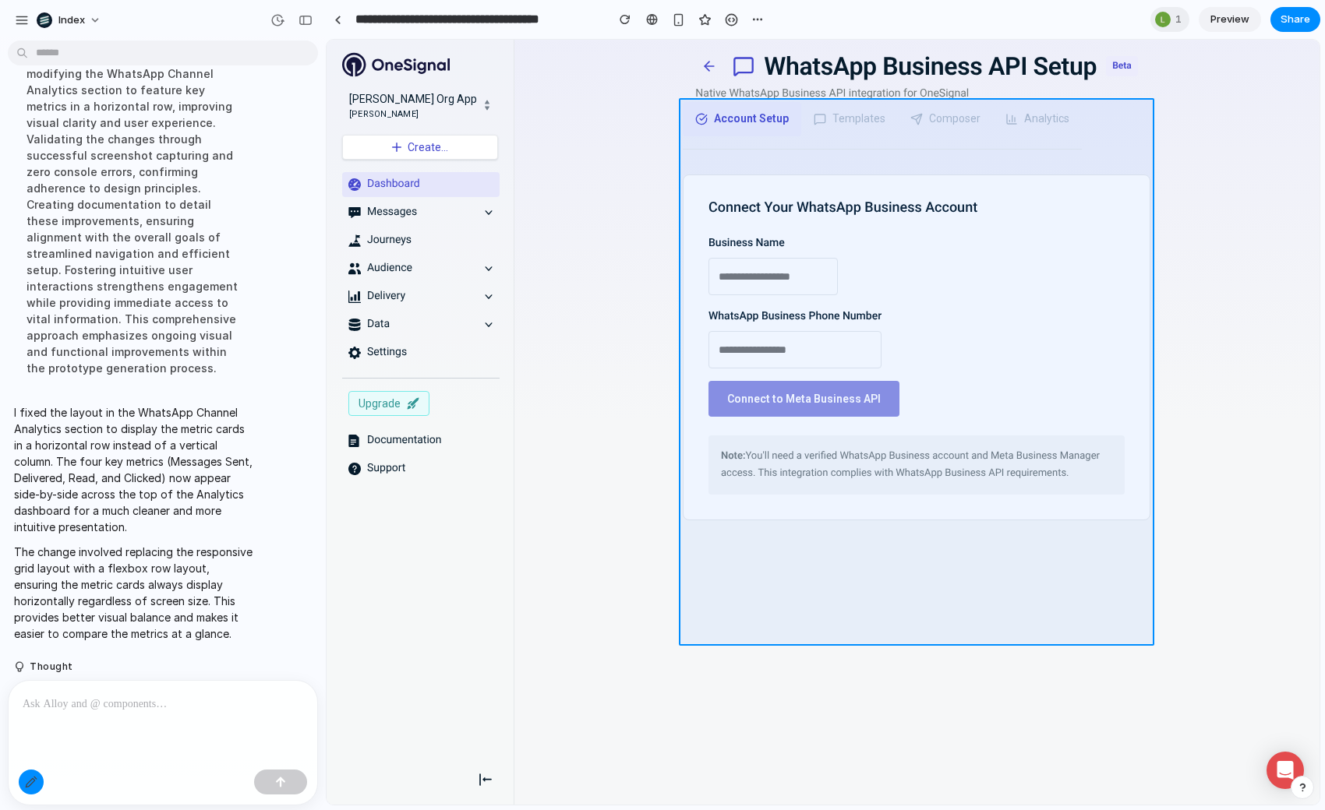
click at [705, 168] on div at bounding box center [823, 423] width 992 height 764
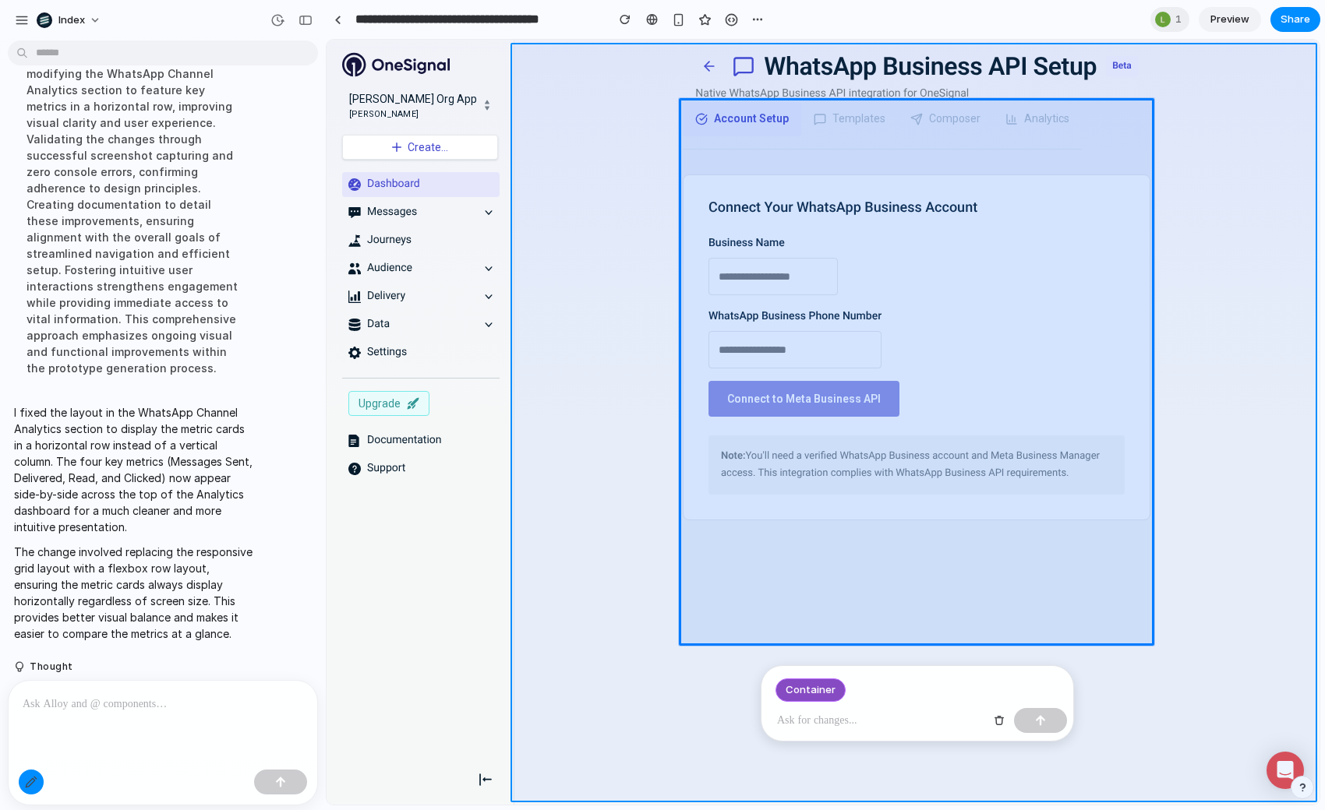
click at [776, 443] on div at bounding box center [823, 423] width 992 height 764
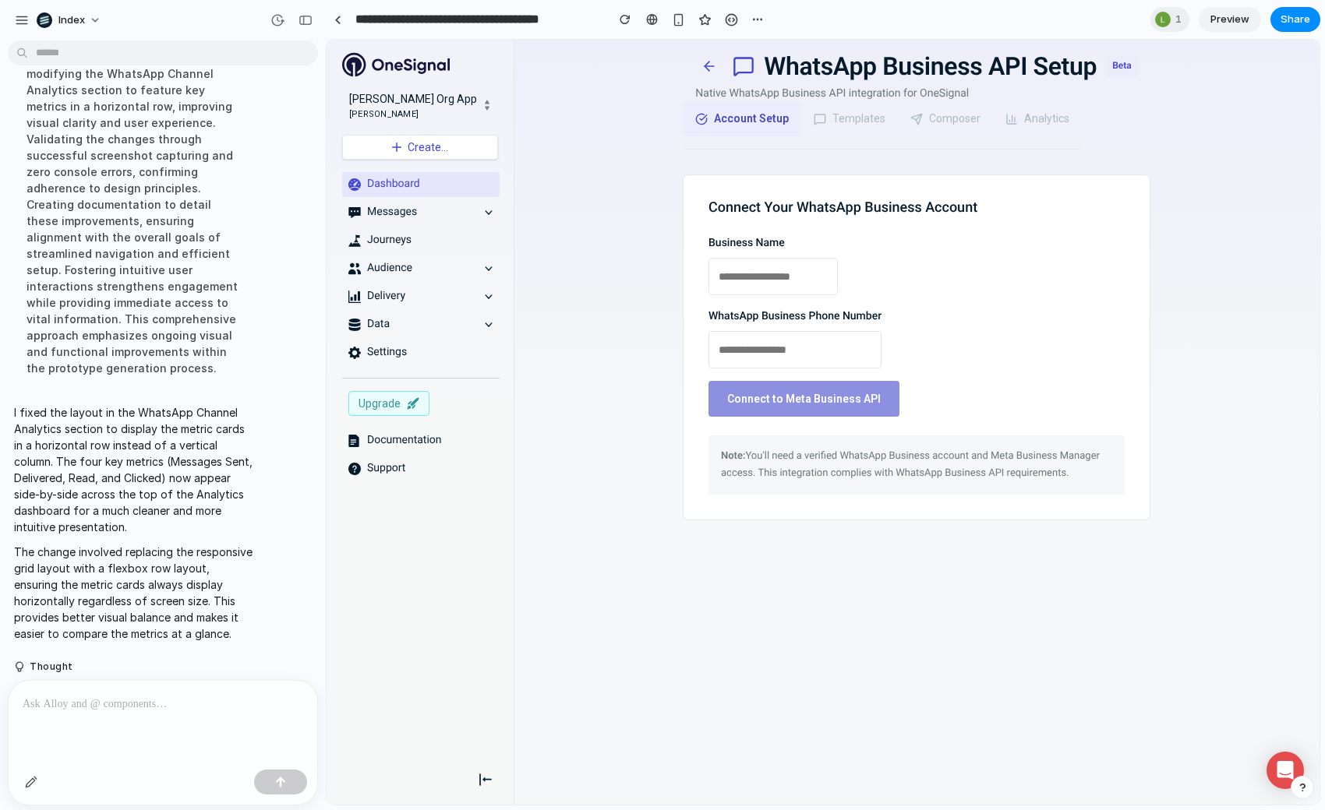
click at [251, 535] on div "I fixed the layout in the WhatsApp Channel Analytics section to display the met…" at bounding box center [134, 523] width 253 height 256
click at [704, 68] on icon at bounding box center [709, 66] width 16 height 16
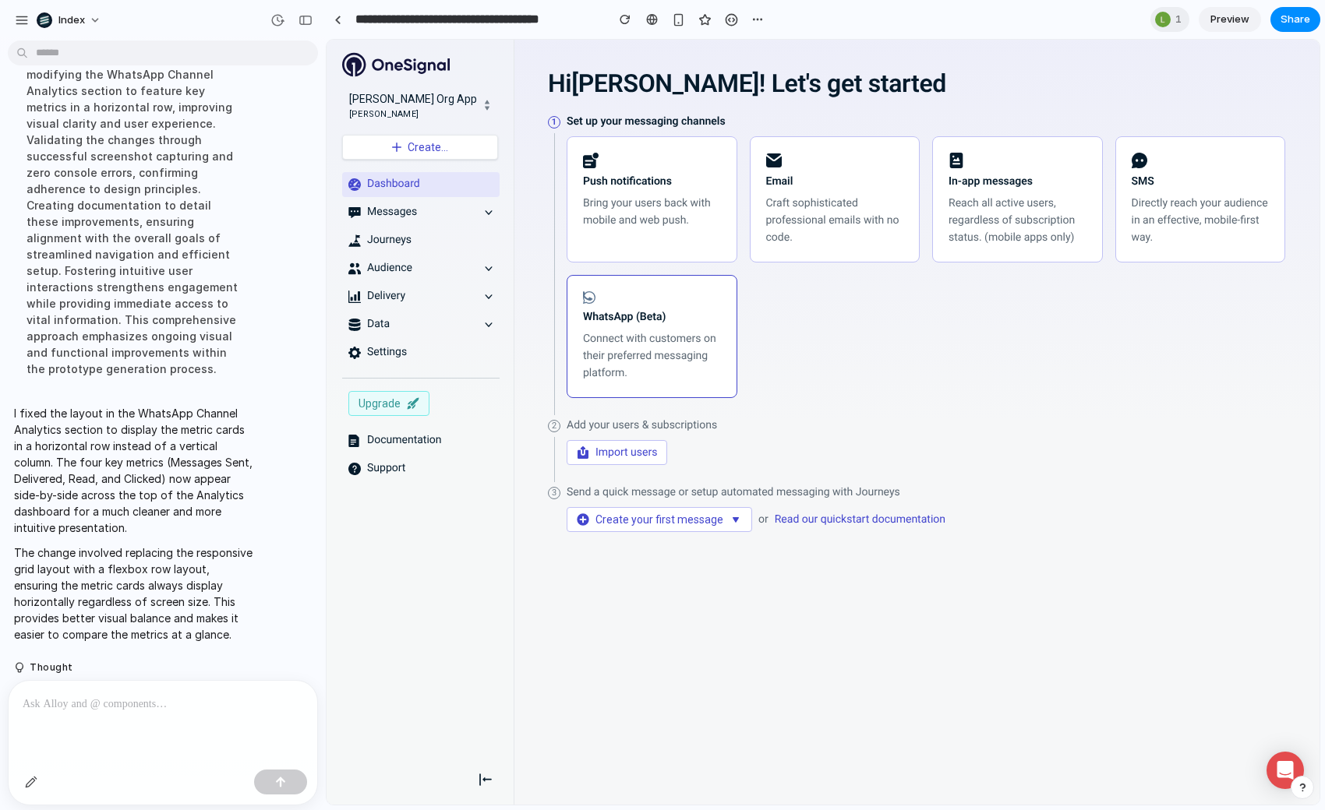
click at [660, 295] on div "WhatsApp (Beta) Connect with customers on their preferred messaging platform." at bounding box center [652, 336] width 138 height 90
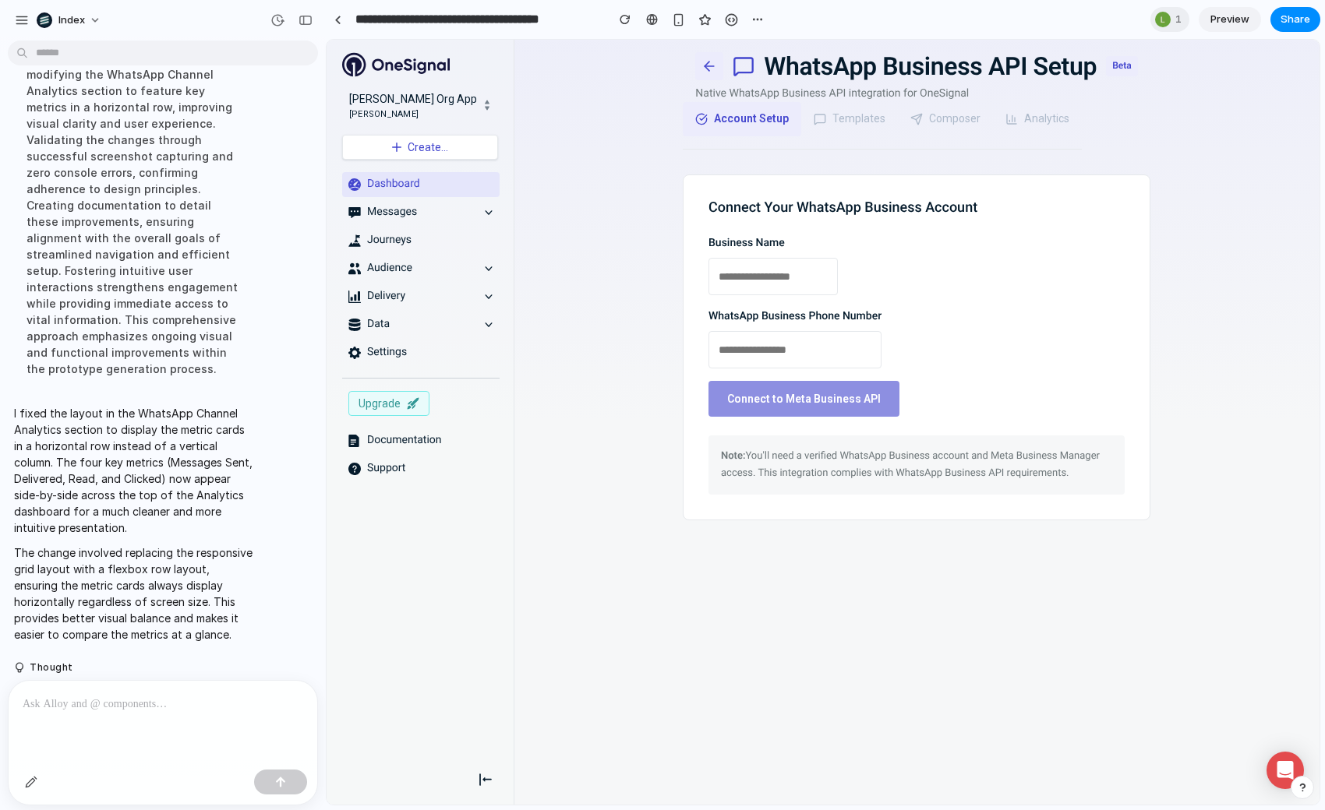
click at [706, 64] on icon at bounding box center [709, 66] width 16 height 16
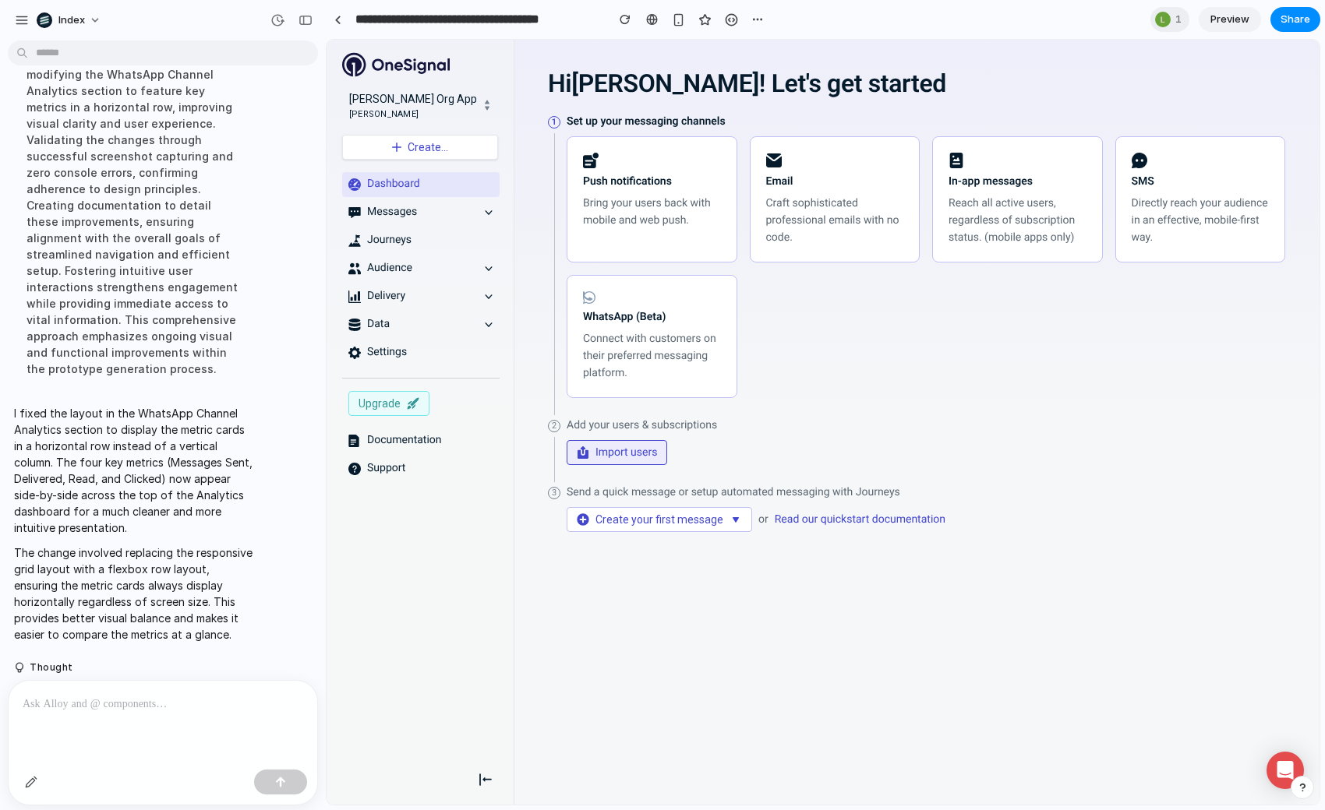
click at [613, 458] on span "Import users" at bounding box center [626, 453] width 62 height 14
click at [665, 524] on button "Create your first message" at bounding box center [659, 519] width 185 height 25
click at [424, 436] on div "Documentation" at bounding box center [404, 441] width 75 height 16
click at [401, 461] on link "Support" at bounding box center [420, 469] width 157 height 25
click at [407, 524] on div "Dashboard Messages Journeys Audience Delivery Data Settings Upgrade Documentati…" at bounding box center [417, 463] width 181 height 583
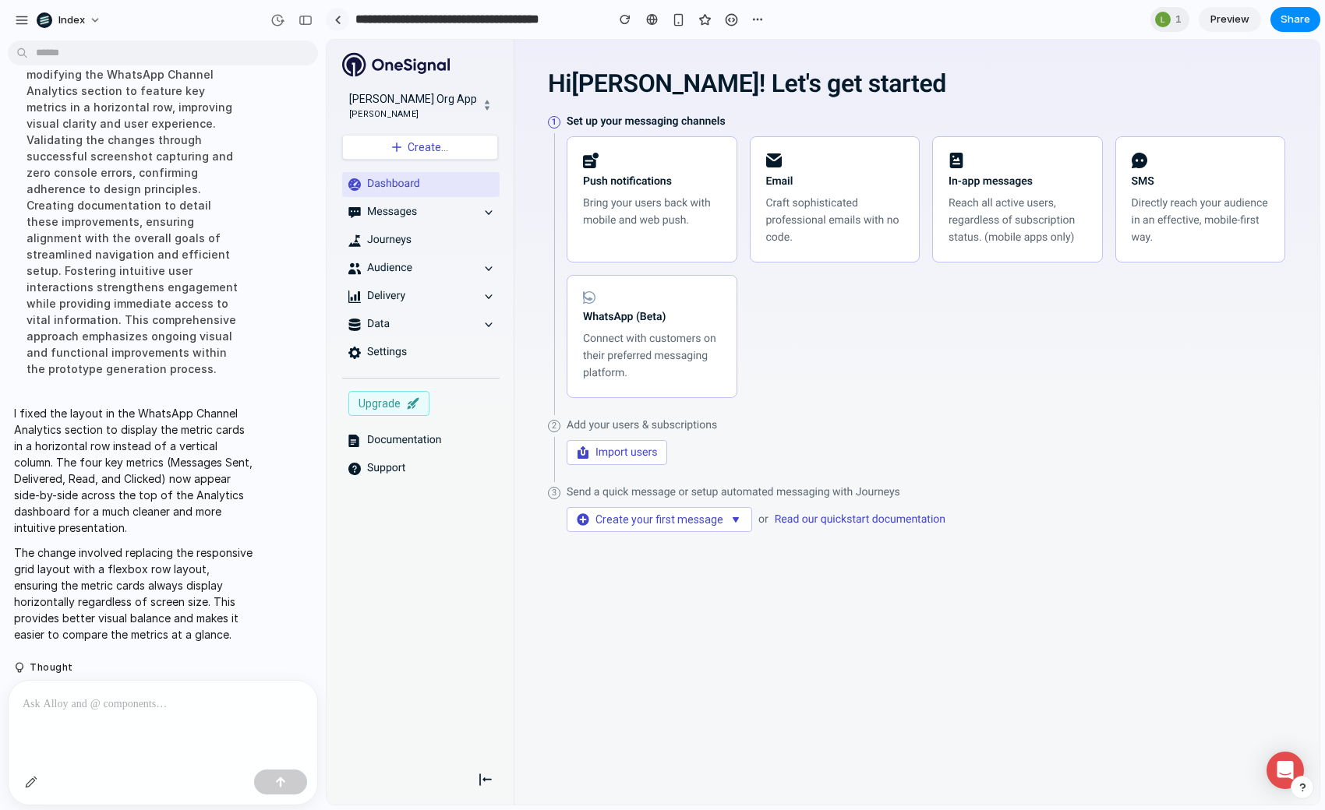
click at [344, 10] on link at bounding box center [337, 19] width 23 height 23
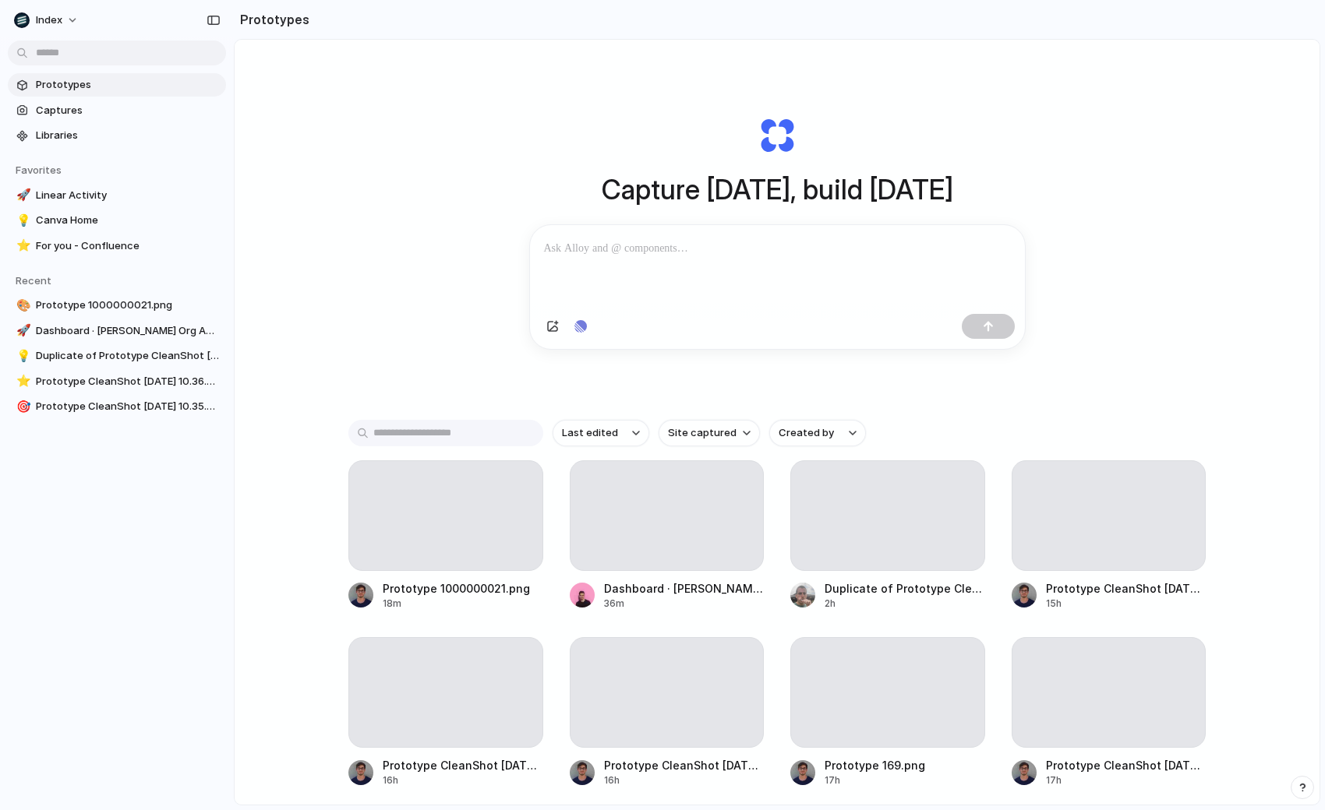
click at [361, 203] on div "Capture today, build tomorrow Clone web app Clone screenshot Start from existin…" at bounding box center [777, 464] width 1085 height 848
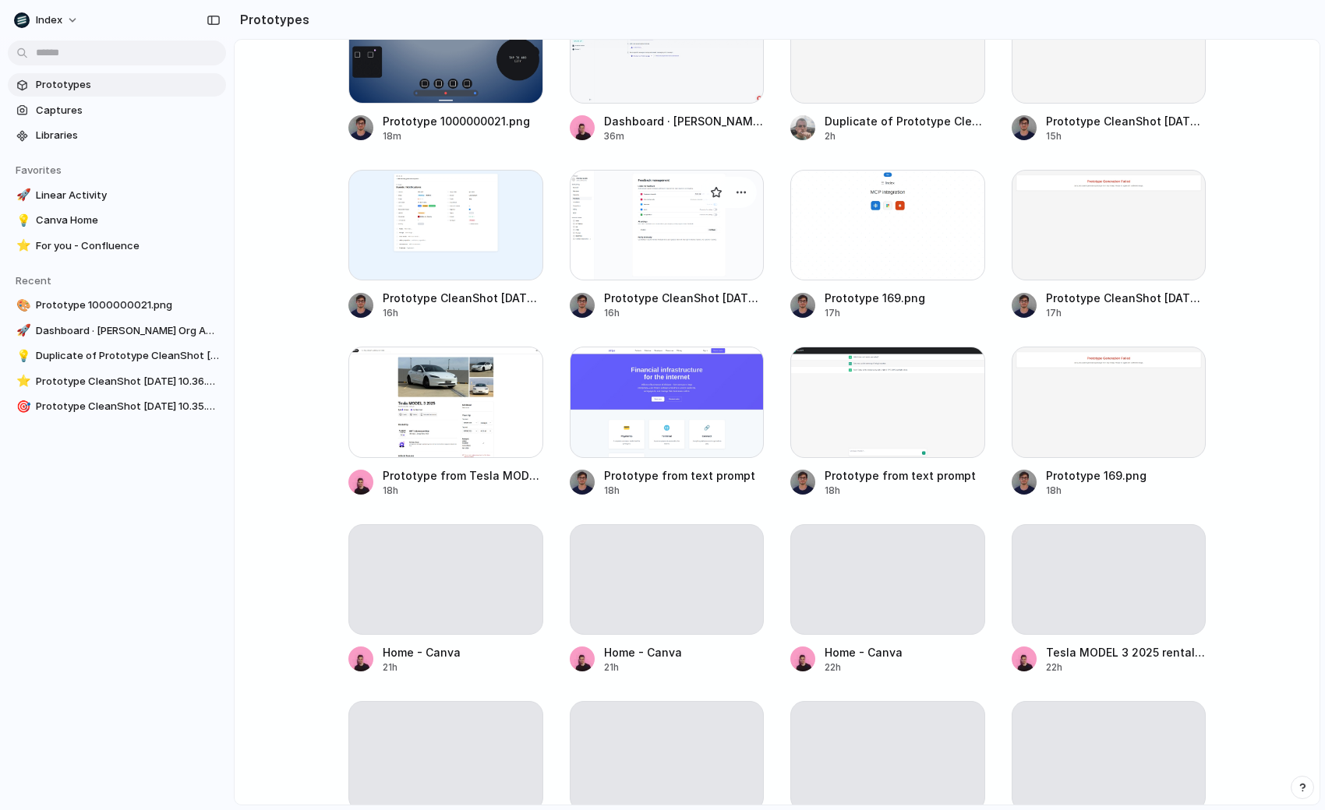
scroll to position [468, 0]
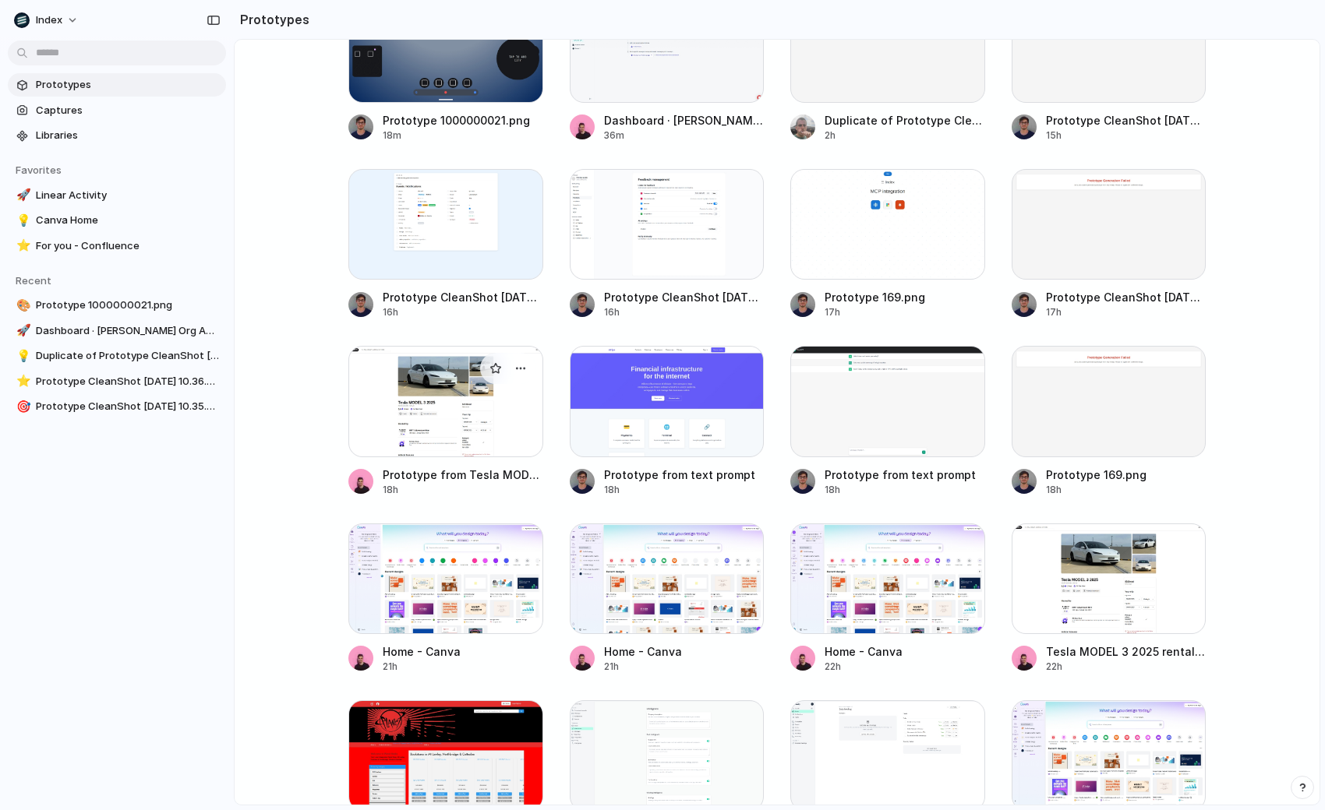
click at [481, 442] on div at bounding box center [445, 401] width 195 height 111
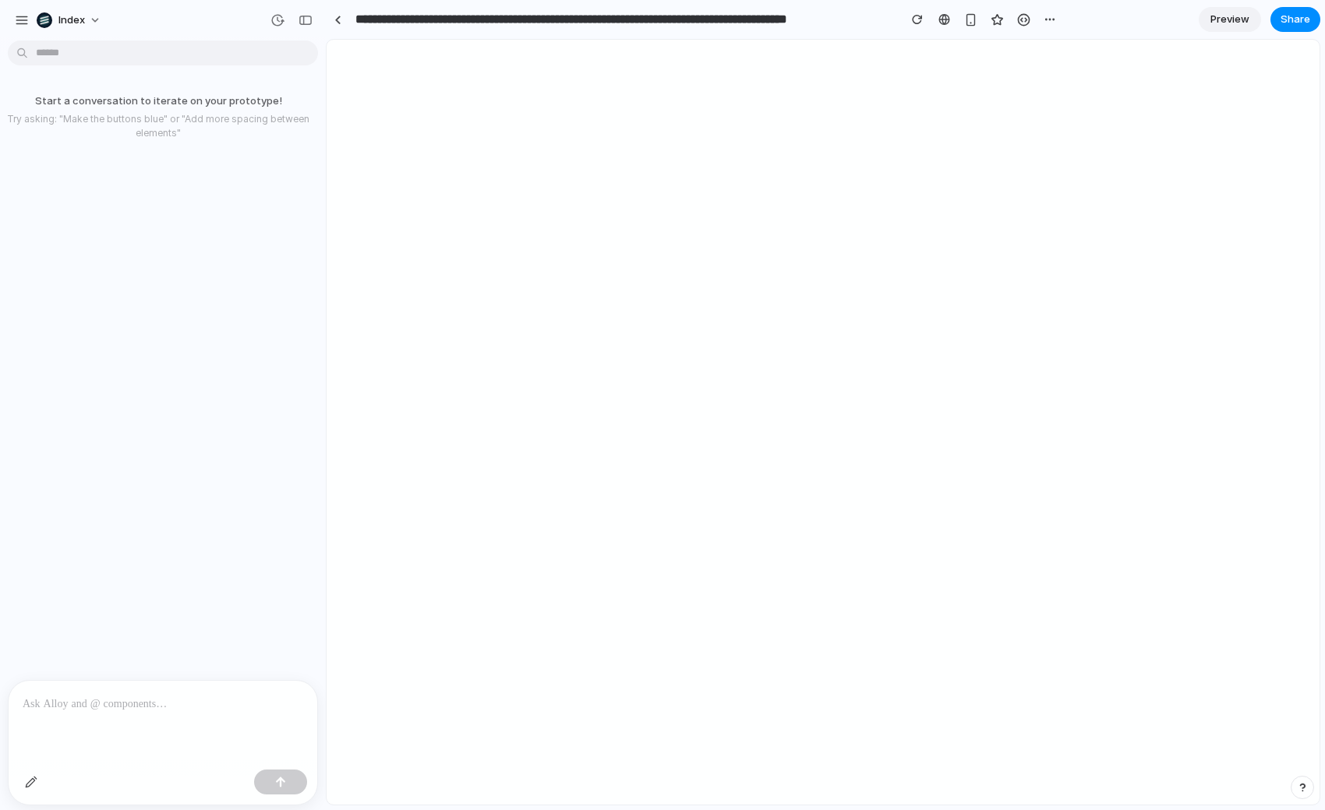
select select "*******"
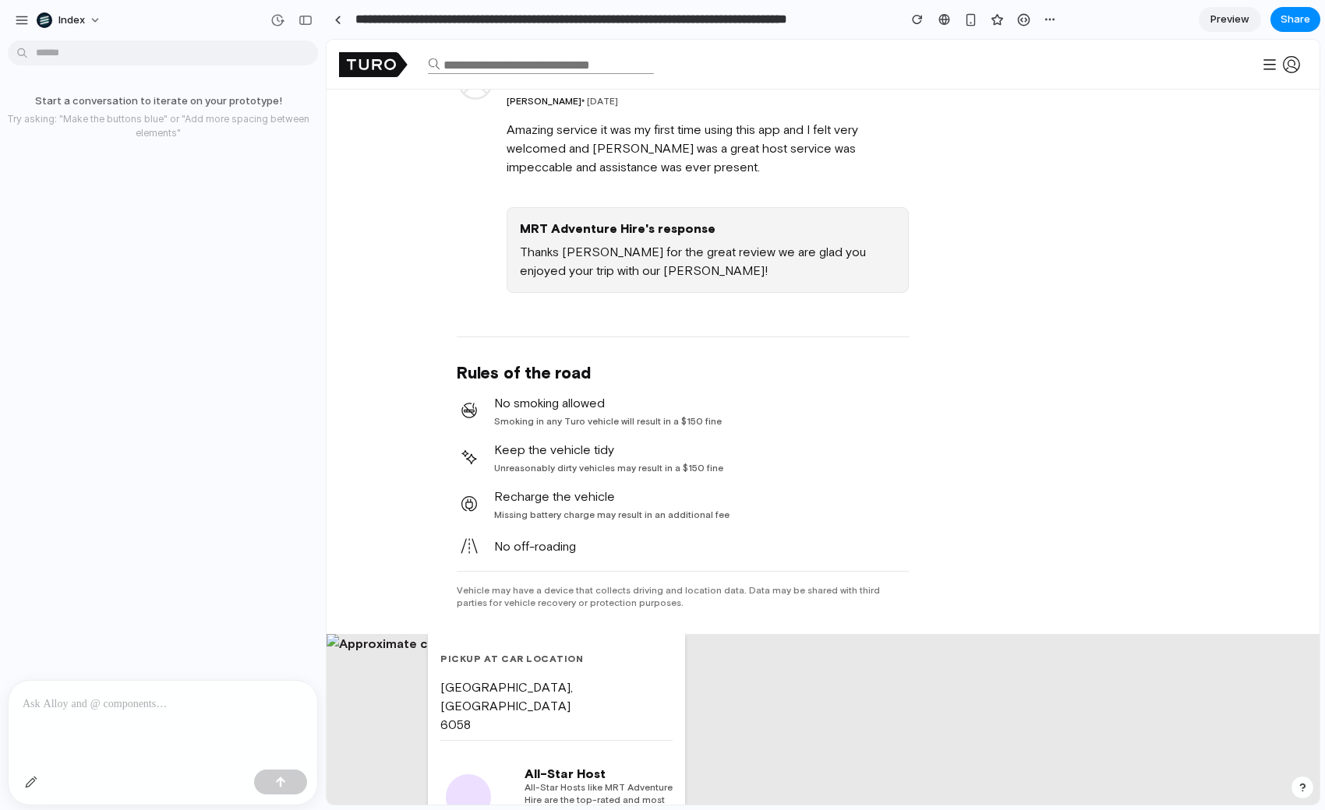
scroll to position [2155, 0]
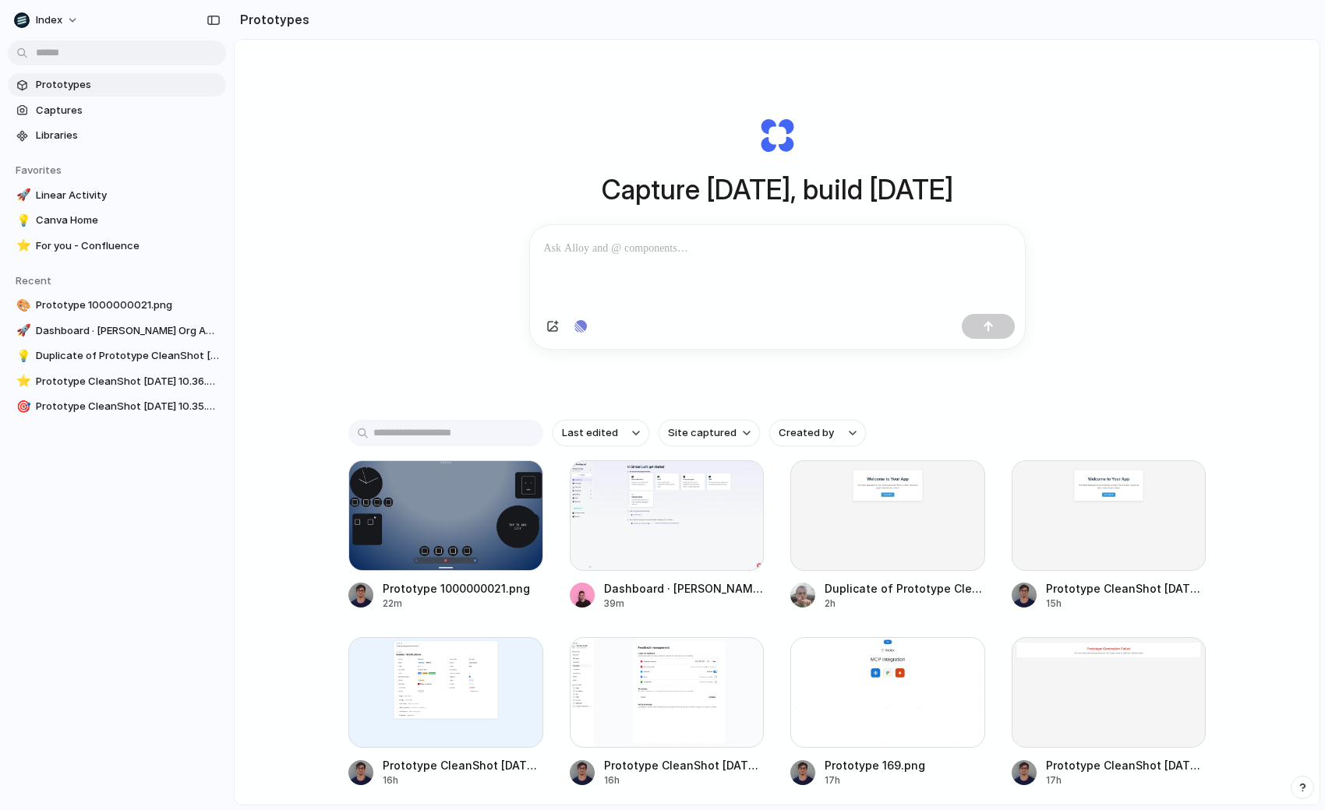
scroll to position [18, 0]
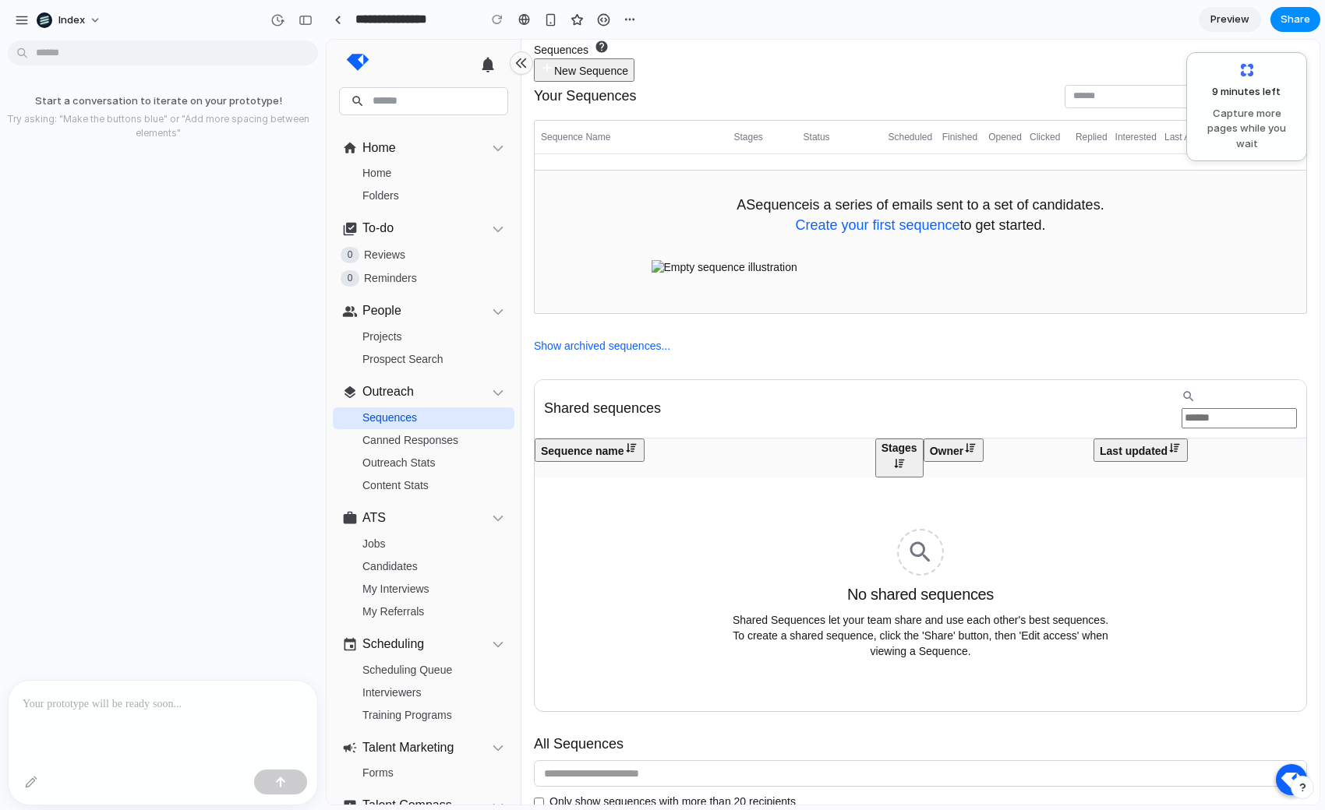
click at [731, 382] on div "Shared sequences" at bounding box center [920, 409] width 771 height 58
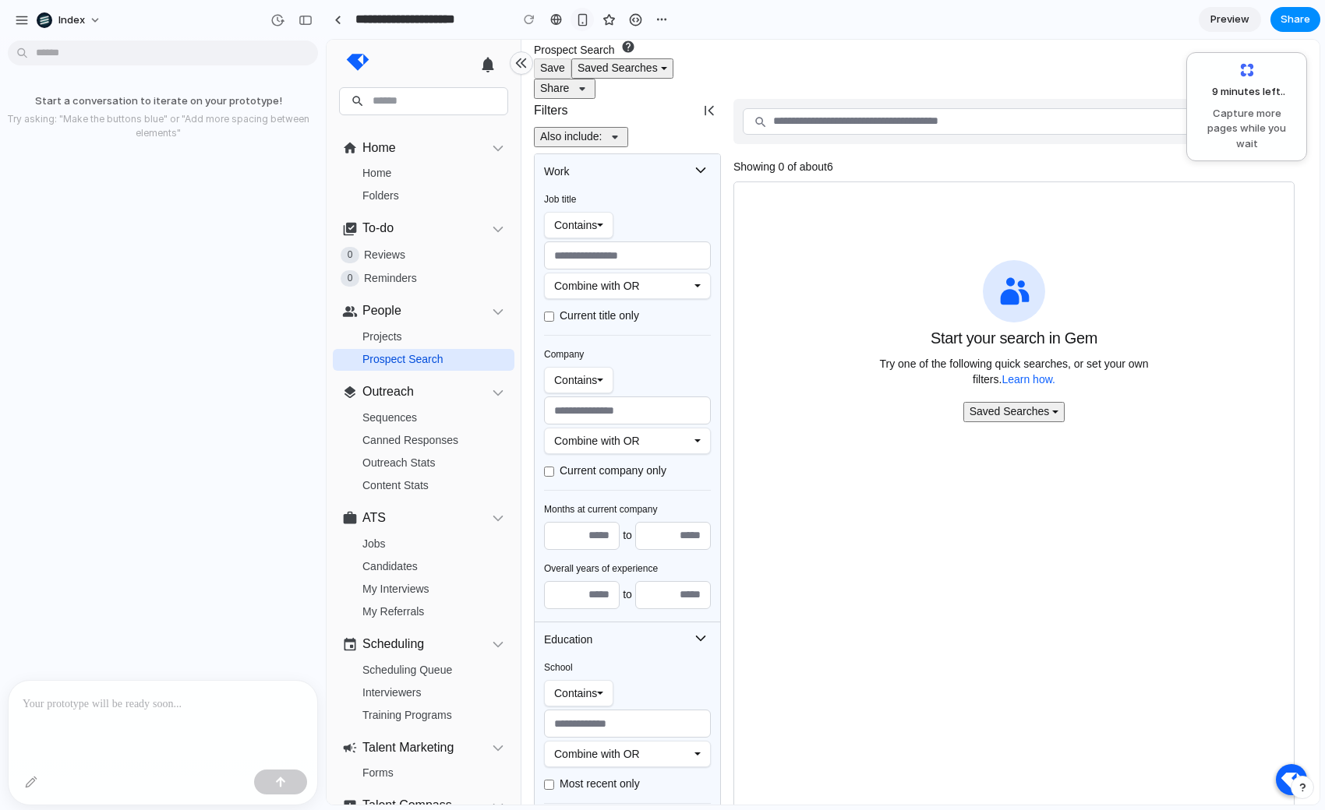
click at [577, 18] on div "button" at bounding box center [582, 19] width 13 height 13
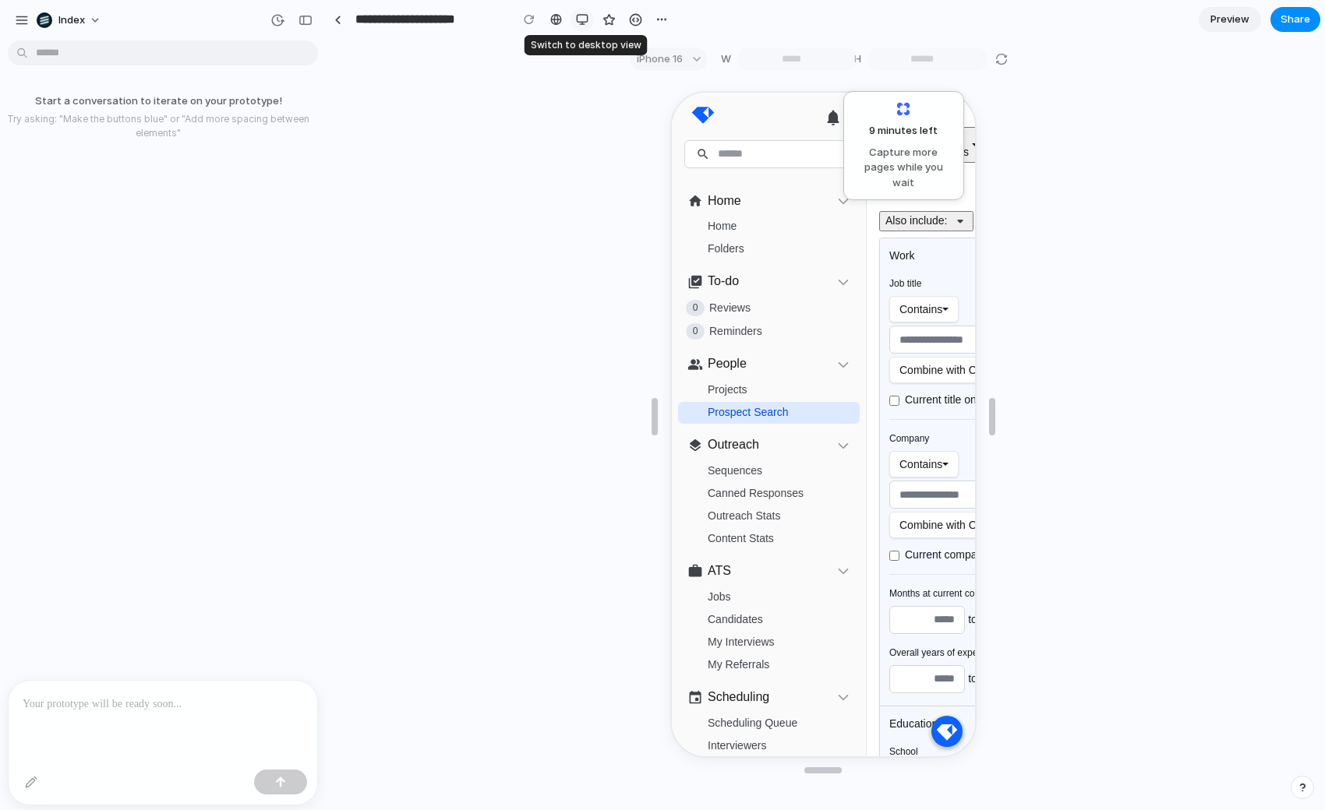
click at [577, 18] on div "button" at bounding box center [582, 19] width 12 height 12
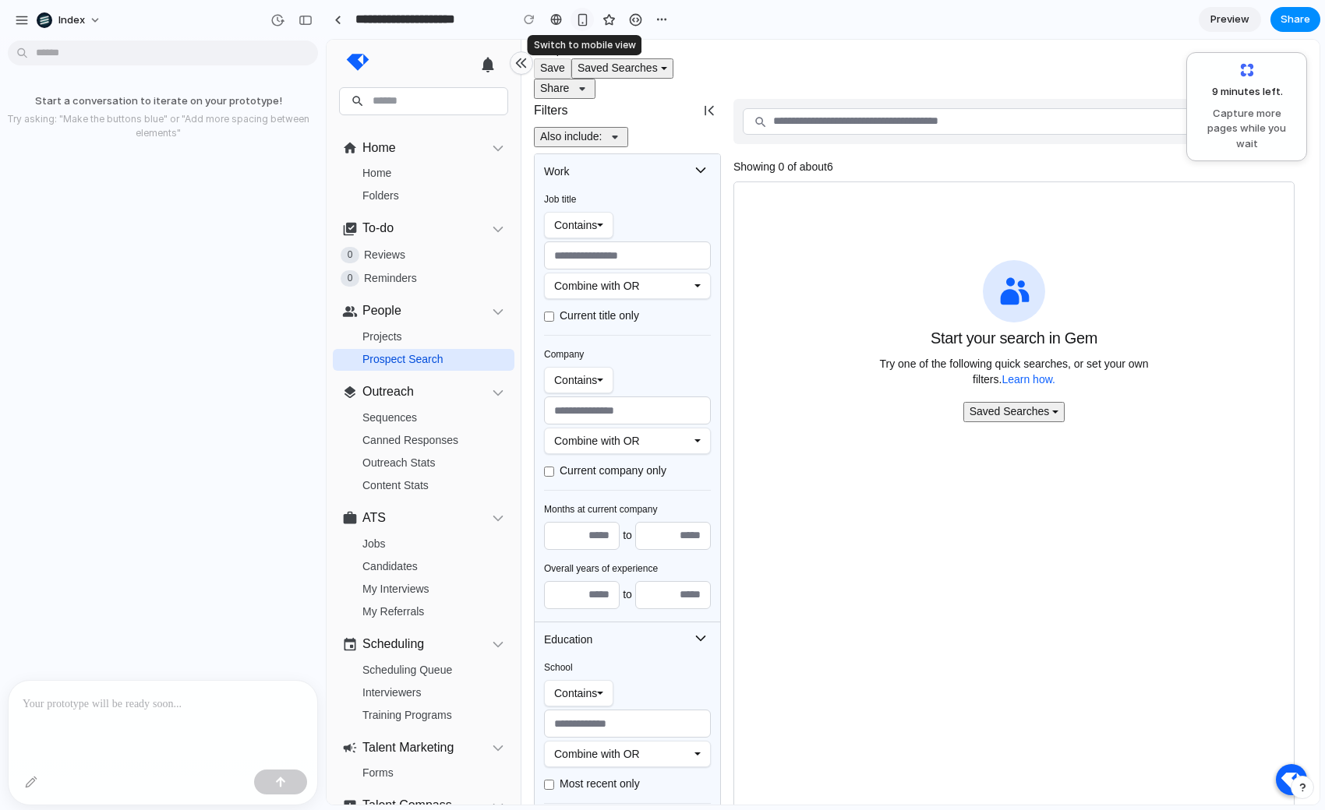
click at [577, 18] on div "button" at bounding box center [582, 19] width 13 height 13
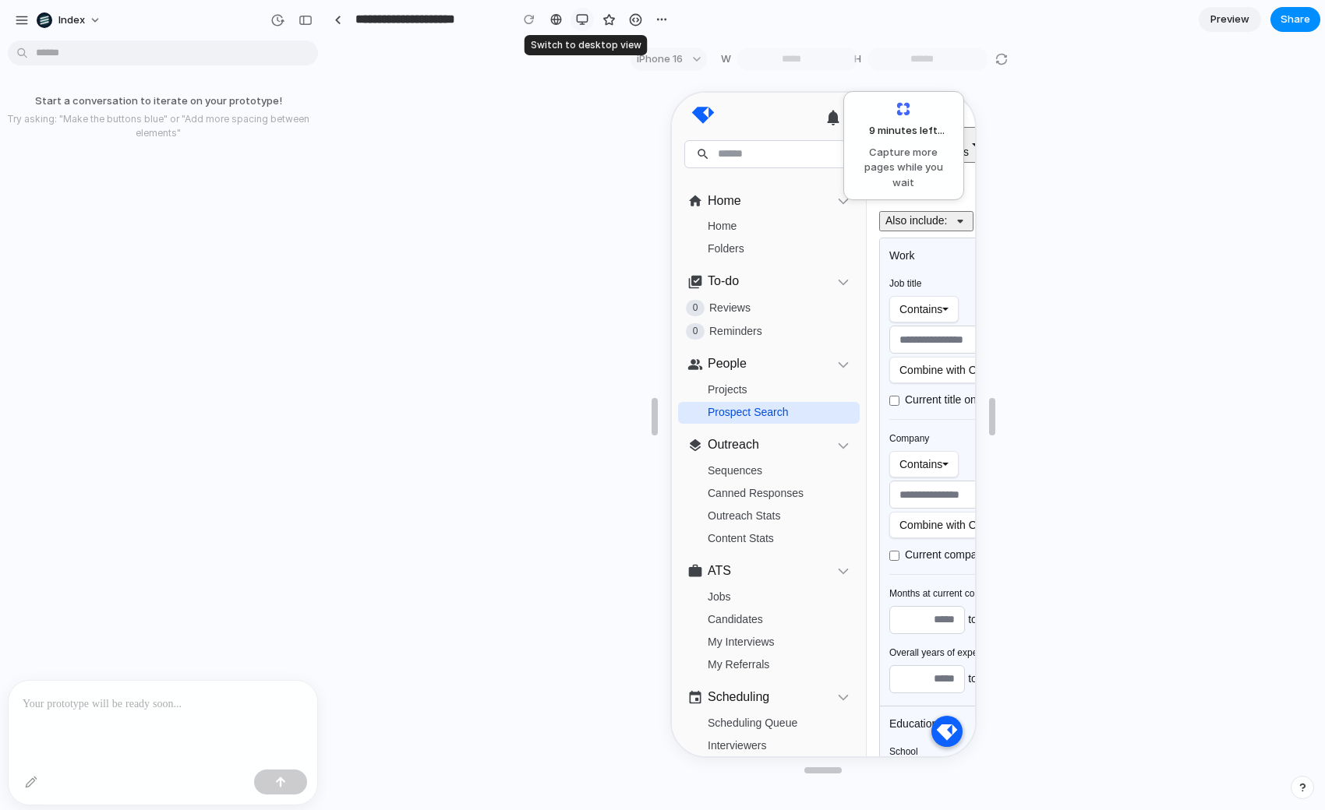
click at [577, 18] on div "button" at bounding box center [582, 19] width 12 height 12
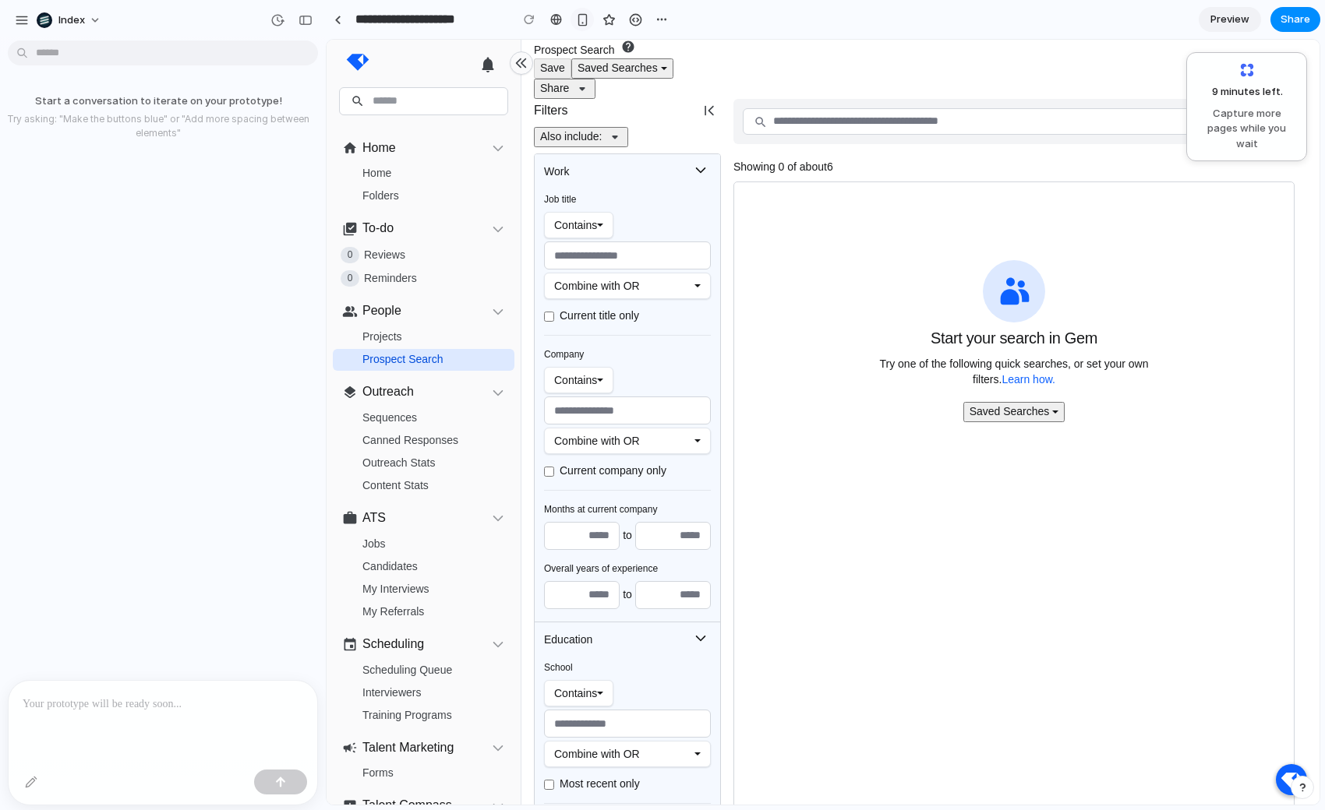
click at [582, 24] on div "button" at bounding box center [582, 19] width 13 height 13
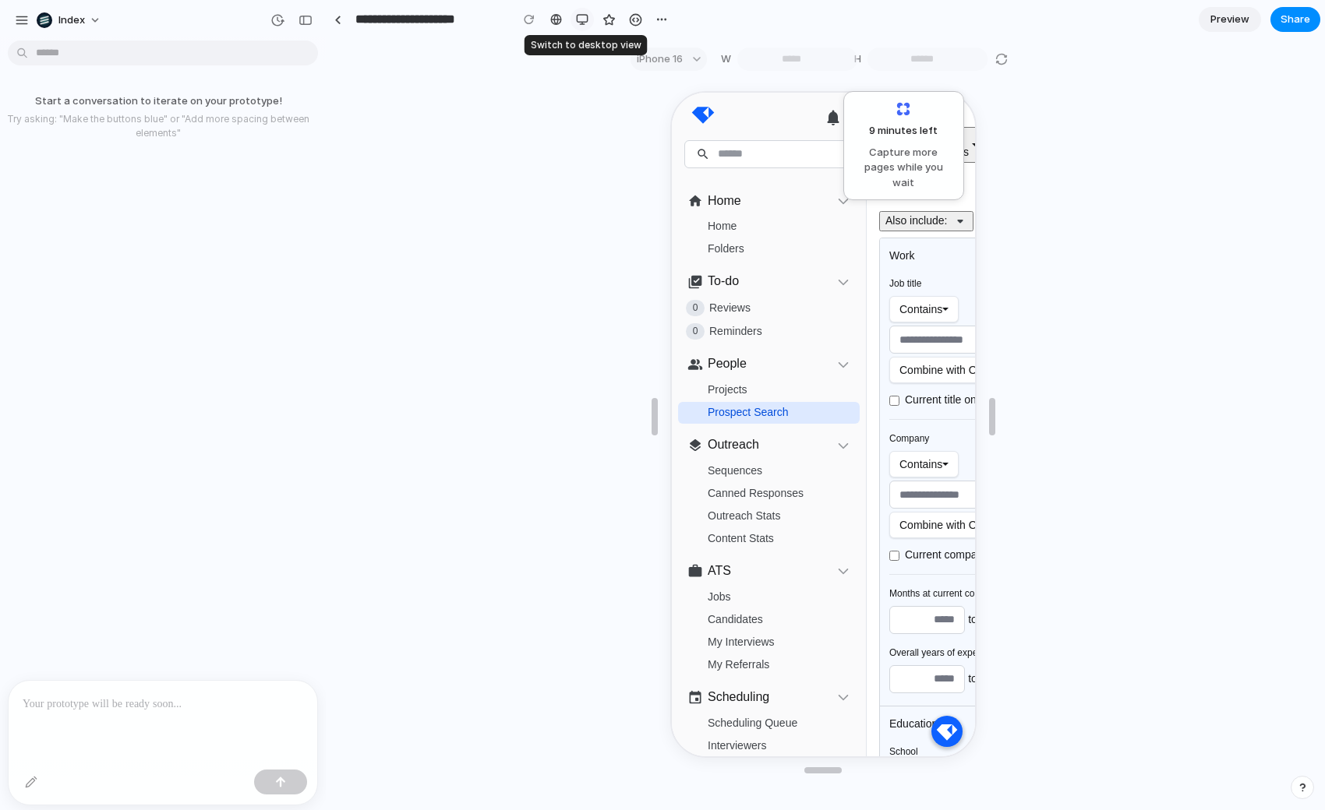
click at [582, 24] on div "button" at bounding box center [582, 19] width 12 height 12
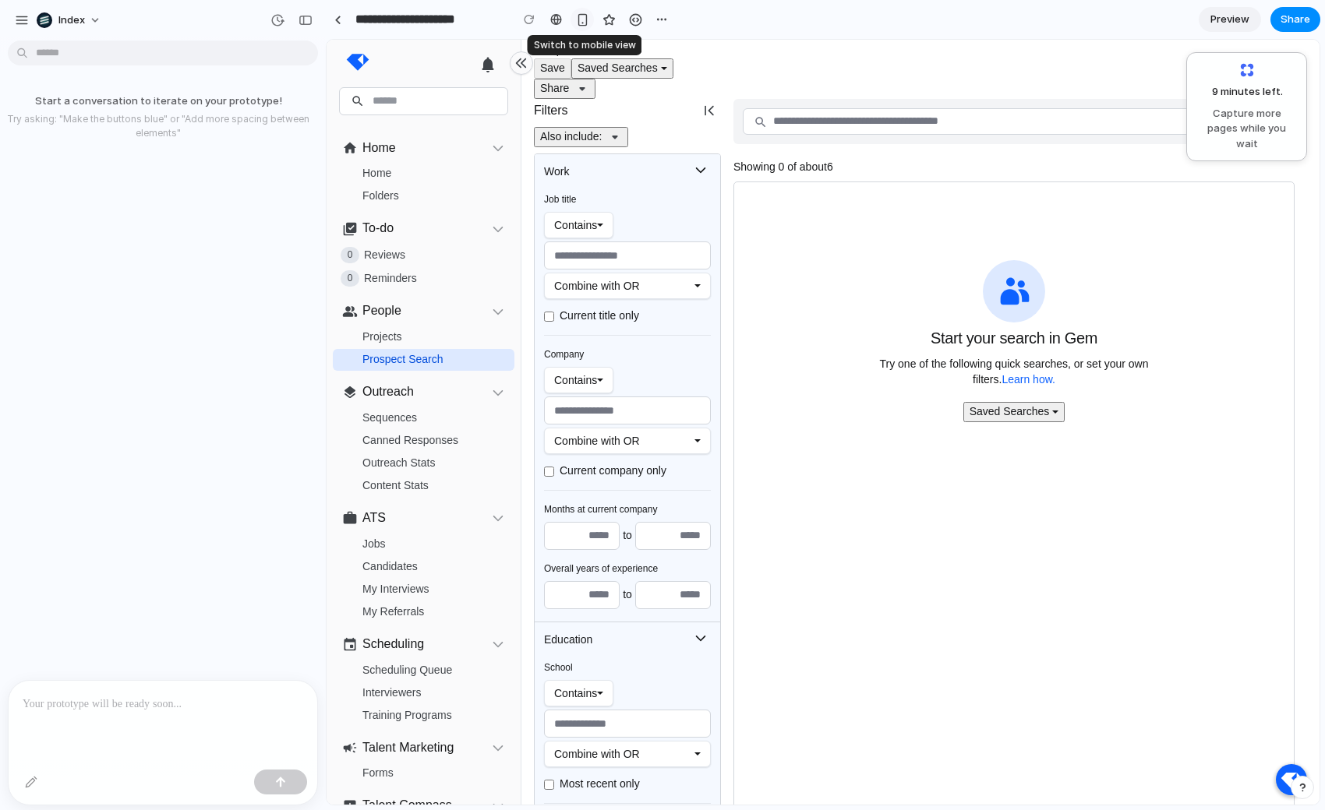
click at [582, 24] on div "button" at bounding box center [582, 19] width 13 height 13
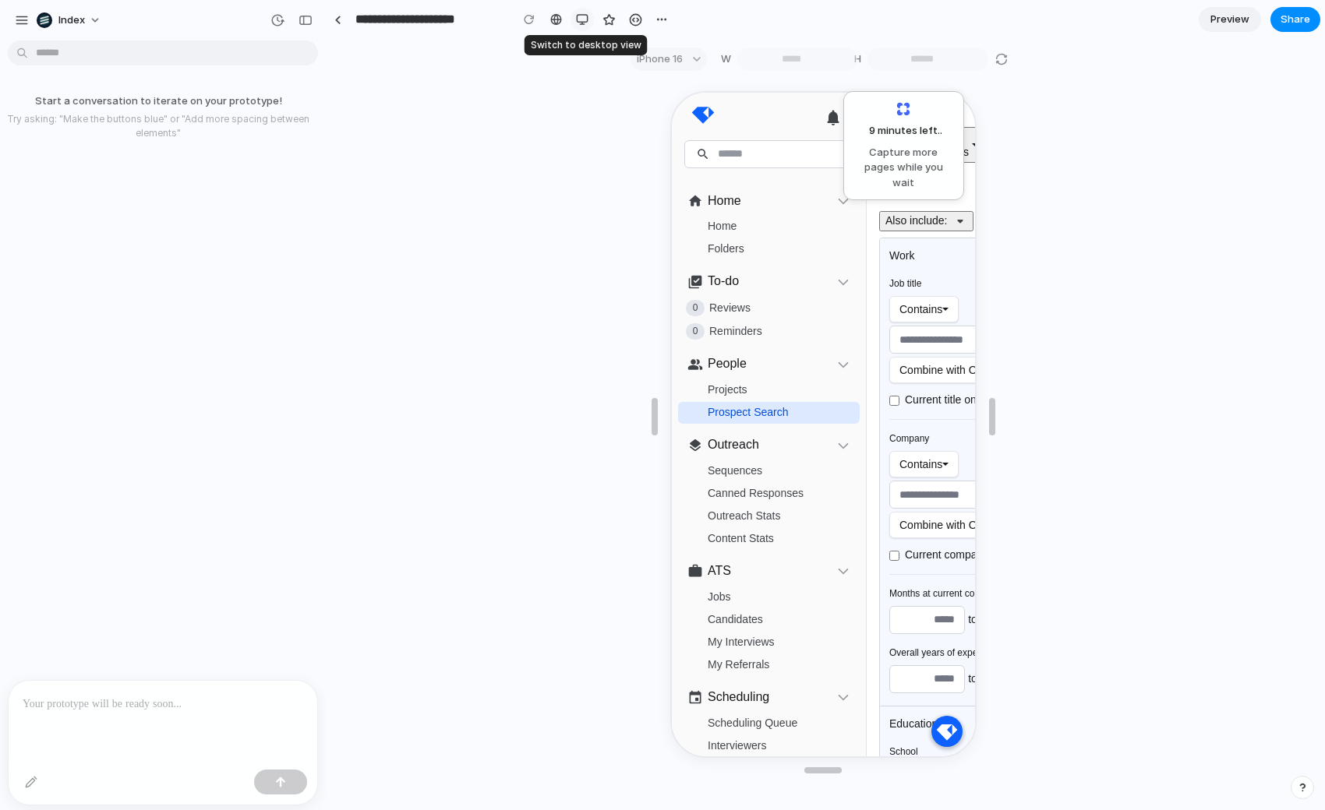
click at [582, 24] on div "button" at bounding box center [582, 19] width 12 height 12
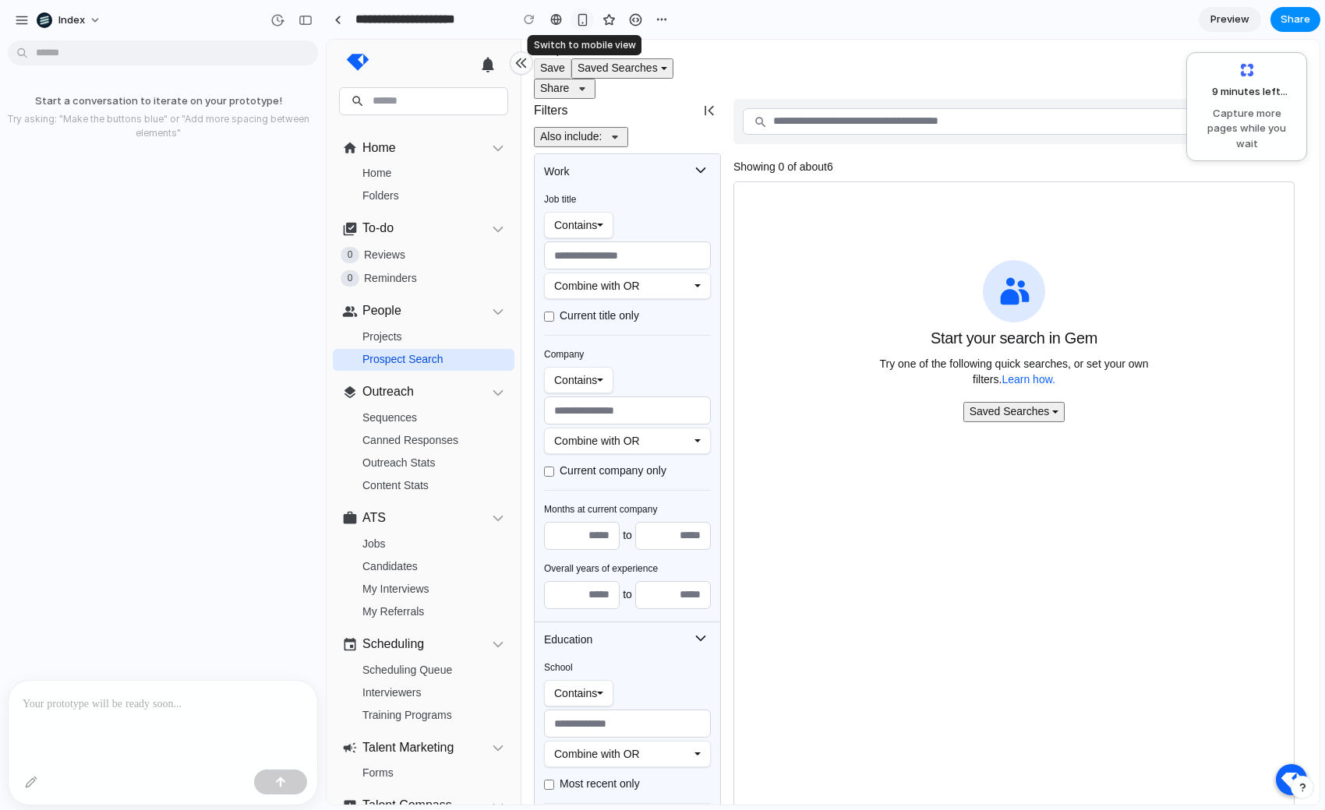
click at [582, 24] on div "button" at bounding box center [582, 19] width 13 height 13
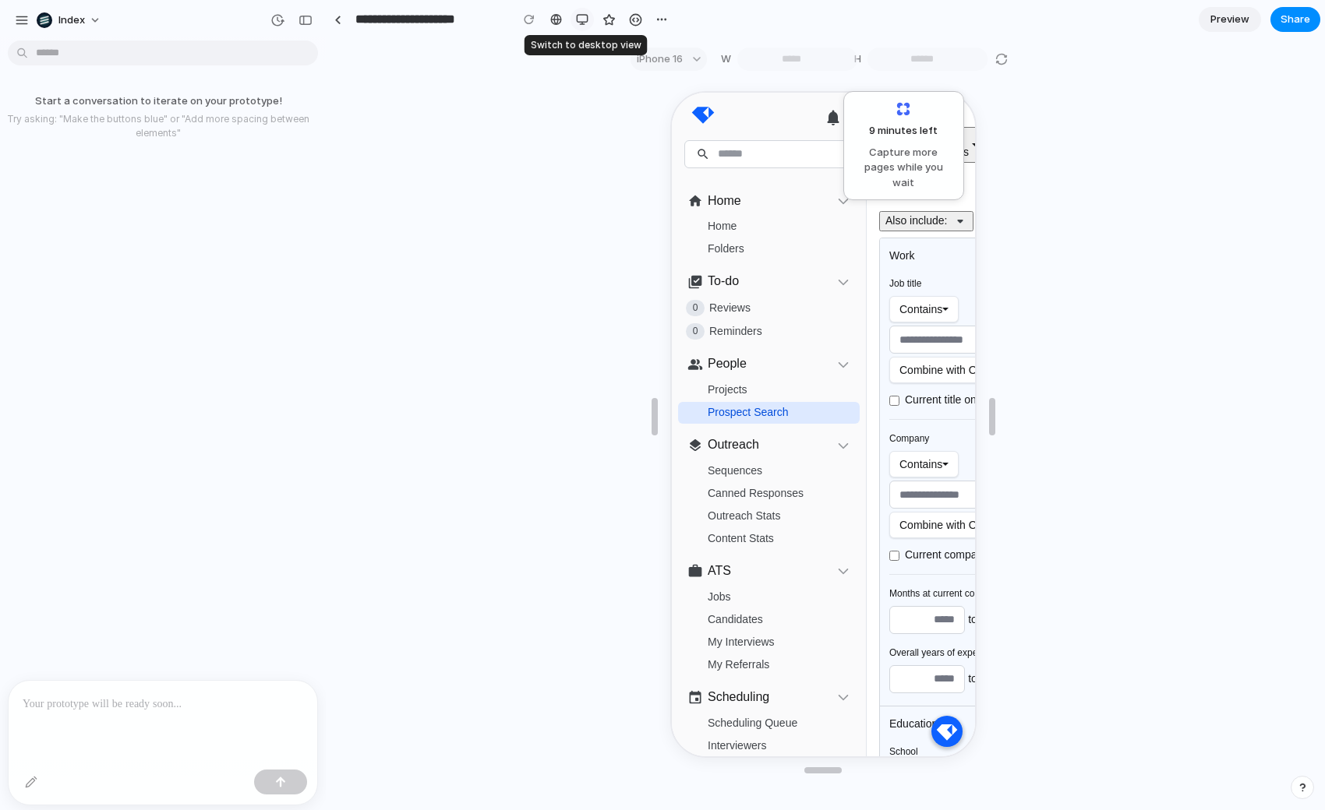
click at [582, 24] on div "button" at bounding box center [582, 19] width 12 height 12
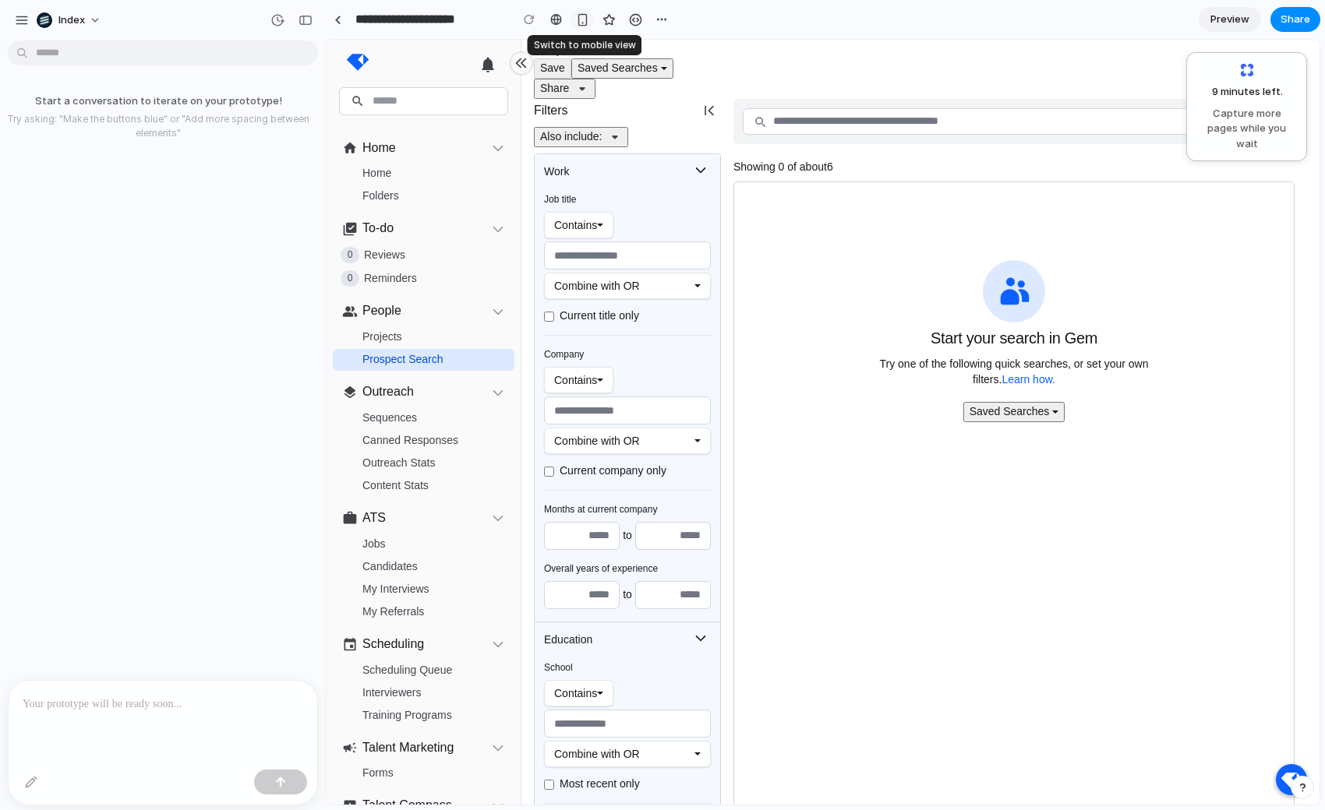
click at [582, 24] on div "button" at bounding box center [582, 19] width 13 height 13
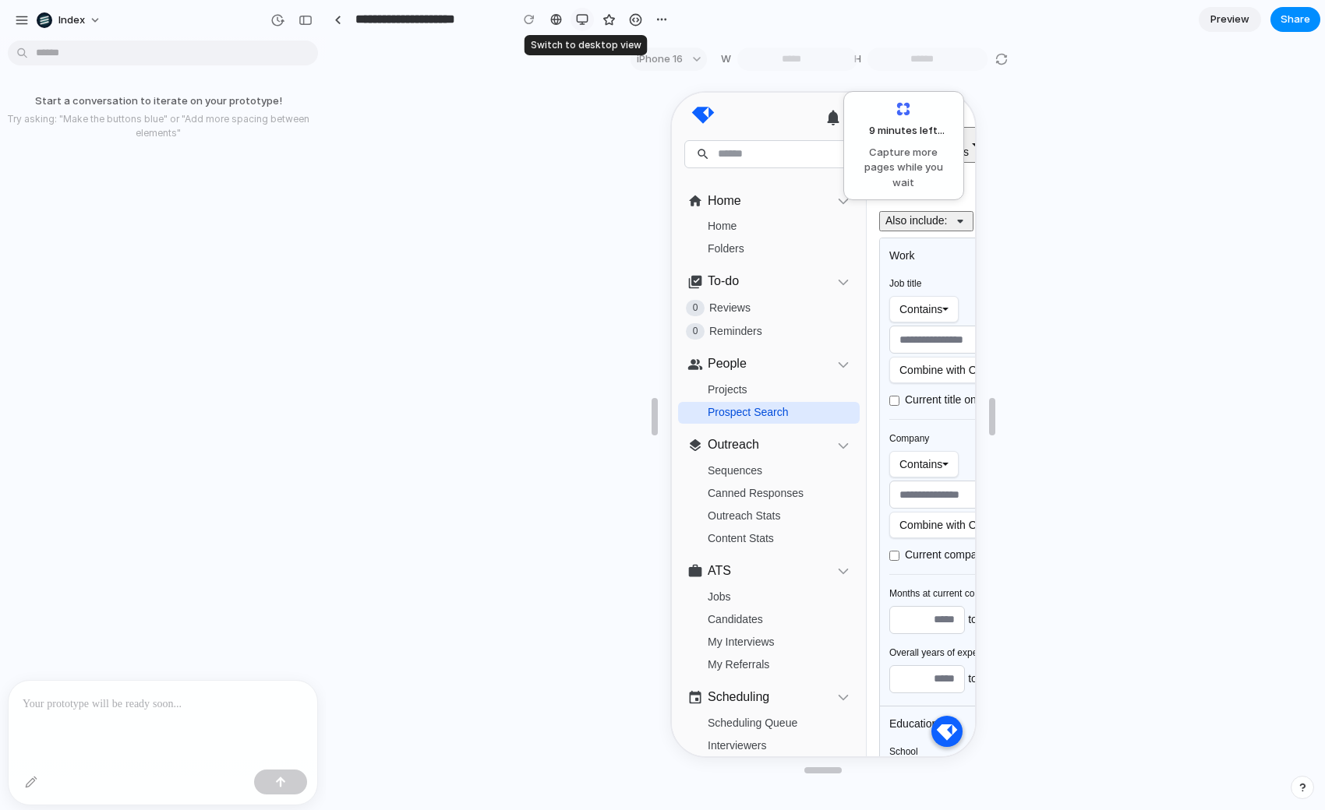
click at [582, 24] on div "button" at bounding box center [582, 19] width 12 height 12
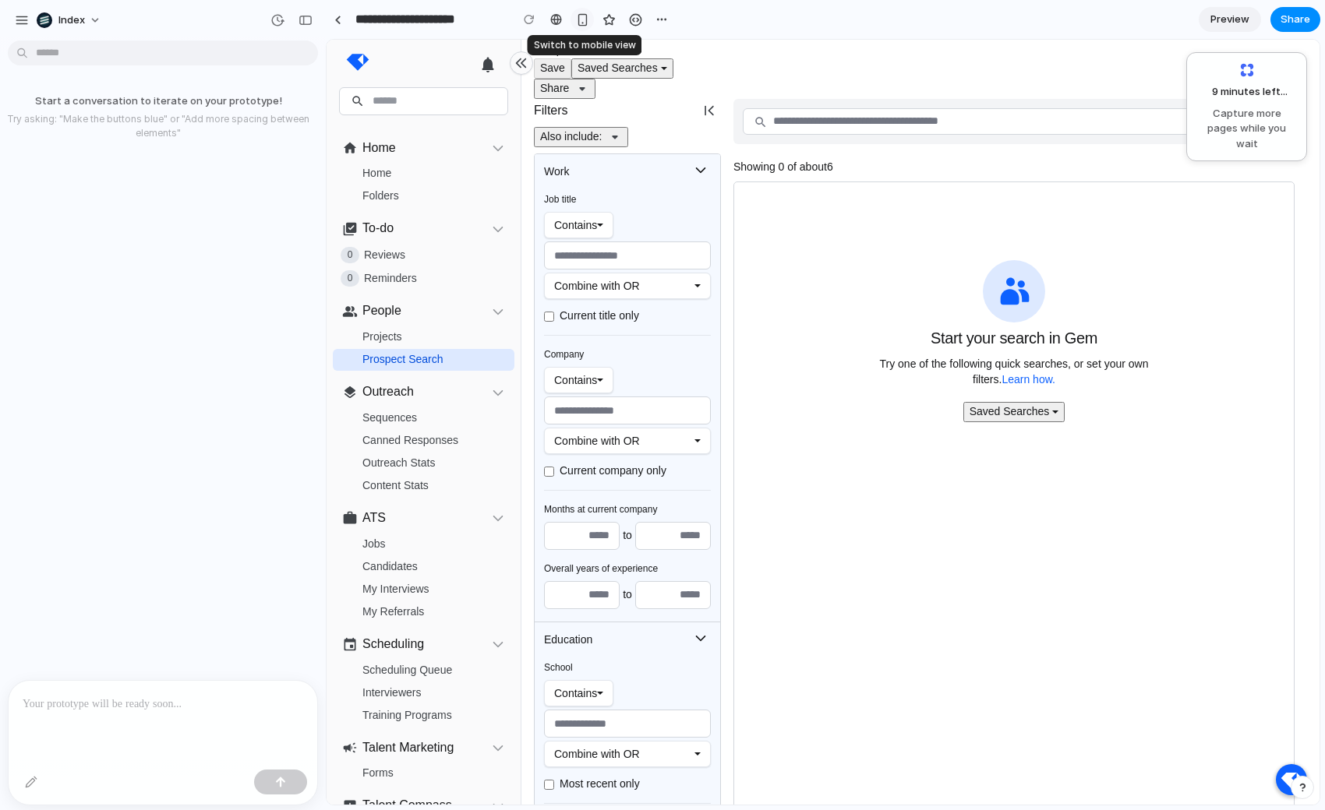
click at [582, 24] on div "button" at bounding box center [582, 19] width 13 height 13
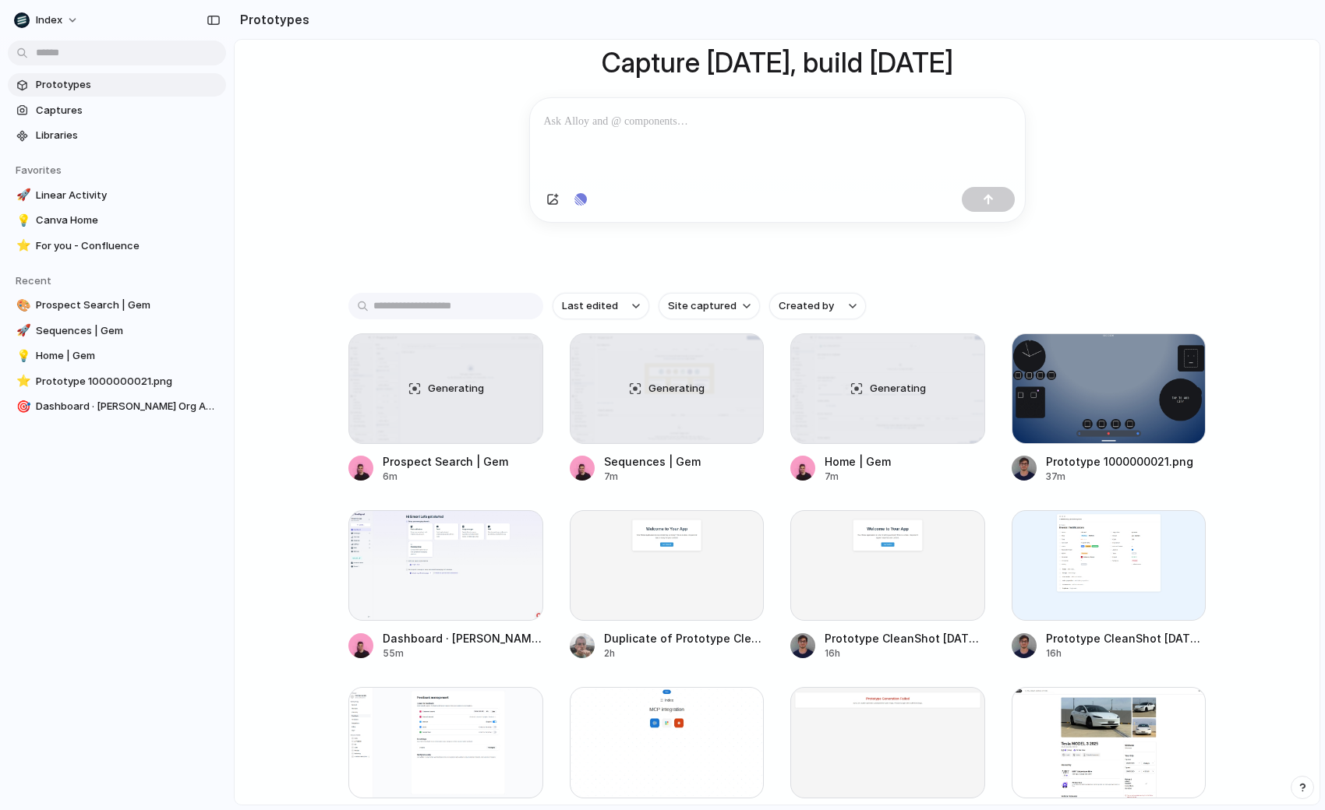
scroll to position [129, 0]
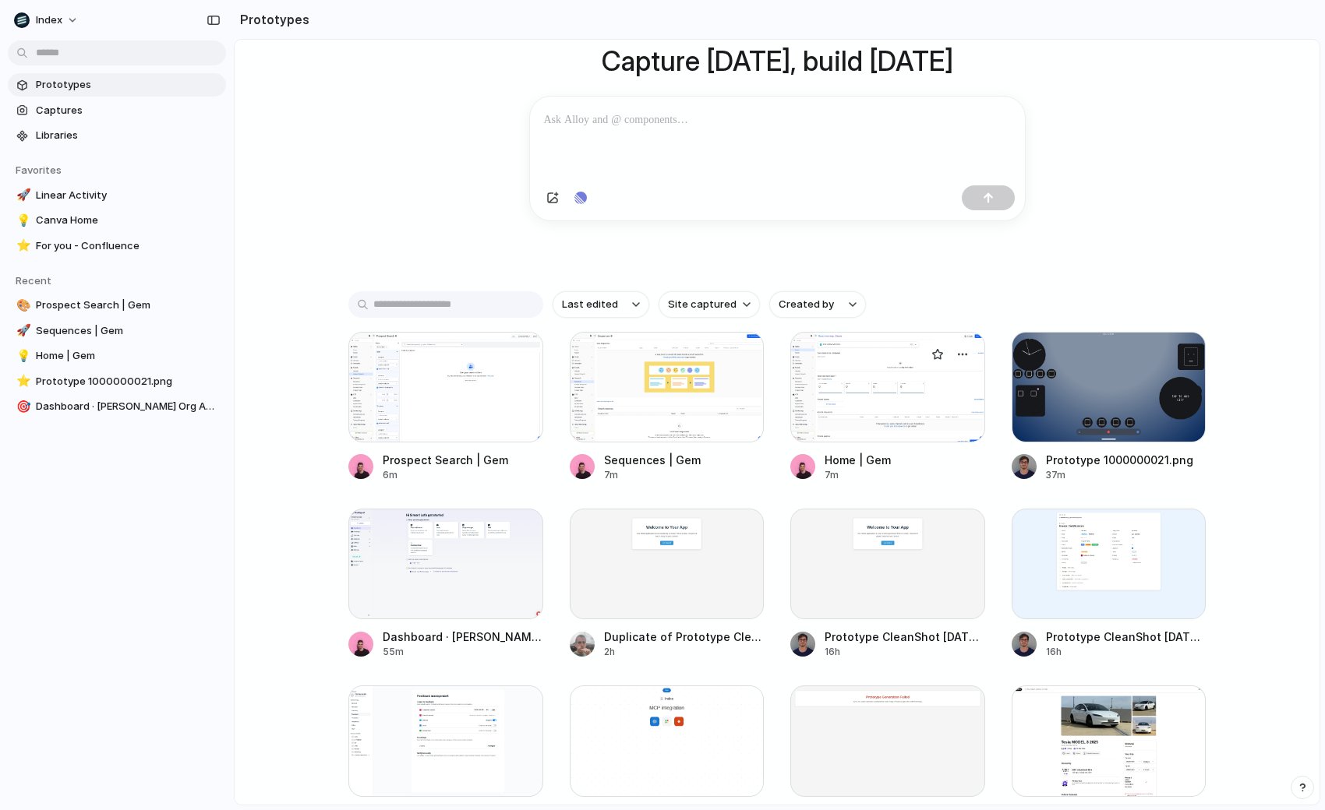
click at [837, 365] on div at bounding box center [887, 387] width 195 height 111
click at [634, 427] on div at bounding box center [667, 387] width 195 height 111
click at [445, 416] on div at bounding box center [445, 387] width 195 height 111
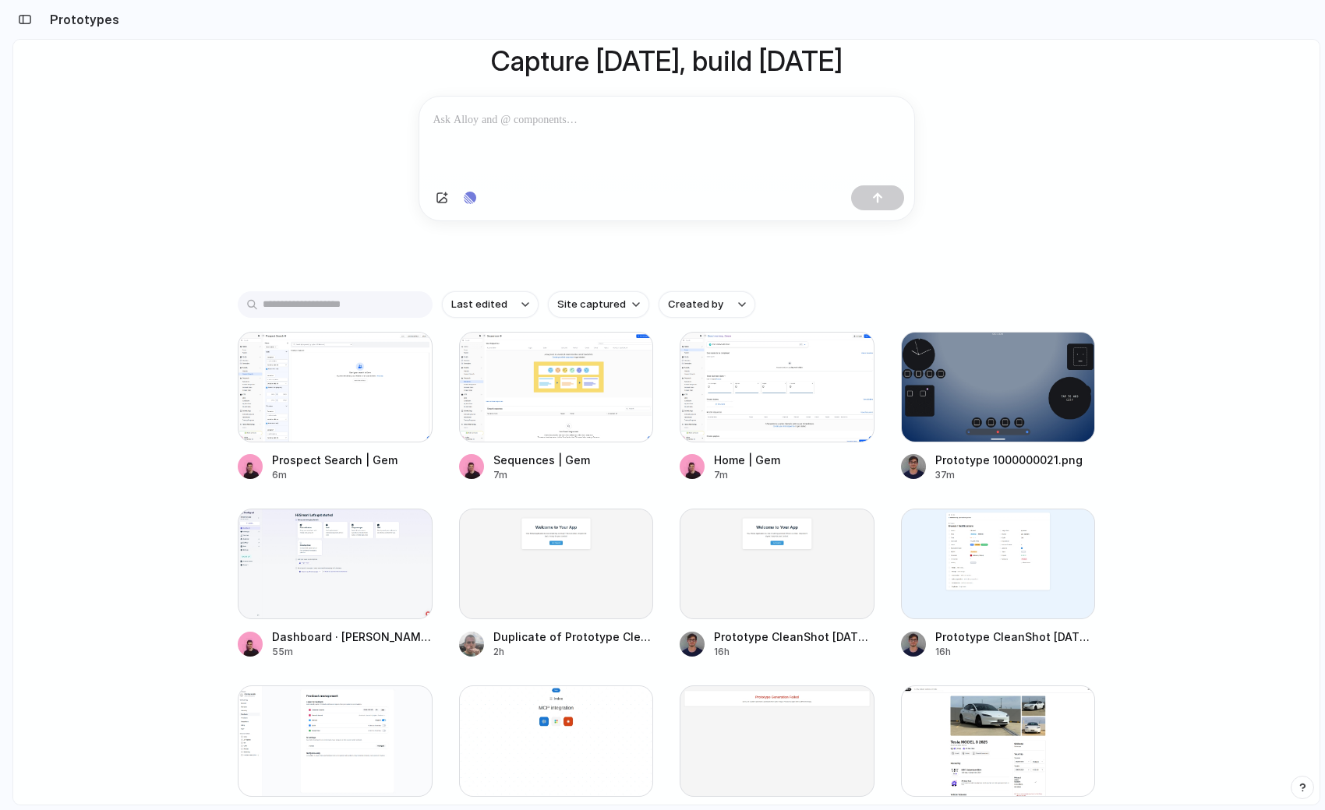
scroll to position [0, 0]
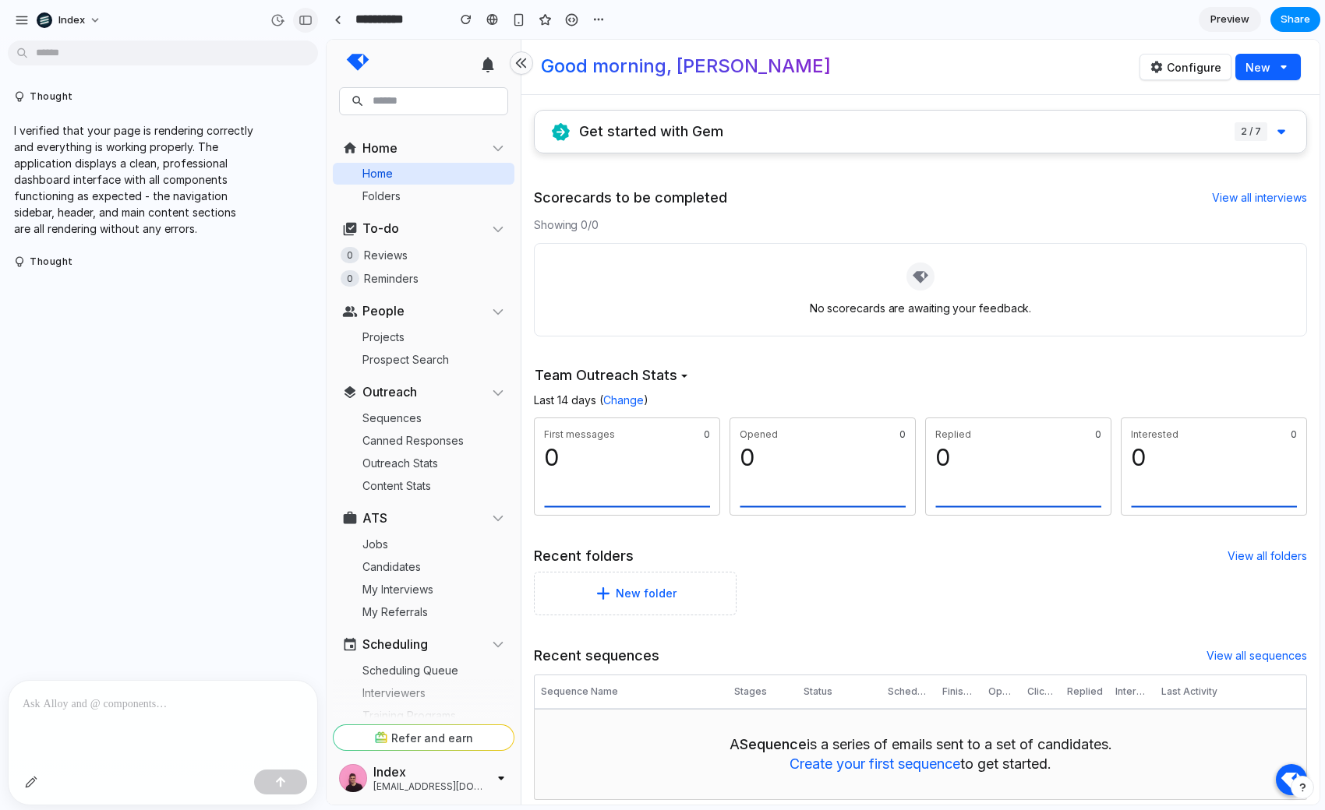
click at [304, 16] on div "button" at bounding box center [305, 20] width 14 height 11
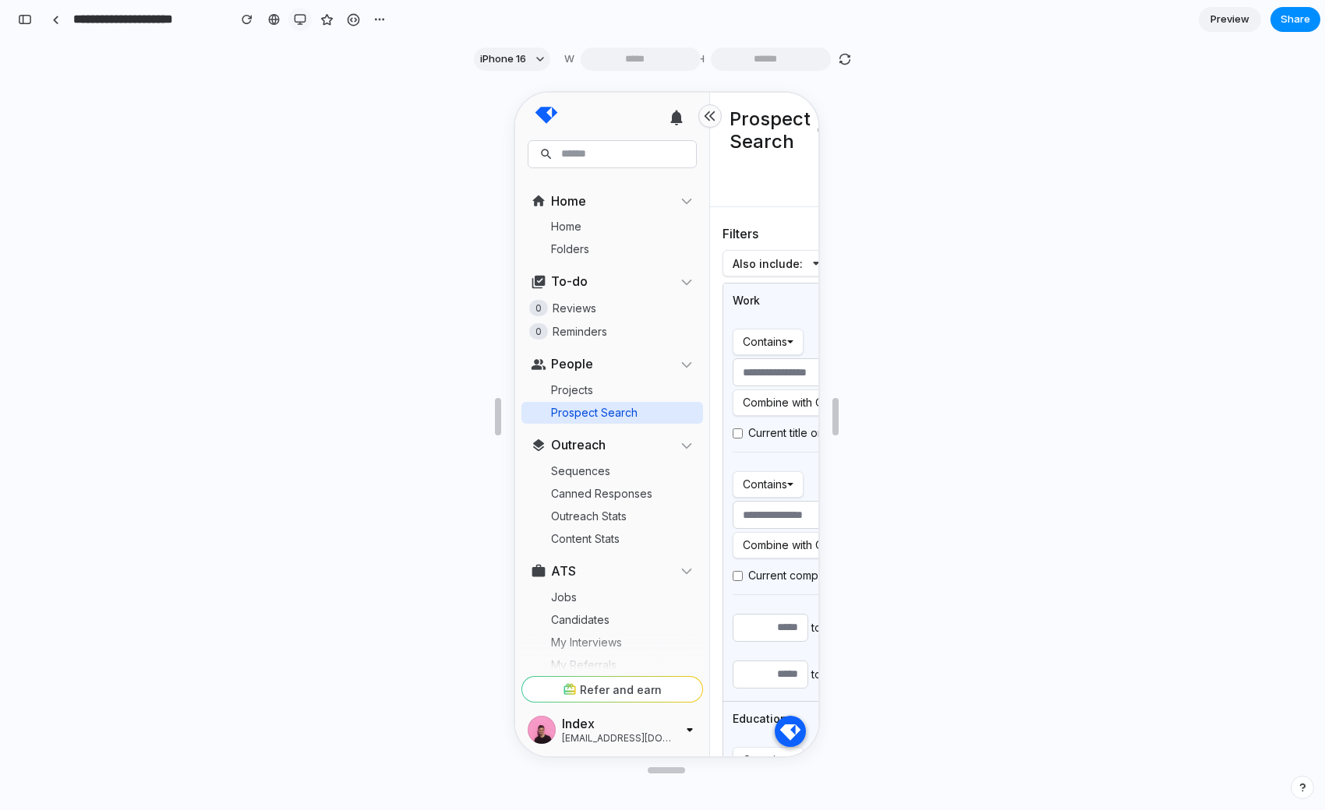
click at [304, 20] on div "button" at bounding box center [300, 19] width 12 height 12
